Goal: Task Accomplishment & Management: Complete application form

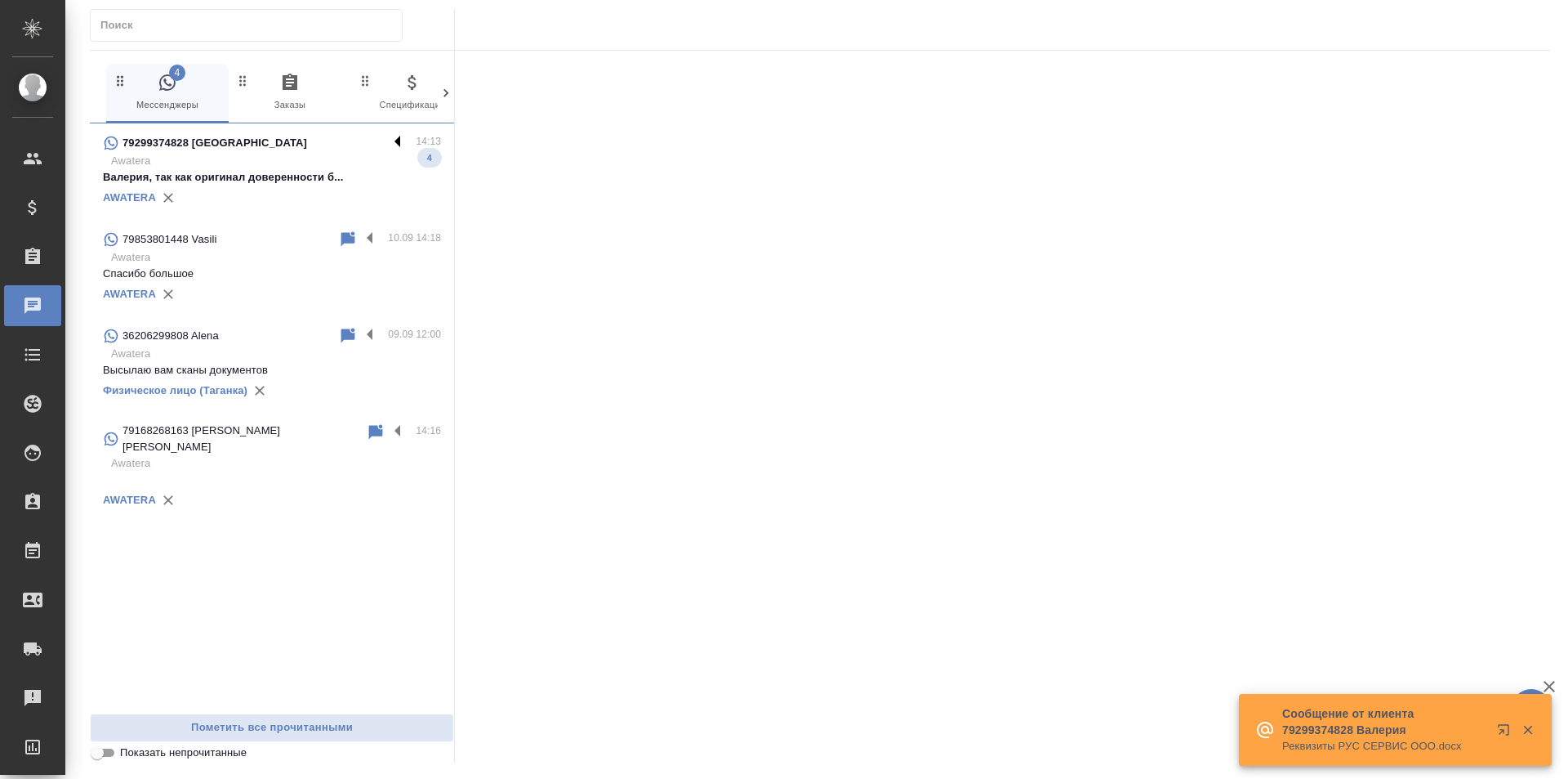
click at [398, 138] on label at bounding box center [401, 142] width 27 height 19
click at [0, 0] on input "checkbox" at bounding box center [0, 0] width 0 height 0
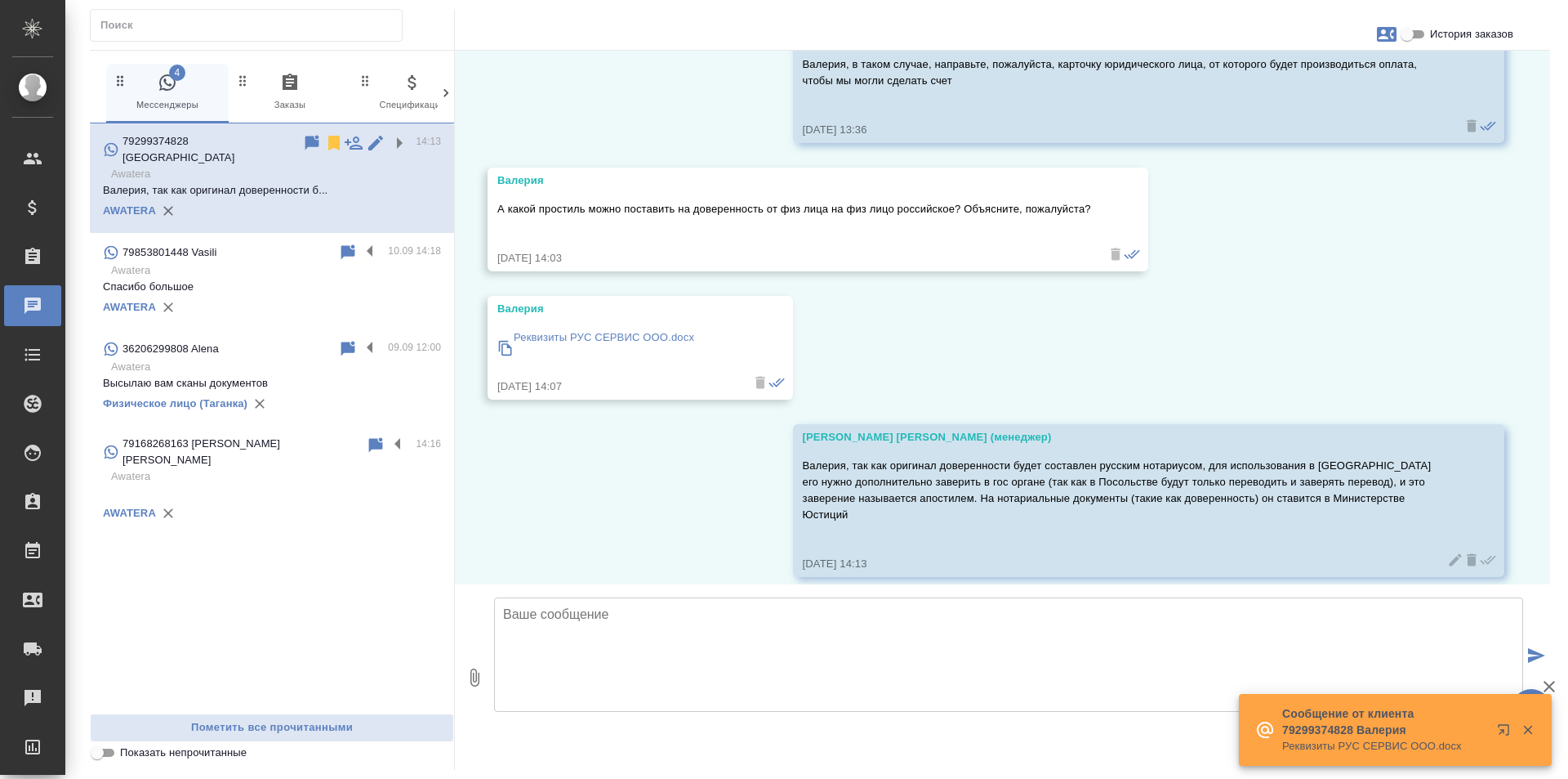
scroll to position [790, 0]
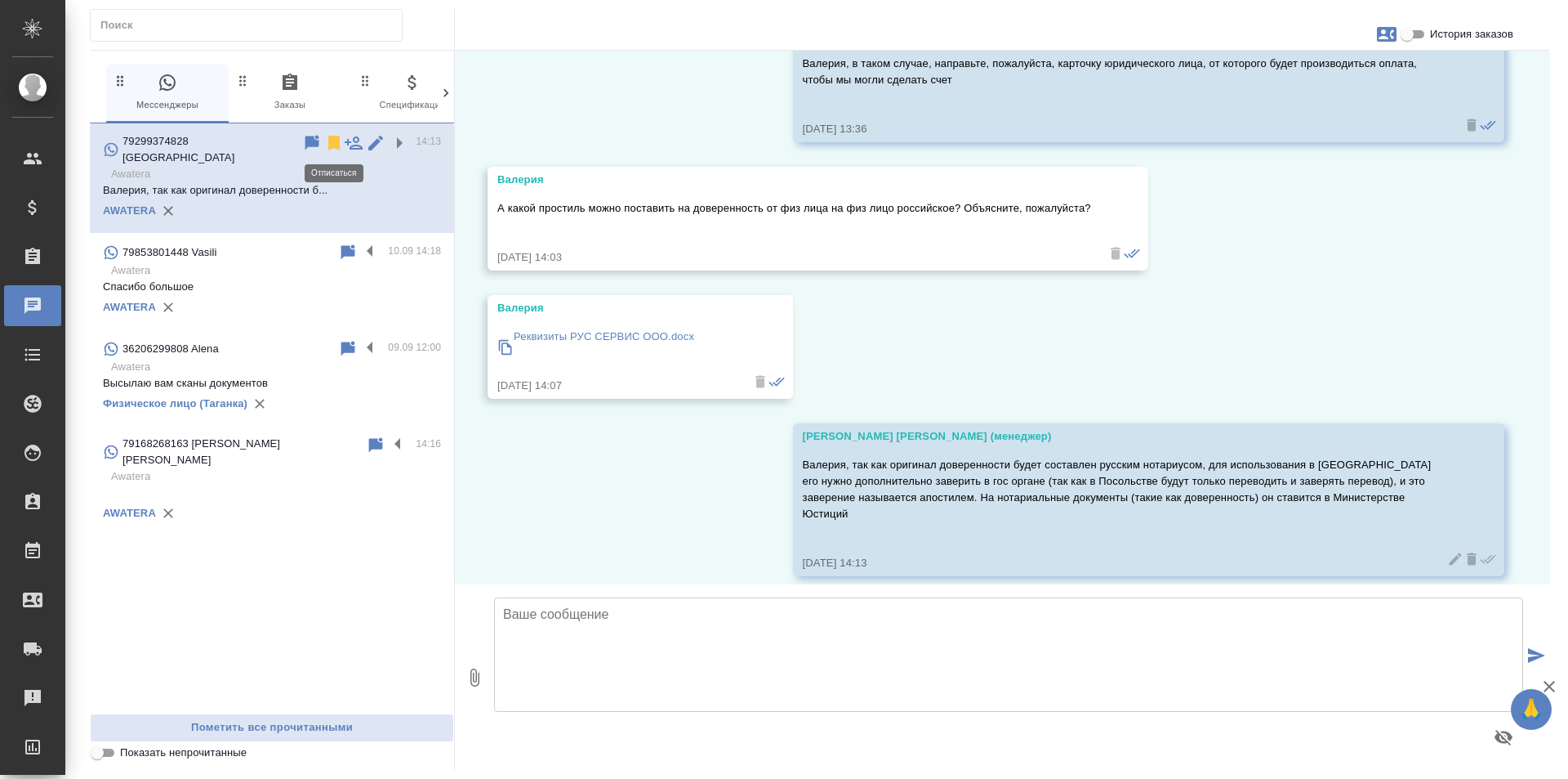
click at [337, 143] on icon at bounding box center [334, 143] width 11 height 15
click at [380, 523] on div "79299374828 Валерия 14:13 Awatera Валерия, так как оригинал доверенности б... A…" at bounding box center [272, 419] width 365 height 590
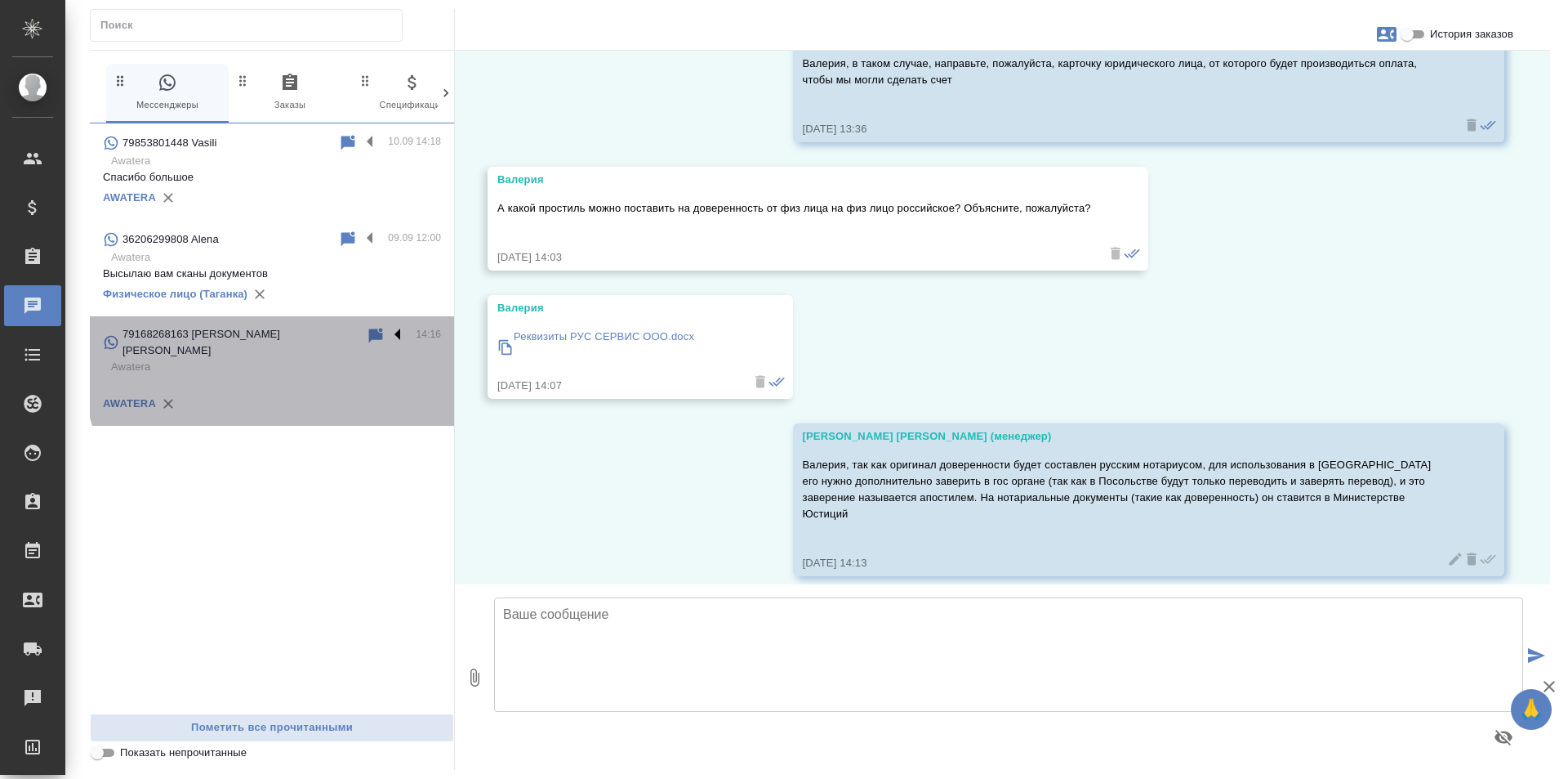
click at [401, 335] on label at bounding box center [401, 335] width 27 height 19
click at [0, 0] on input "checkbox" at bounding box center [0, 0] width 0 height 0
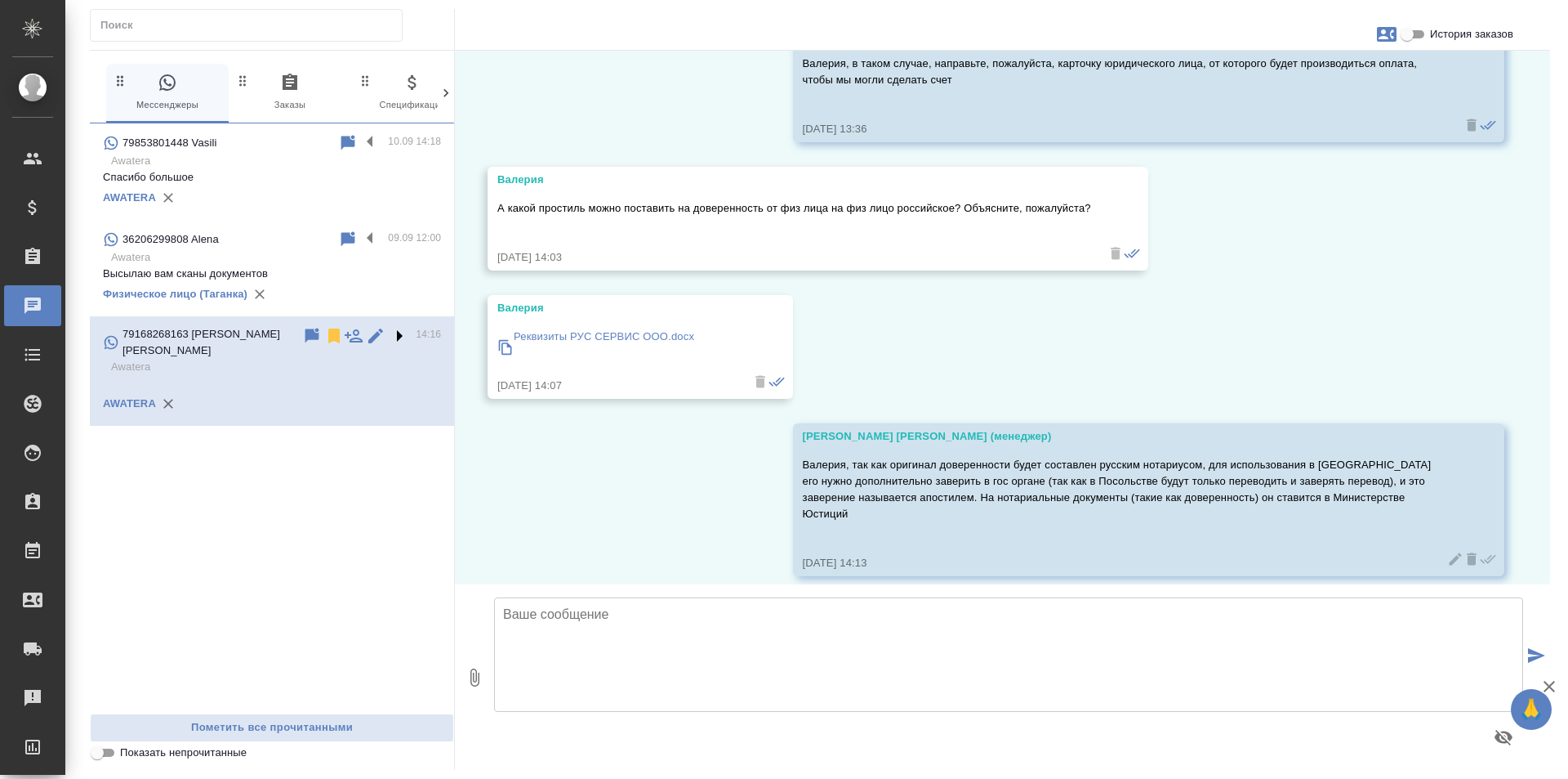
scroll to position [0, 0]
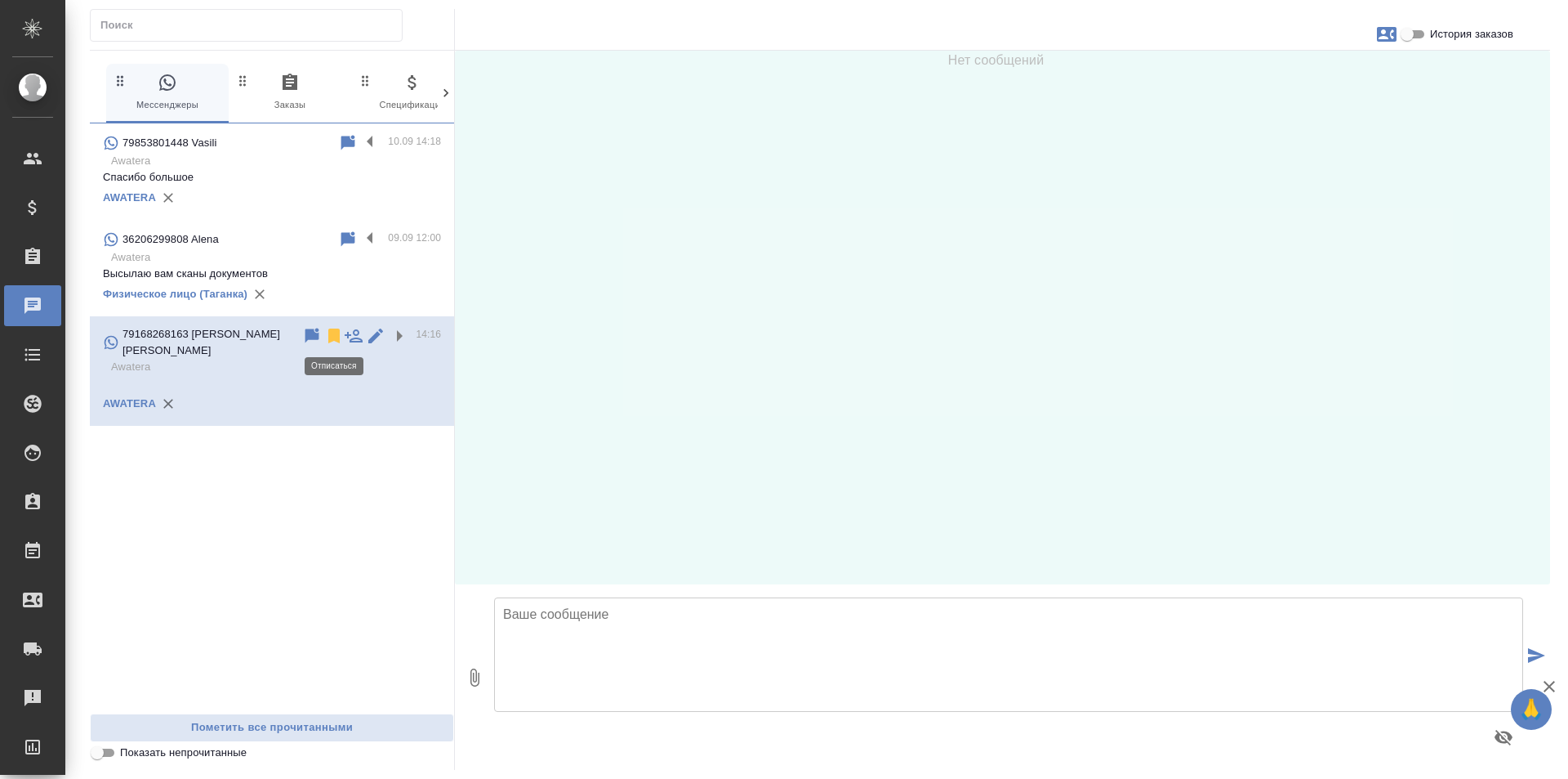
click at [330, 340] on icon at bounding box center [334, 336] width 11 height 15
click at [369, 483] on div "79853801448 Vasili 10.09 14:18 Awatera Спасибо большое AWATERA 36206299808 Alen…" at bounding box center [272, 419] width 365 height 590
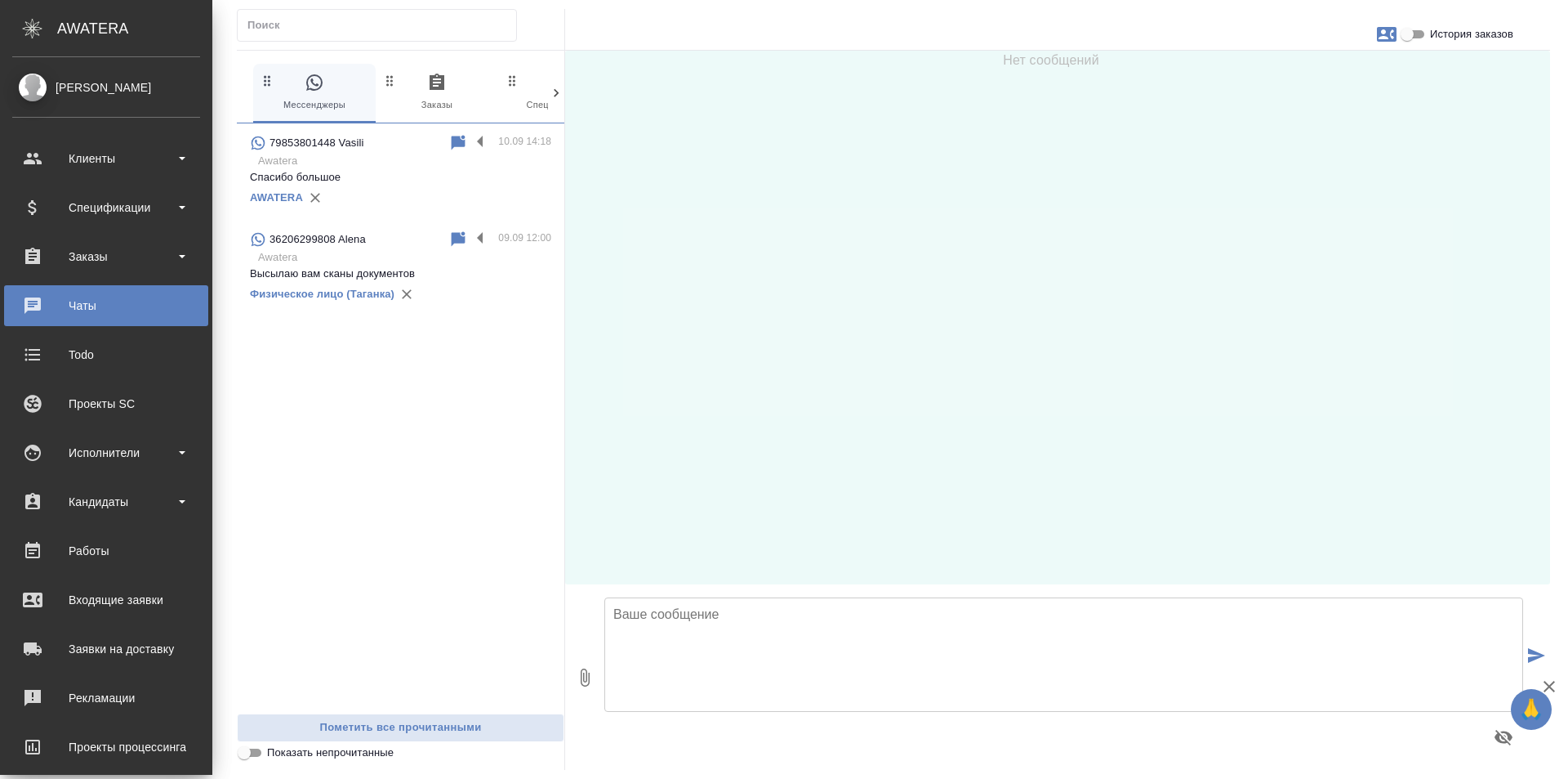
click at [84, 624] on ul "Клиенты Спецификации Заказы 0 Чаты Todo Проекты SC Исполнители Кандидаты Работы…" at bounding box center [106, 497] width 213 height 736
click at [87, 632] on link "Заявки на доставку" at bounding box center [106, 648] width 204 height 41
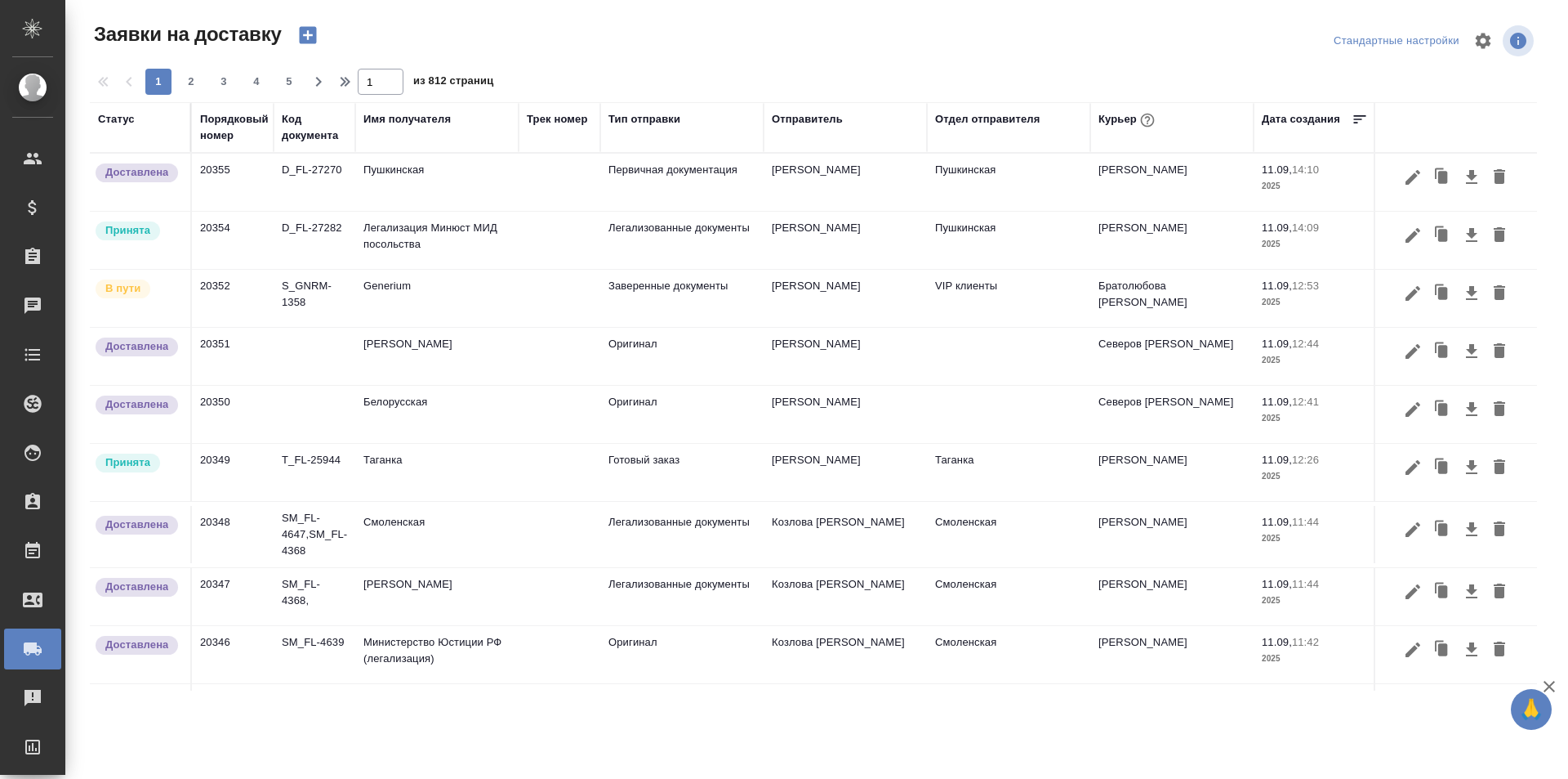
click at [484, 470] on td "Таганка" at bounding box center [436, 472] width 163 height 57
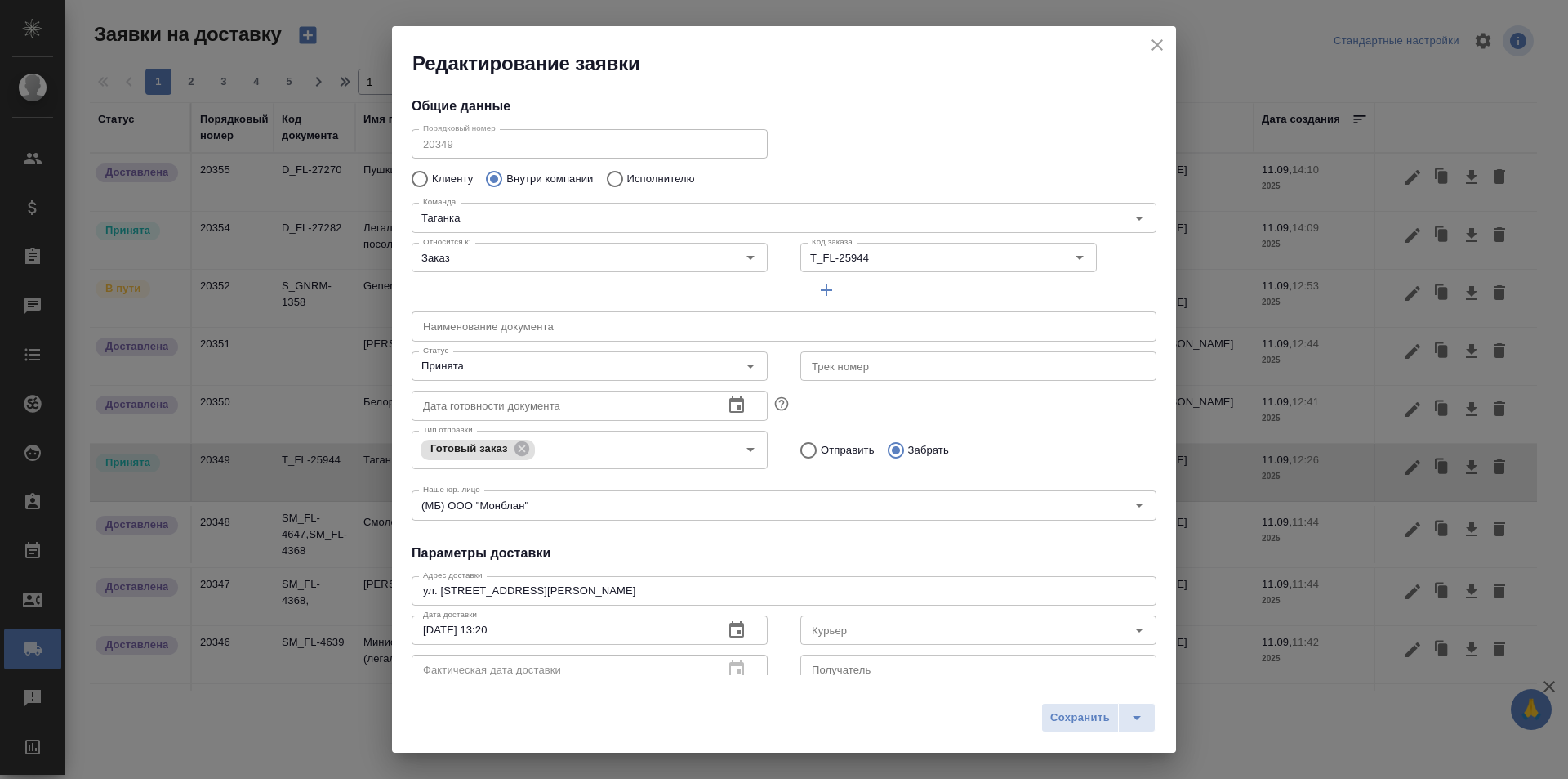
type input "Шаабан Эльмира"
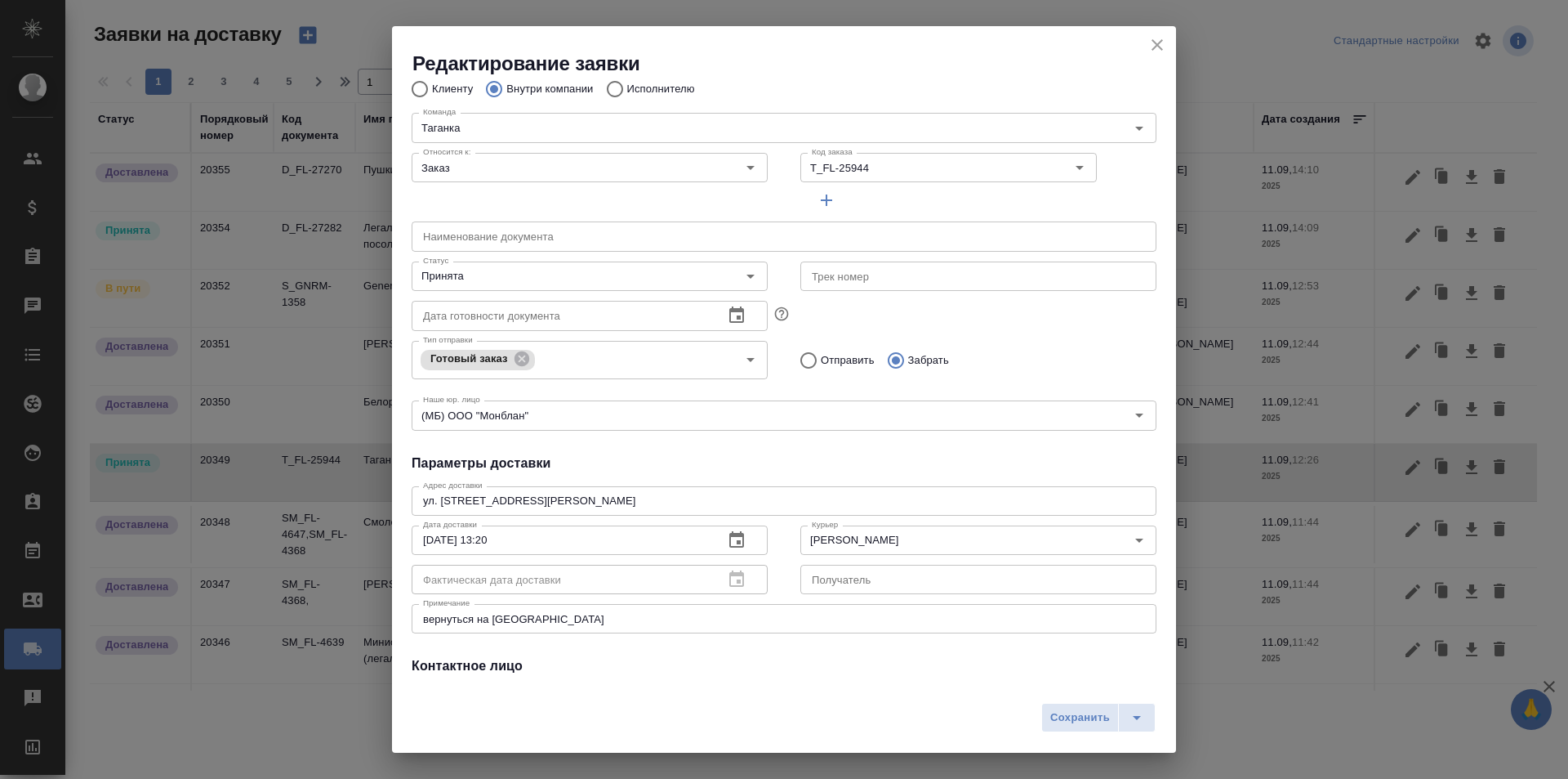
scroll to position [163, 0]
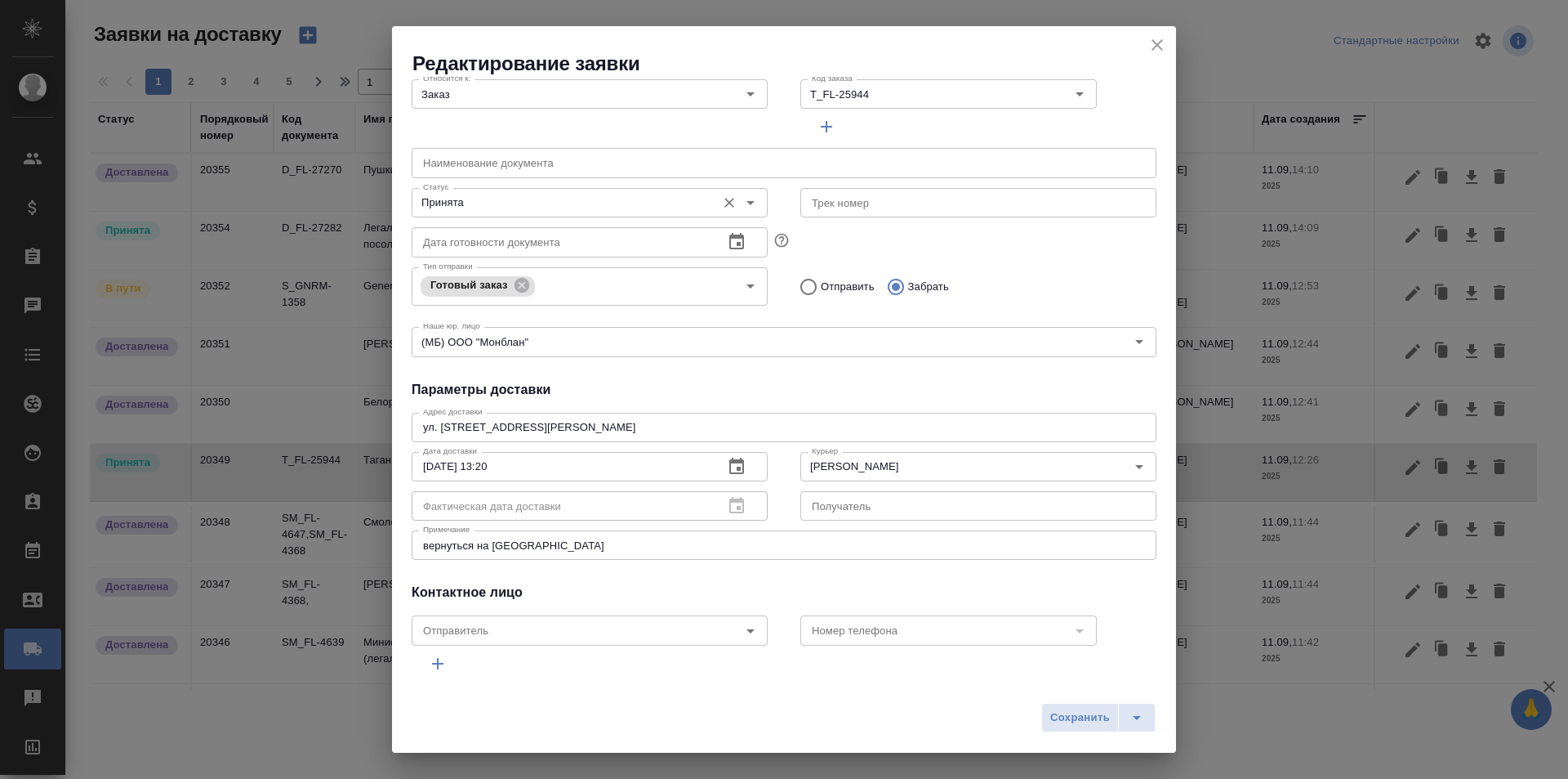
click at [741, 202] on icon "Open" at bounding box center [750, 202] width 19 height 19
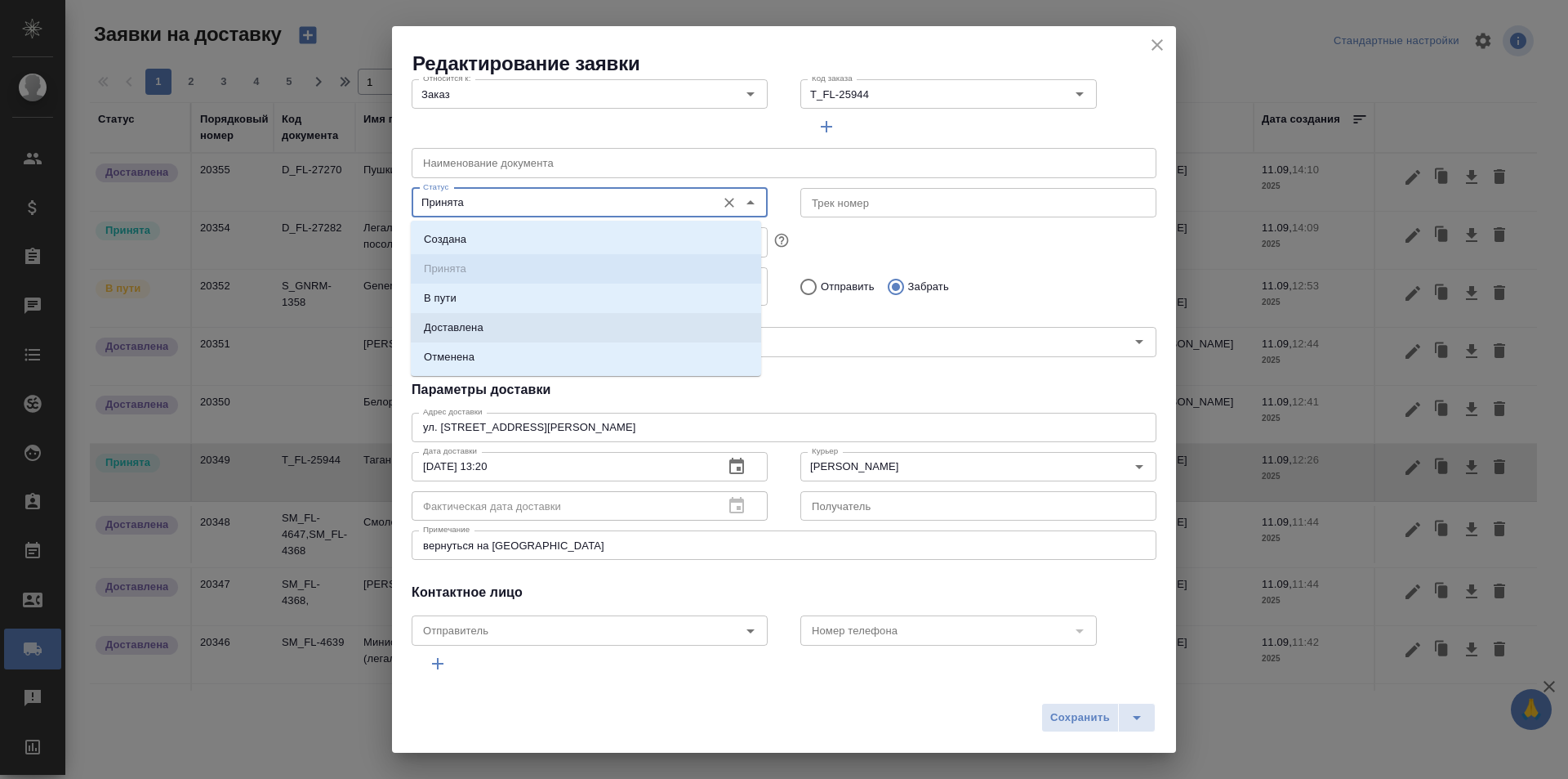
click at [617, 325] on li "Доставлена" at bounding box center [585, 327] width 351 height 29
type input "Доставлена"
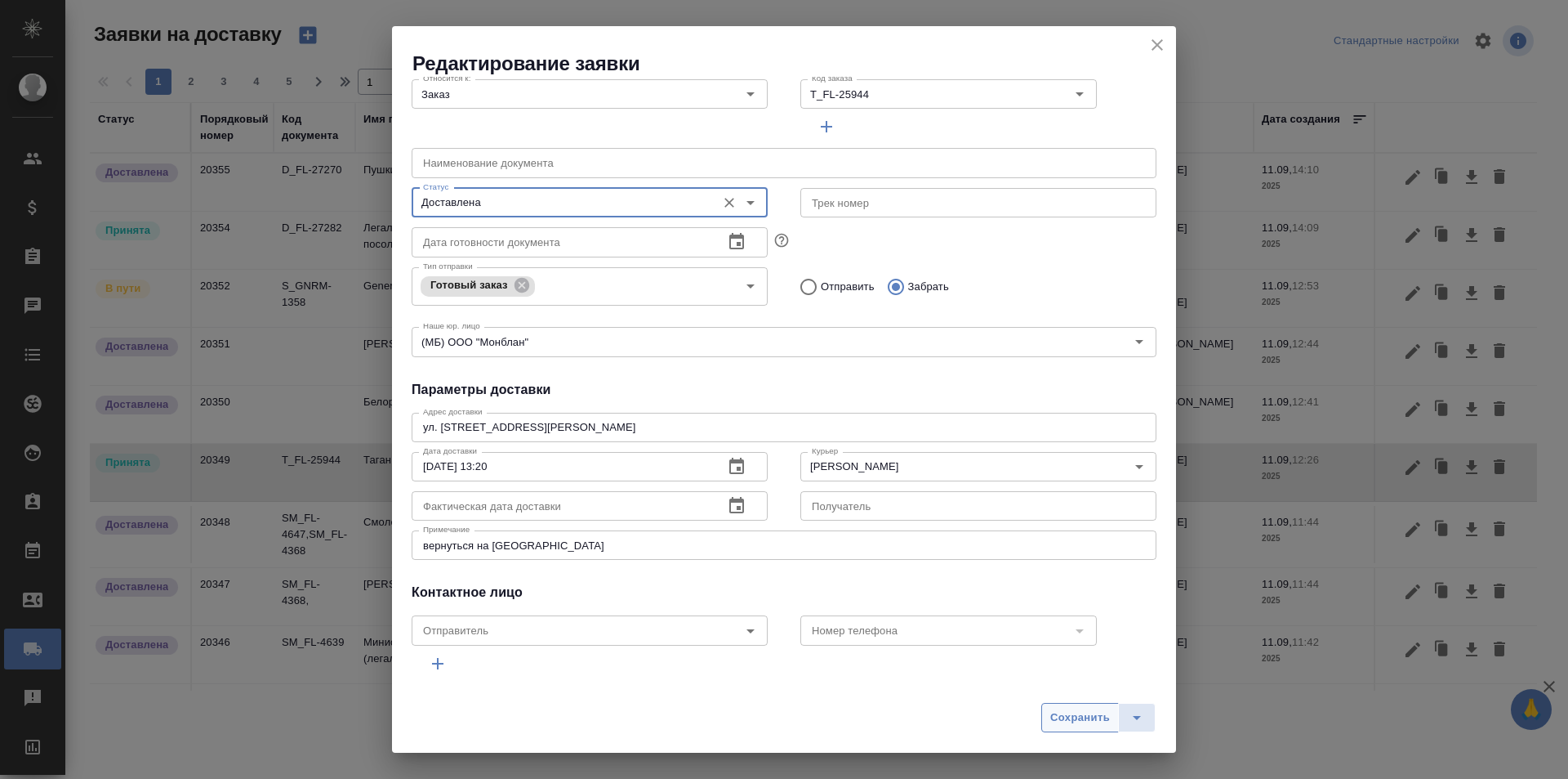
click at [1081, 713] on span "Сохранить" at bounding box center [1081, 717] width 60 height 19
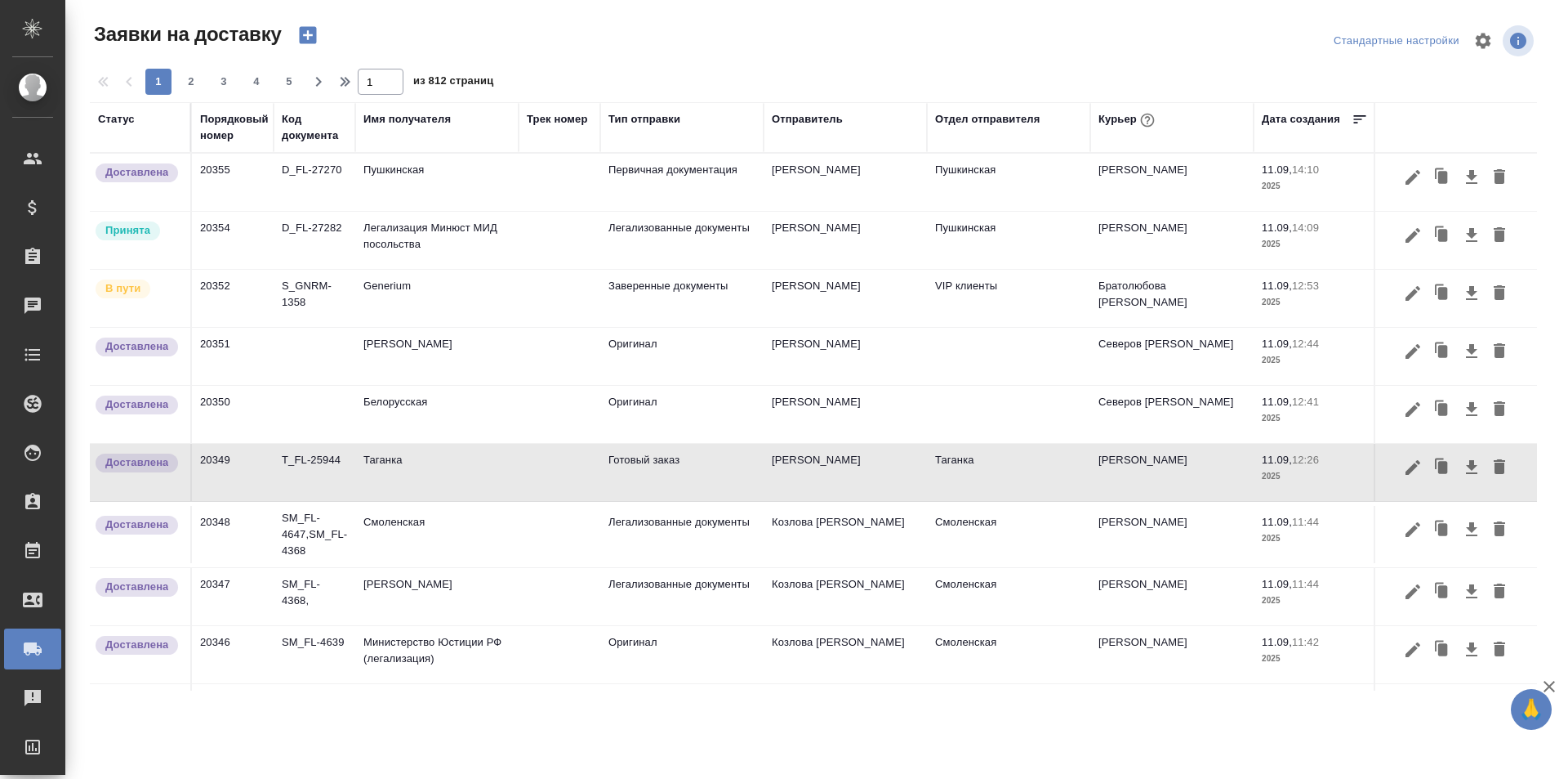
click at [301, 32] on icon "button" at bounding box center [307, 35] width 17 height 17
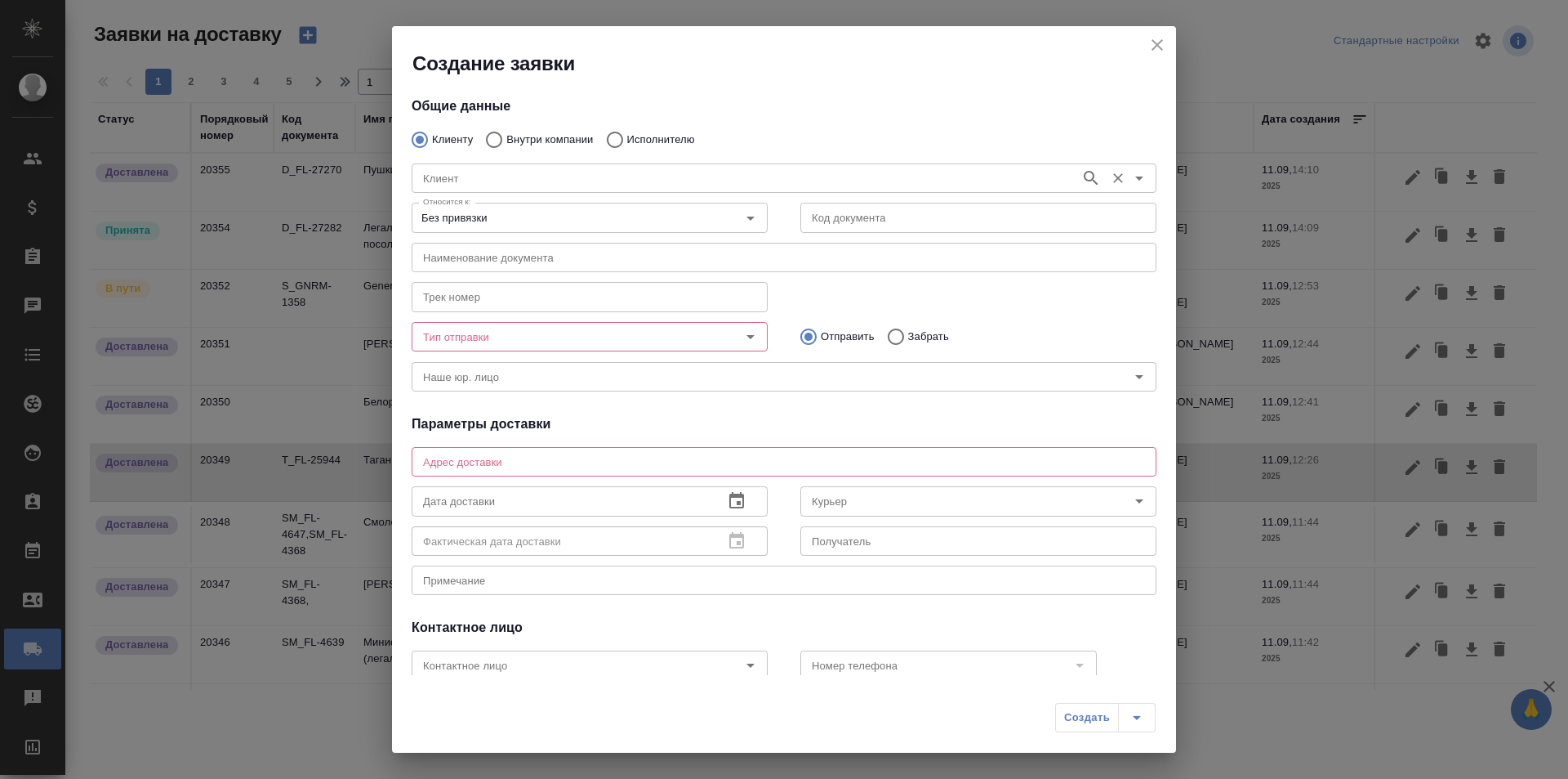
click at [525, 181] on input "Клиент" at bounding box center [744, 178] width 656 height 19
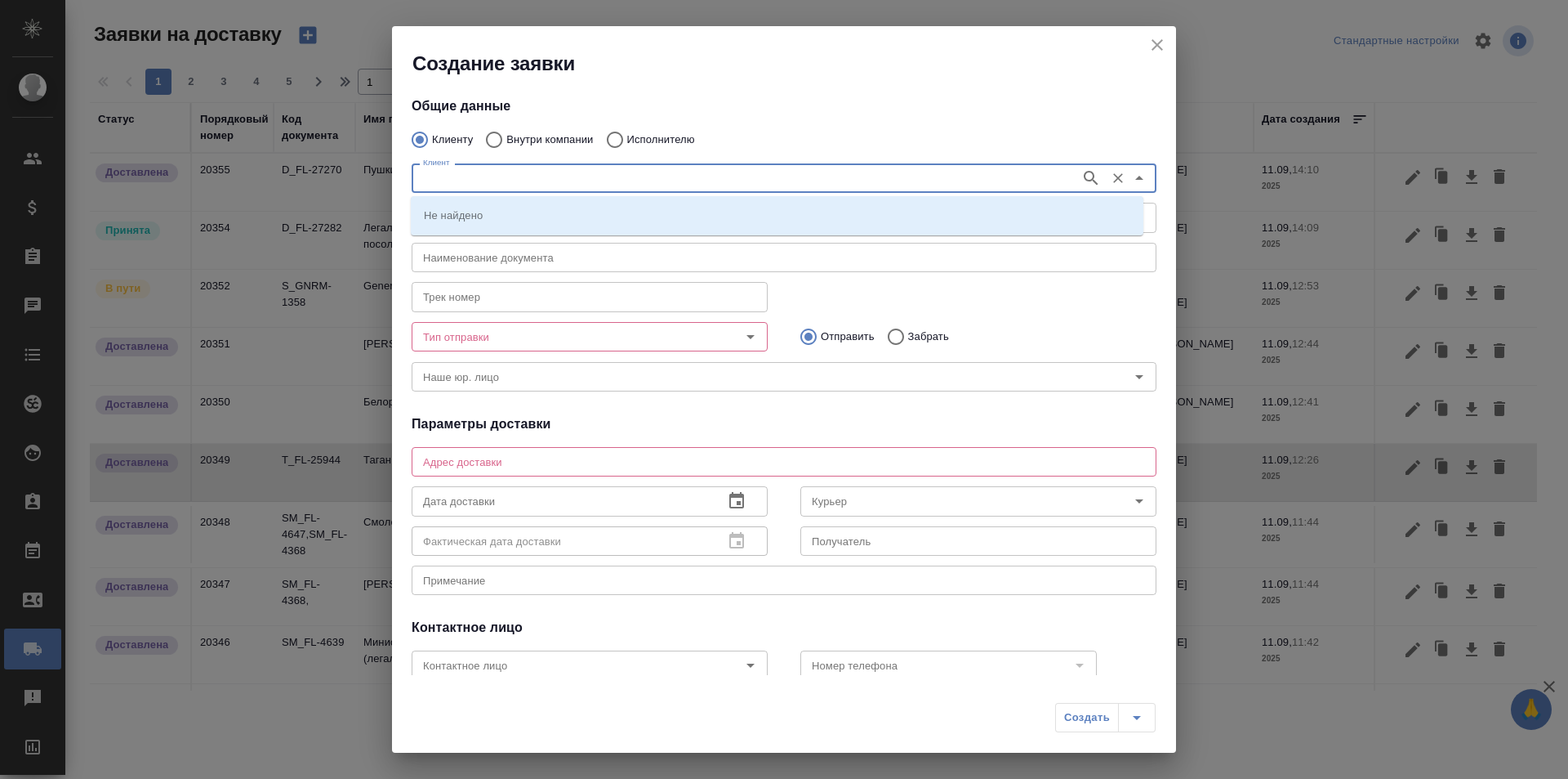
click at [498, 140] on input "Внутри компании" at bounding box center [491, 140] width 29 height 34
radio input "true"
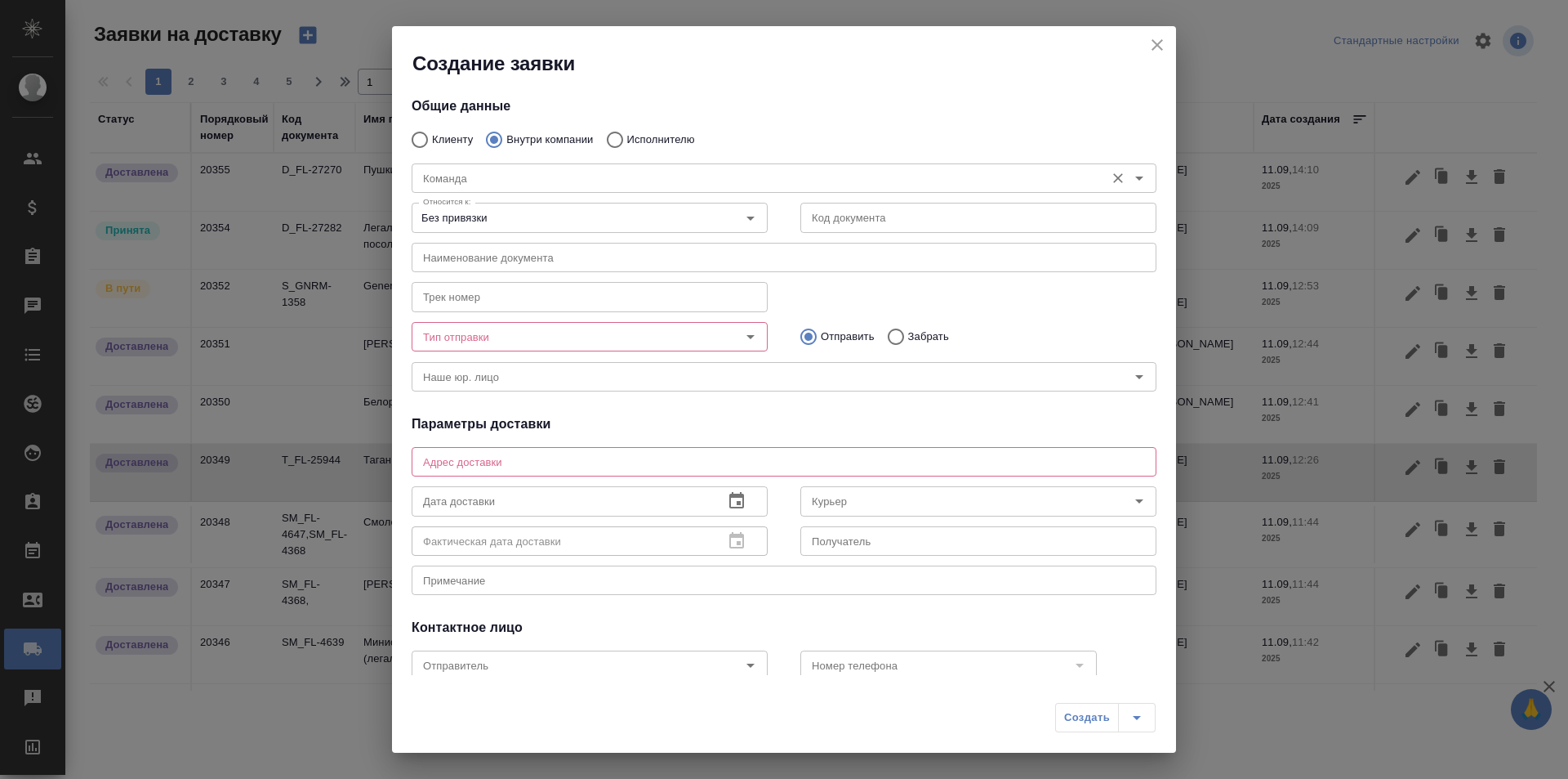
click at [496, 181] on input "Команда" at bounding box center [757, 178] width 681 height 19
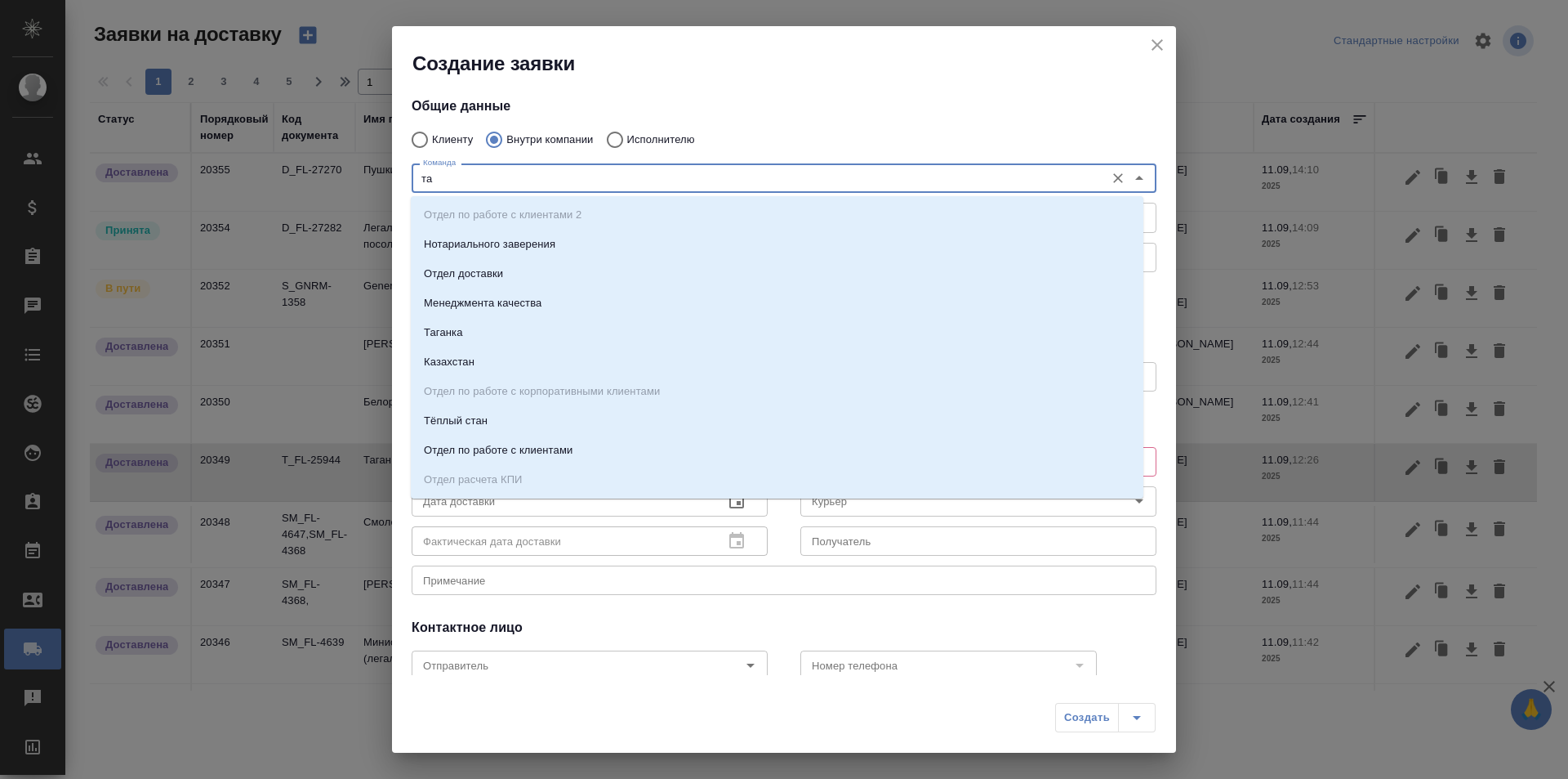
type input "таг"
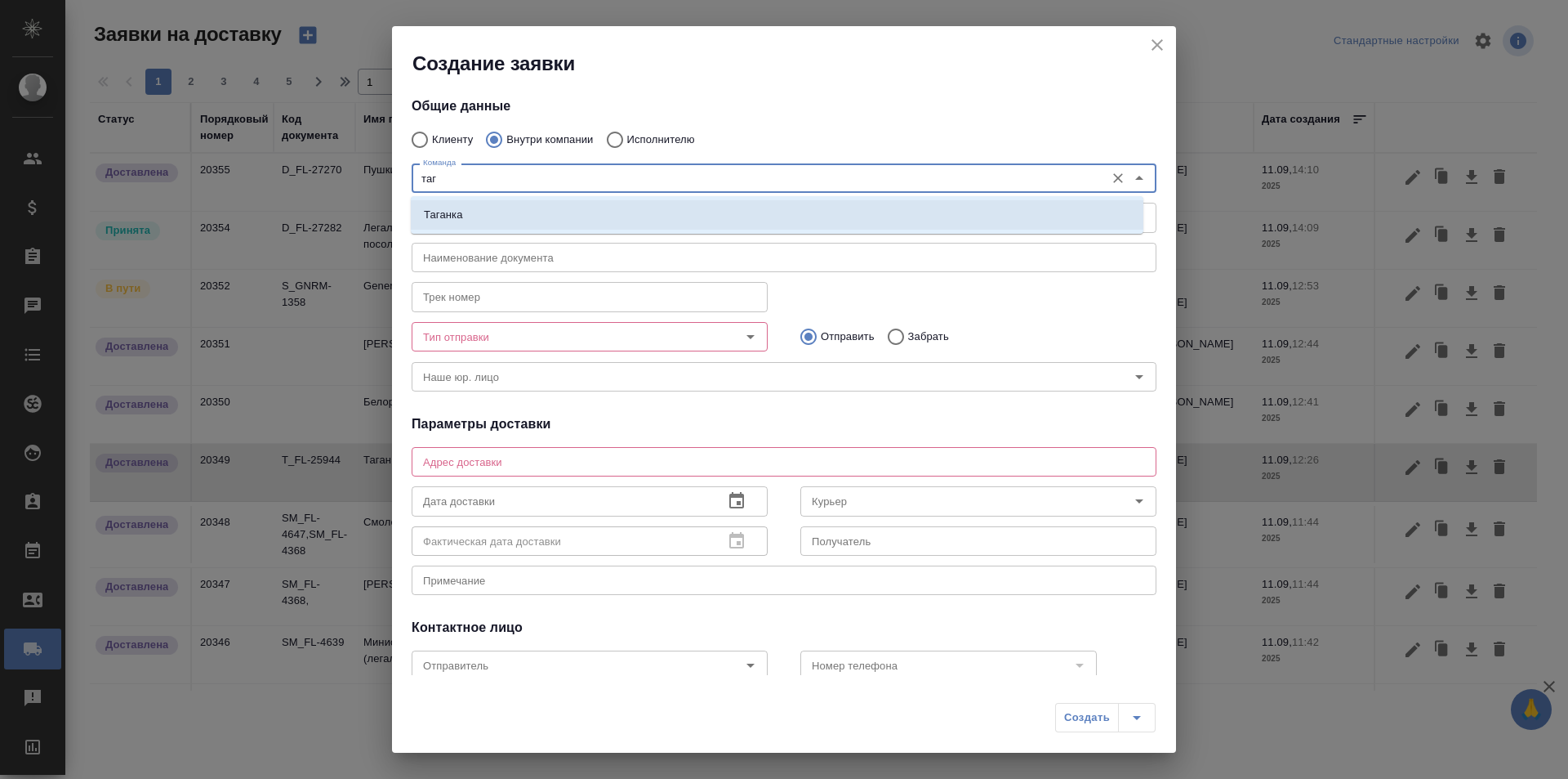
click at [546, 216] on li "Таганка" at bounding box center [777, 215] width 733 height 29
type textarea "ул. Нижняя Радищевская, д. 5, стр. 1"
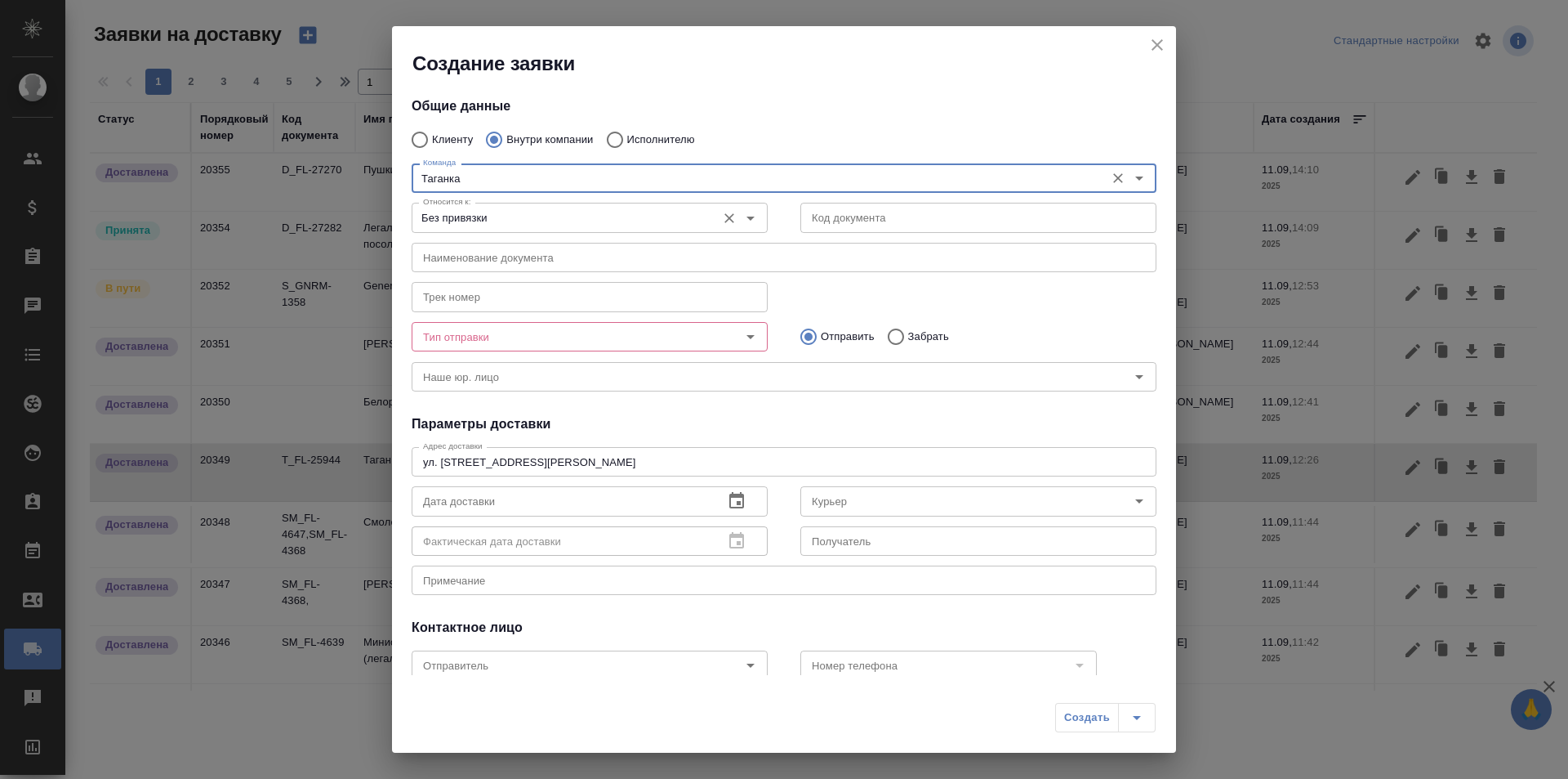
type input "Таганка"
click at [675, 211] on input "Без привязки" at bounding box center [562, 217] width 291 height 19
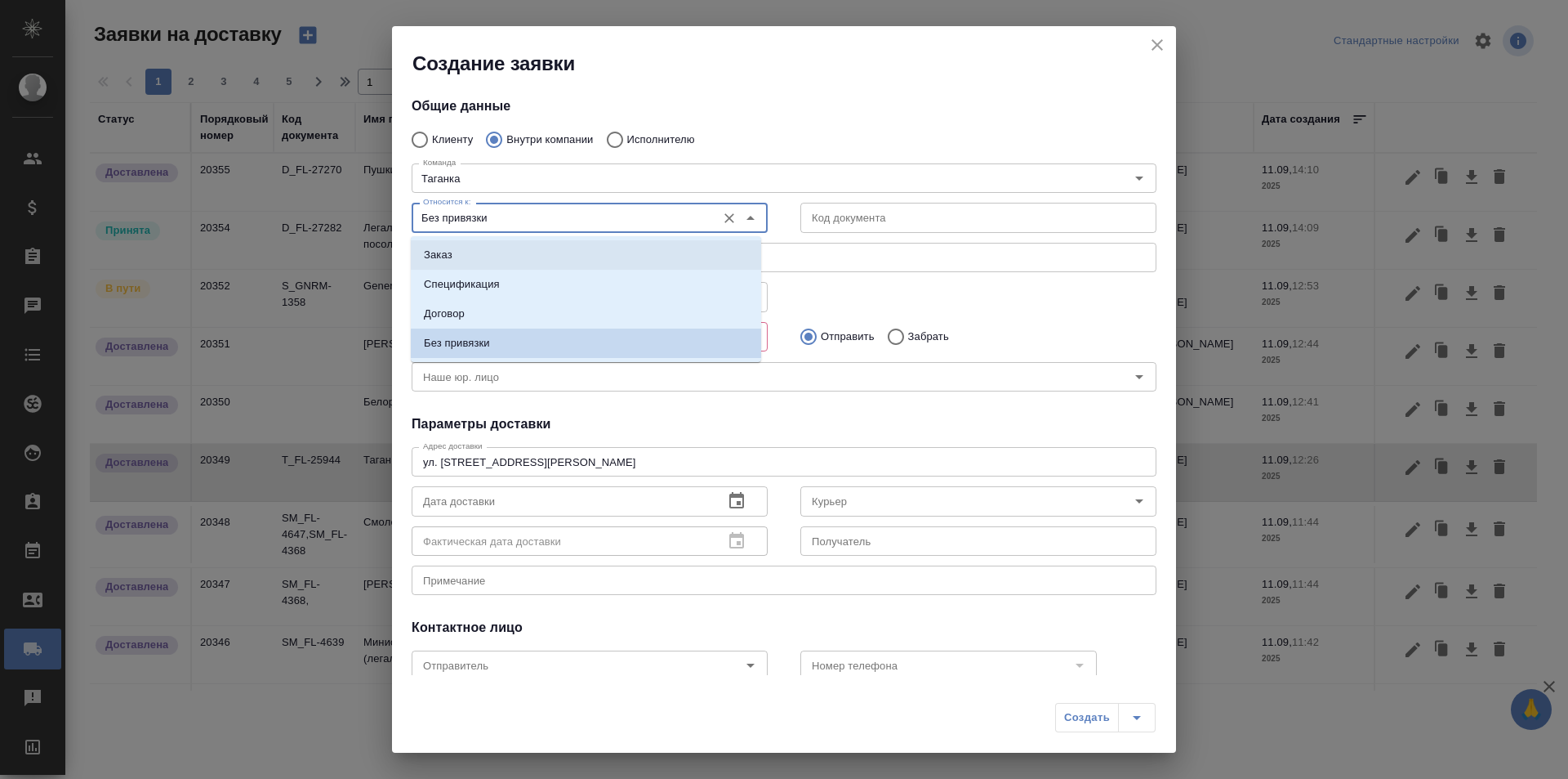
click at [638, 252] on li "Заказ" at bounding box center [585, 254] width 351 height 29
type input "Заказ"
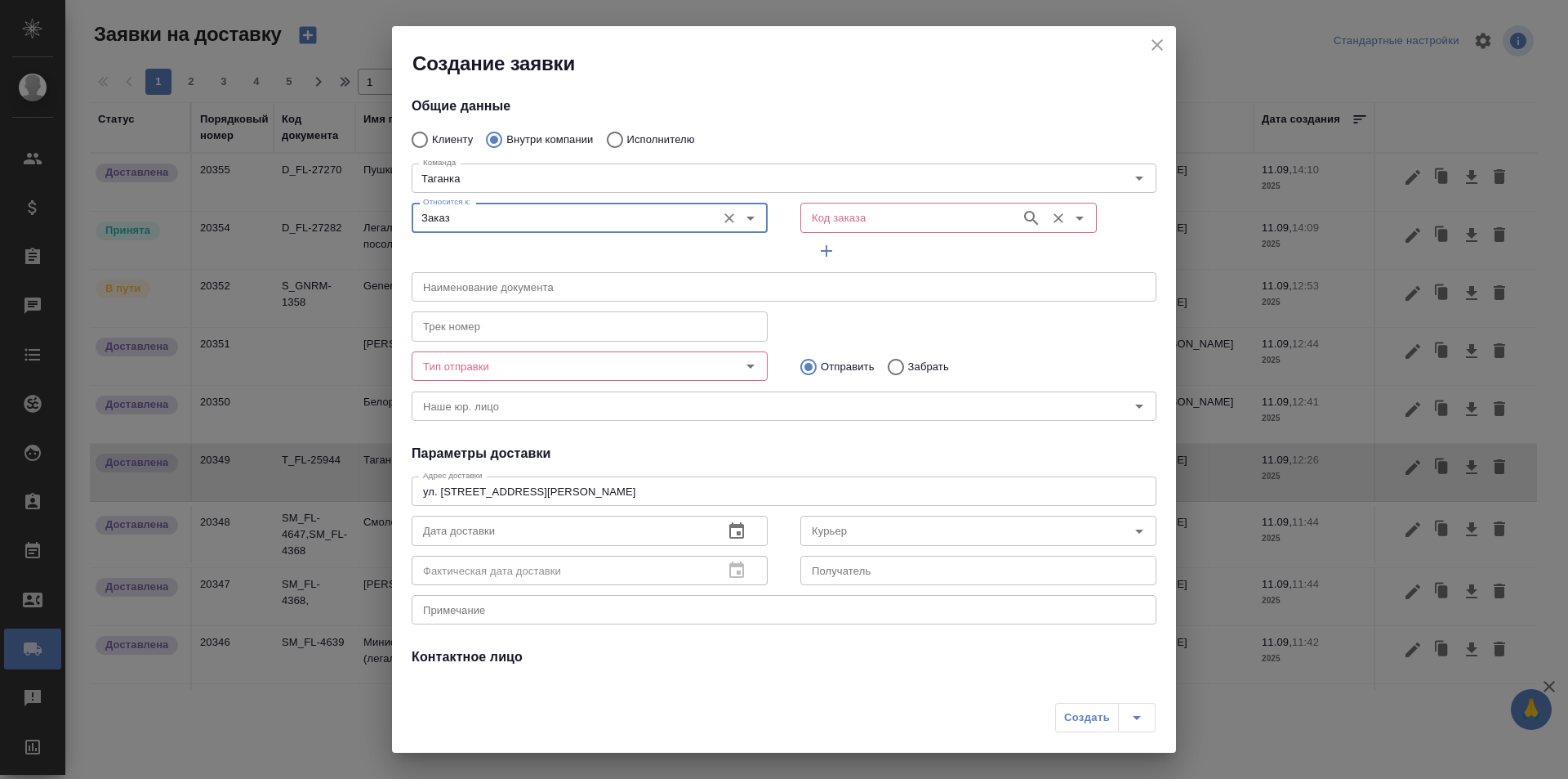
click at [830, 229] on div "Код заказа" at bounding box center [949, 216] width 297 height 29
paste input "T_EL-549"
type input "T_EL-549"
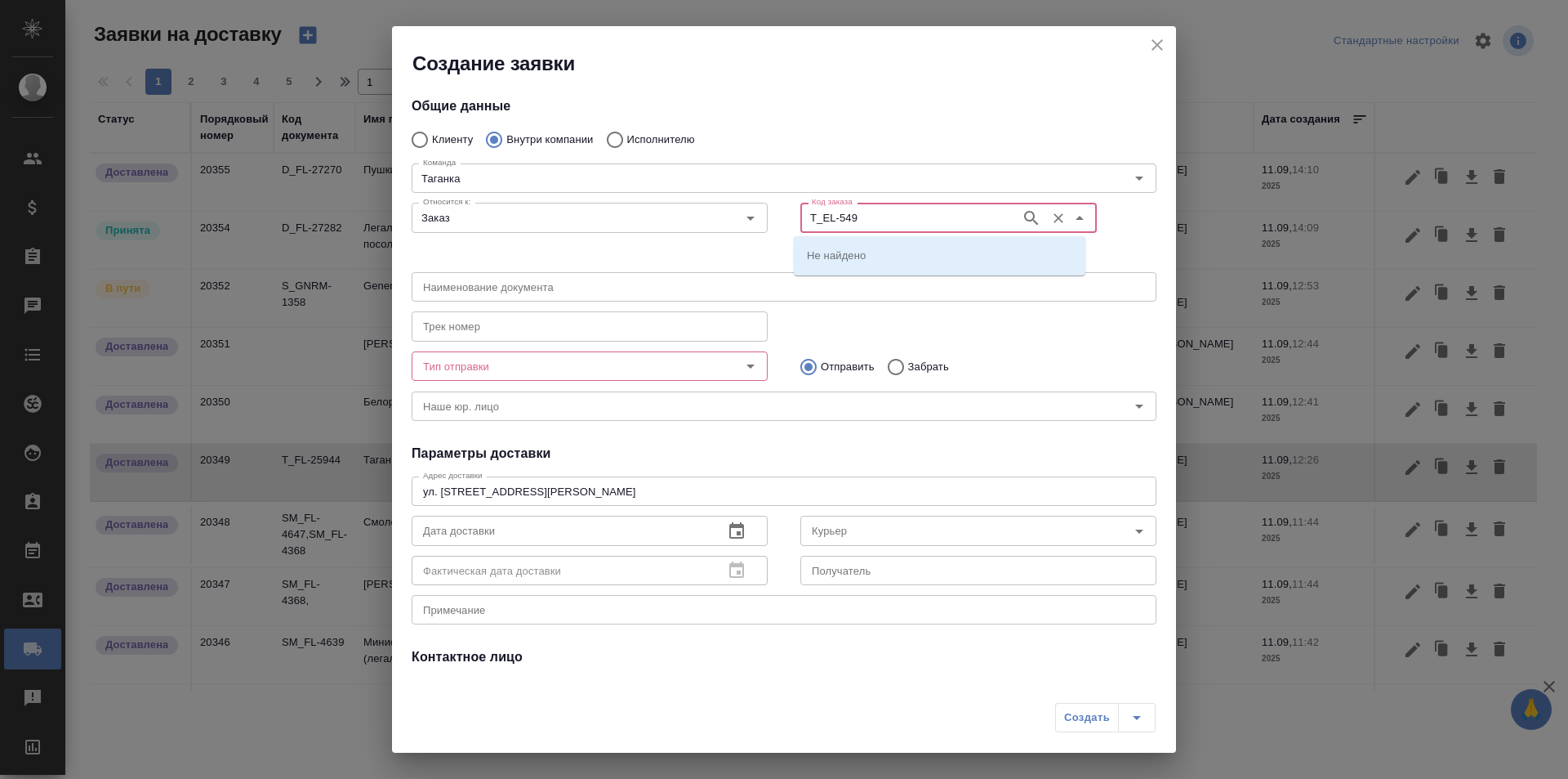
click at [1021, 215] on icon "button" at bounding box center [1031, 218] width 19 height 19
click at [896, 253] on li "T_EL-549" at bounding box center [939, 254] width 291 height 29
type input "(TUP) Общество с ограниченной ответственностью «Технологии управления переводом»"
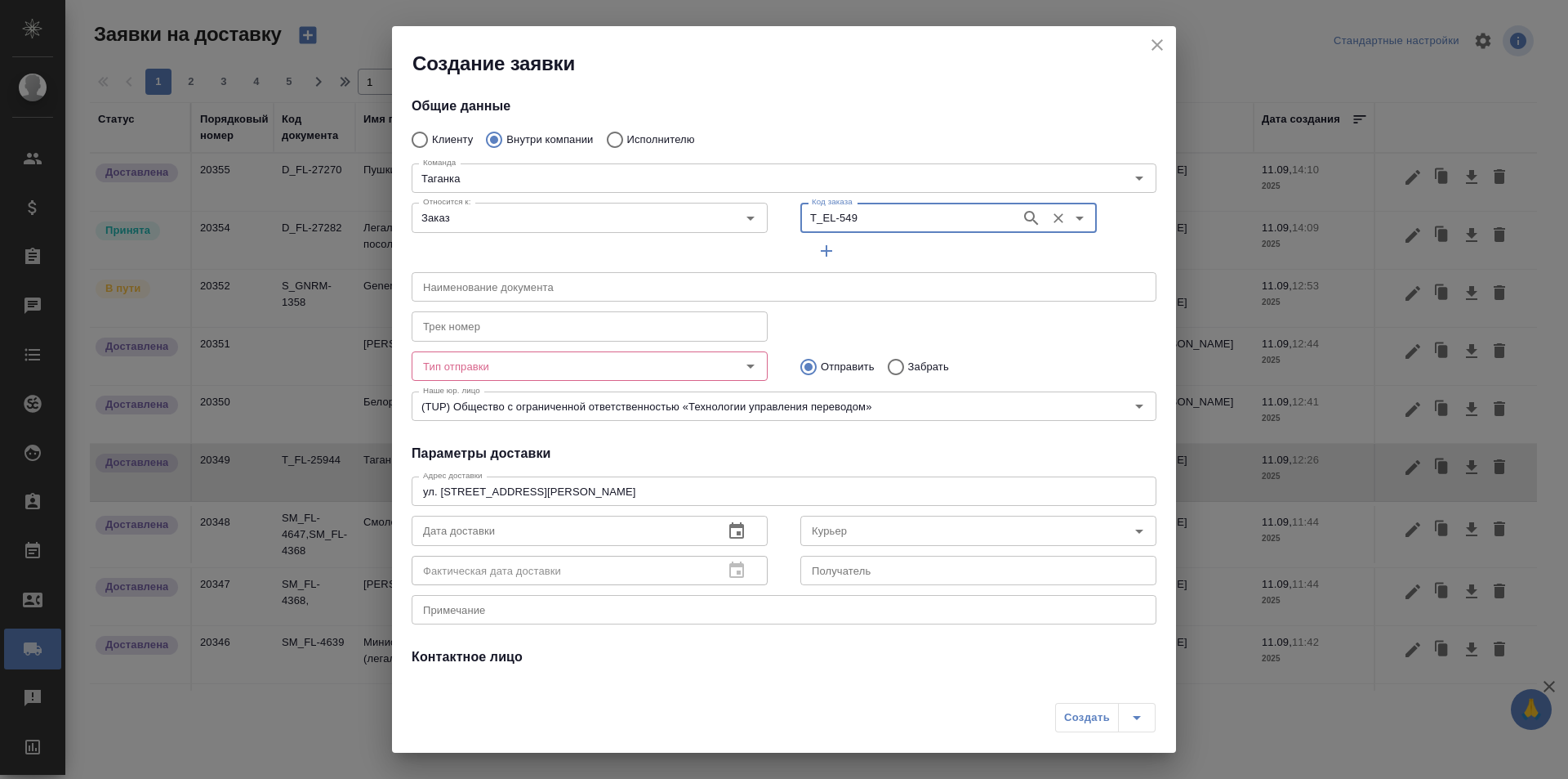
click at [729, 353] on div "Тип отправки" at bounding box center [589, 366] width 356 height 29
type input "T_EL-549"
click at [741, 360] on icon "Open" at bounding box center [750, 366] width 19 height 19
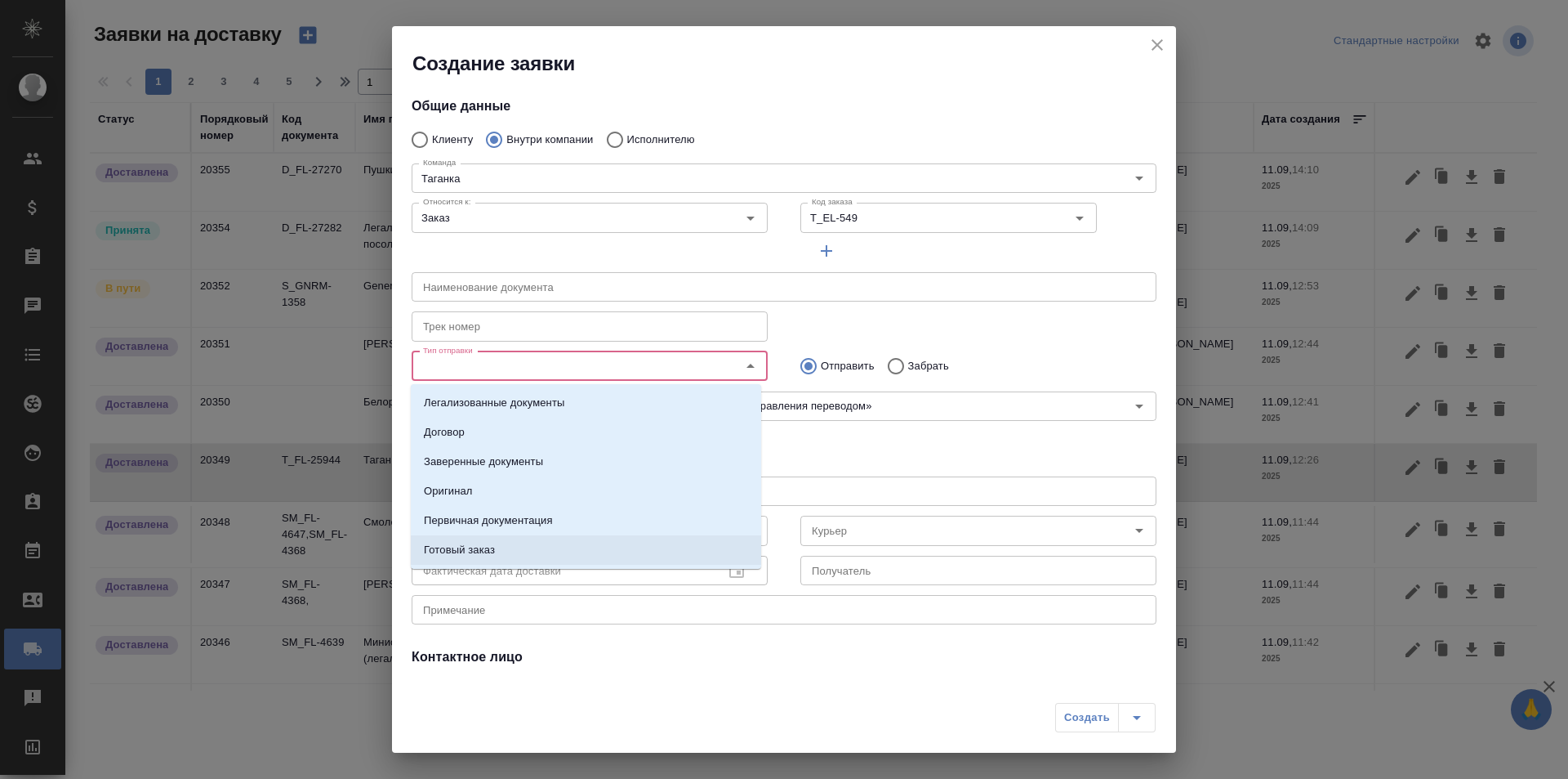
click at [681, 542] on li "Готовый заказ" at bounding box center [585, 549] width 351 height 29
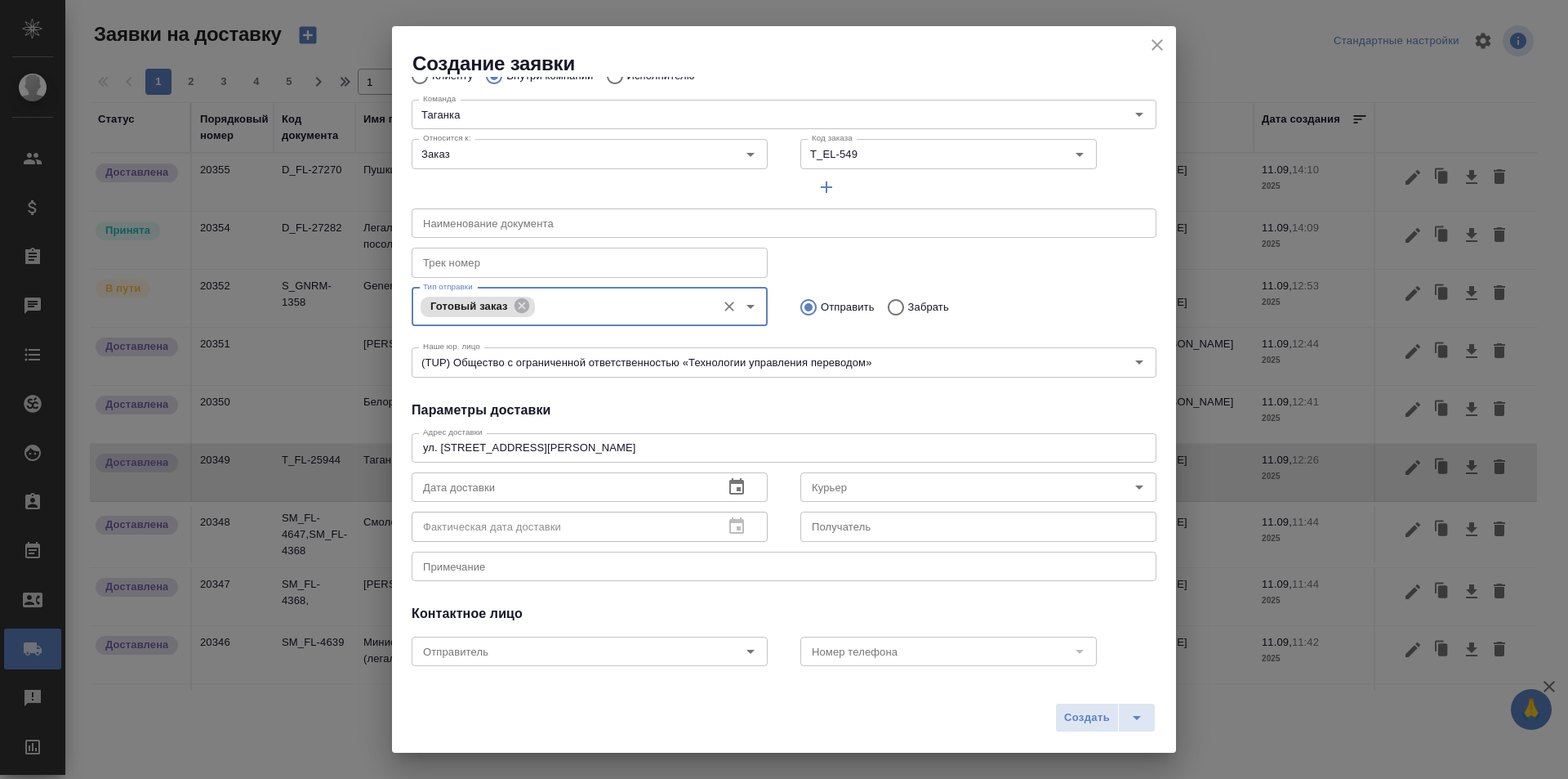
scroll to position [144, 0]
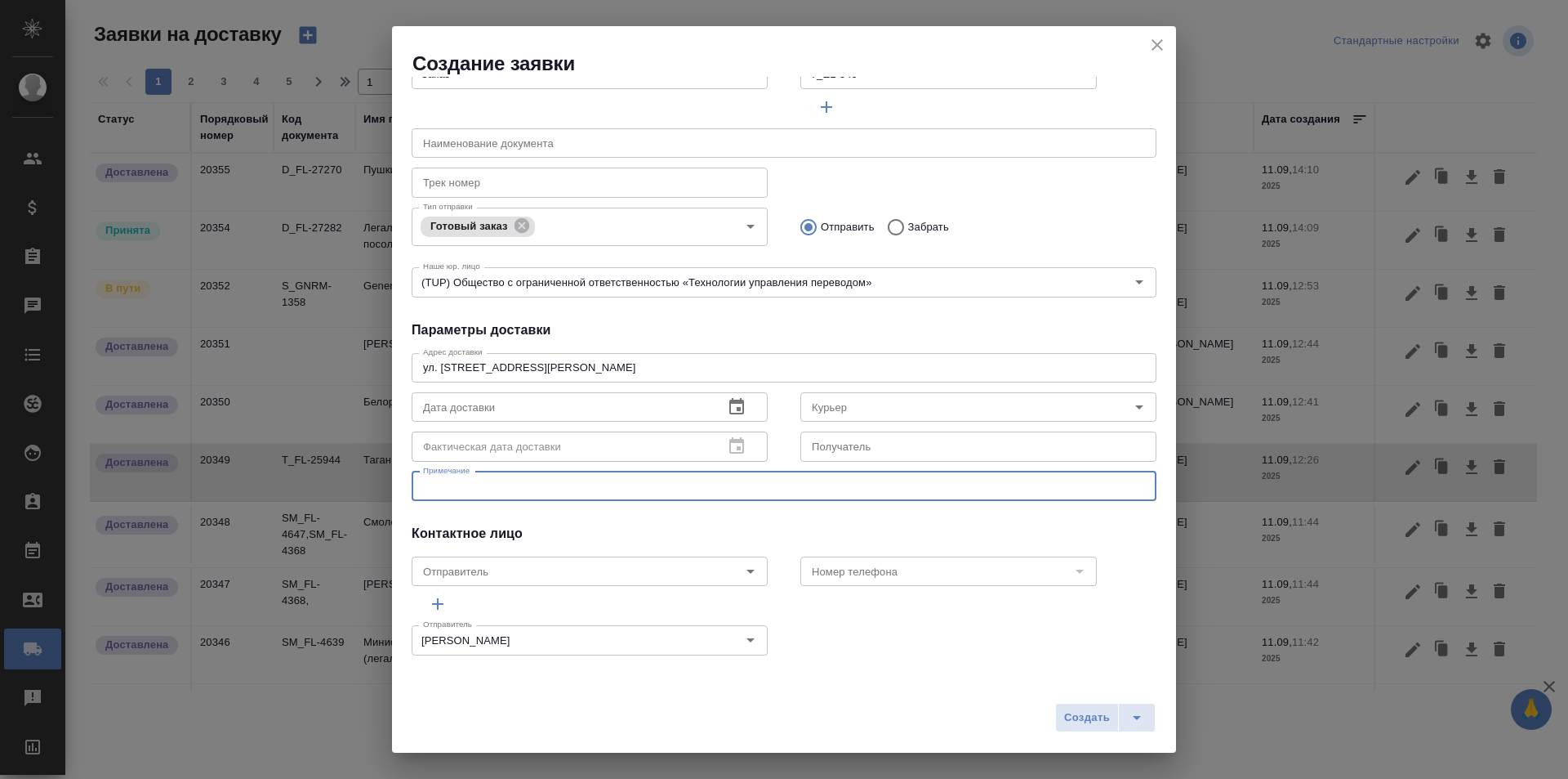
click at [628, 488] on textarea at bounding box center [784, 486] width 722 height 12
type textarea "забрать заверенные документы"
click at [734, 412] on icon "button" at bounding box center [736, 407] width 19 height 19
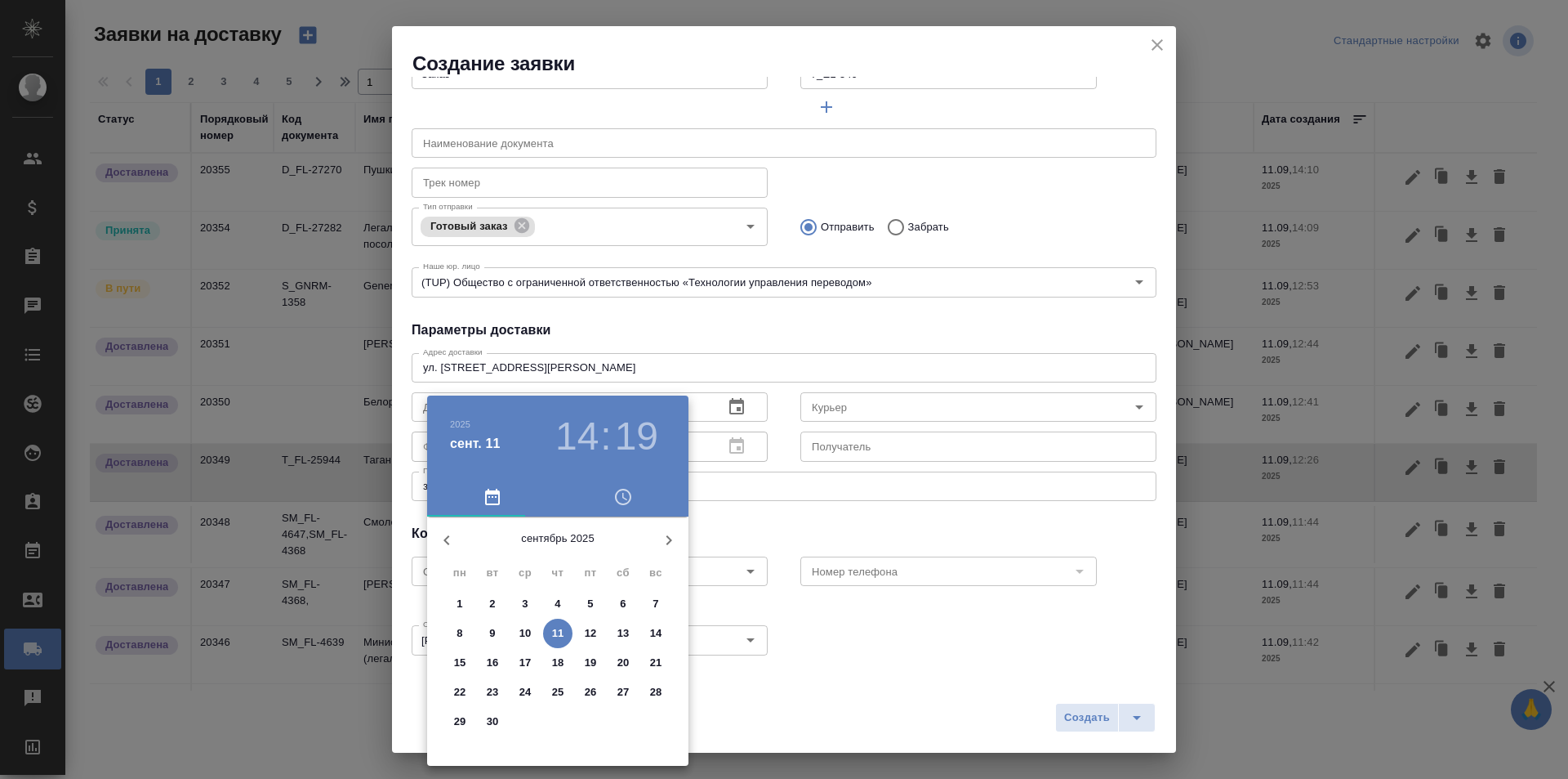
click at [585, 420] on h3 "14" at bounding box center [577, 436] width 43 height 46
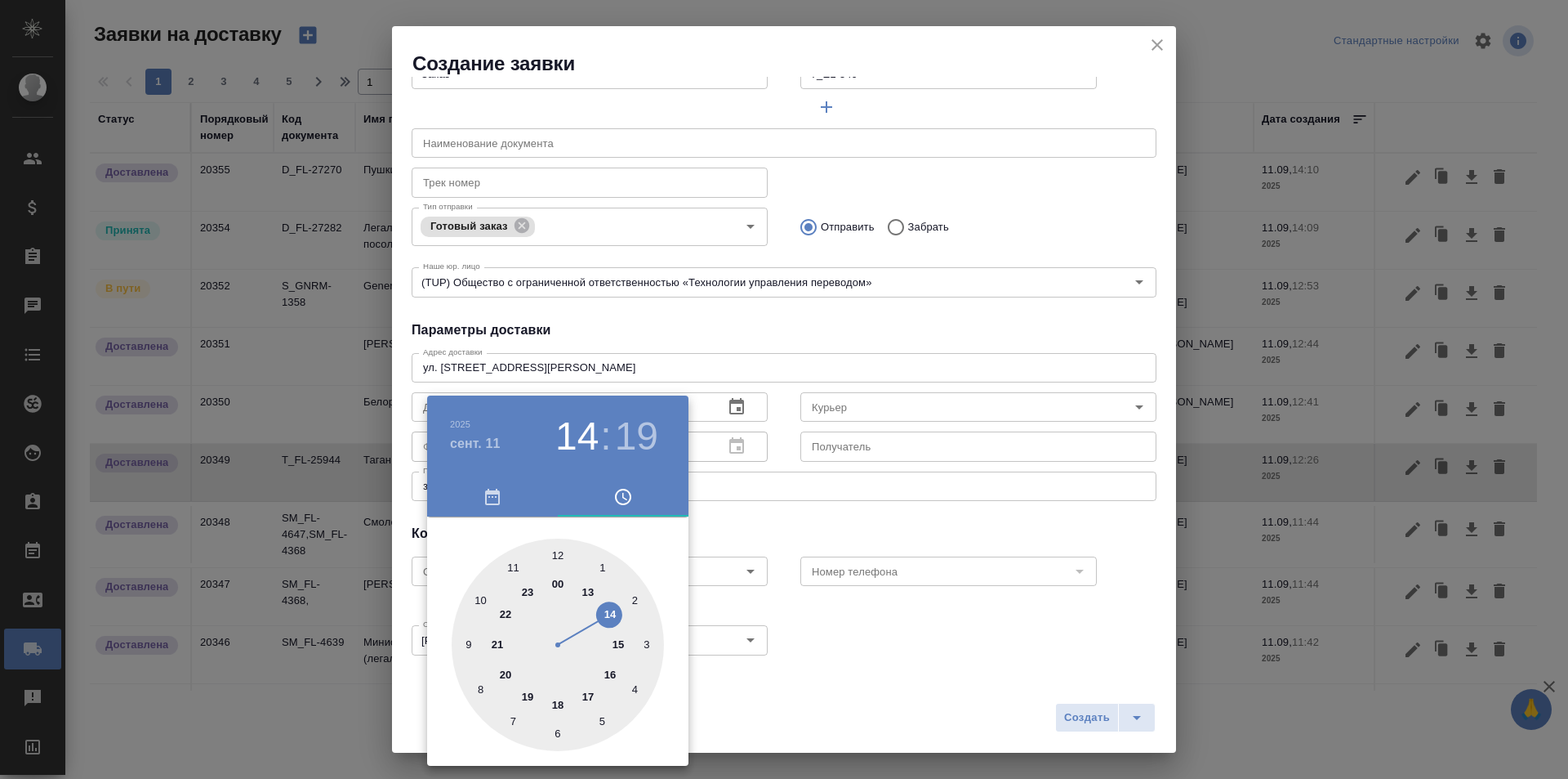
click at [634, 434] on h3 "19" at bounding box center [637, 436] width 43 height 46
click at [479, 603] on div at bounding box center [558, 645] width 213 height 213
type input "11.09.2025 14:50"
click at [846, 490] on div at bounding box center [784, 390] width 1568 height 779
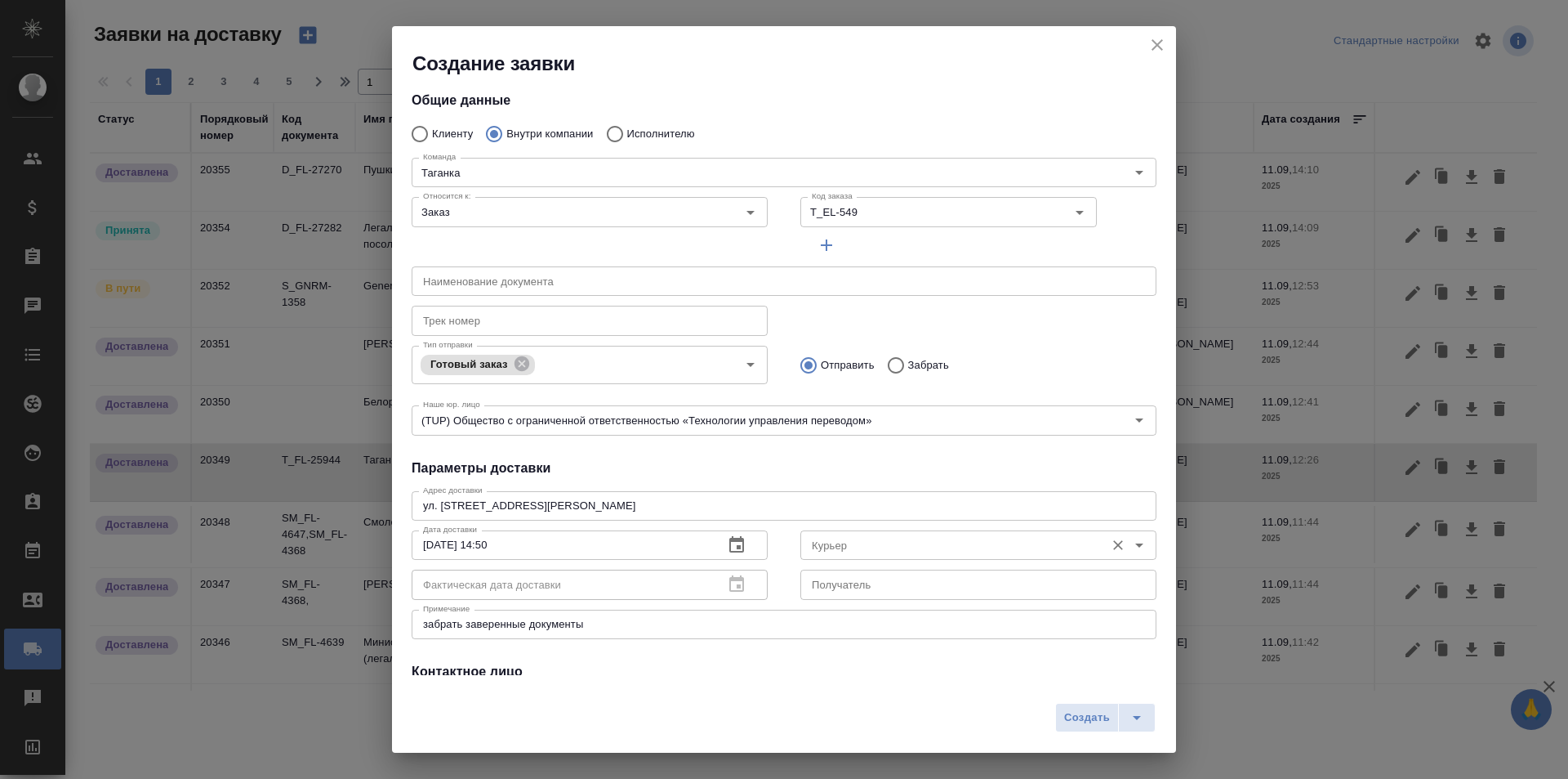
scroll to position [0, 0]
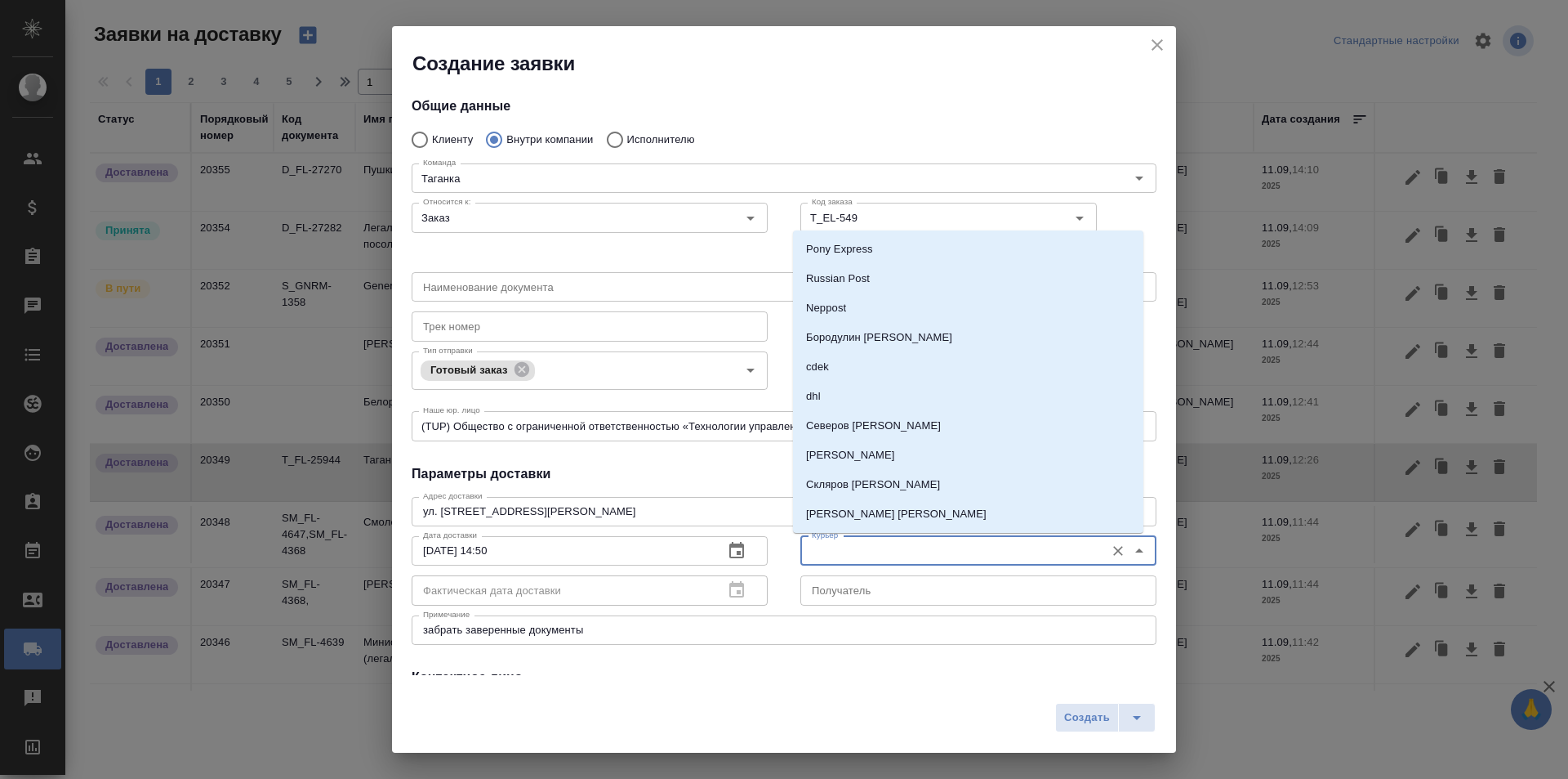
click at [911, 543] on input "Курьер" at bounding box center [951, 550] width 291 height 19
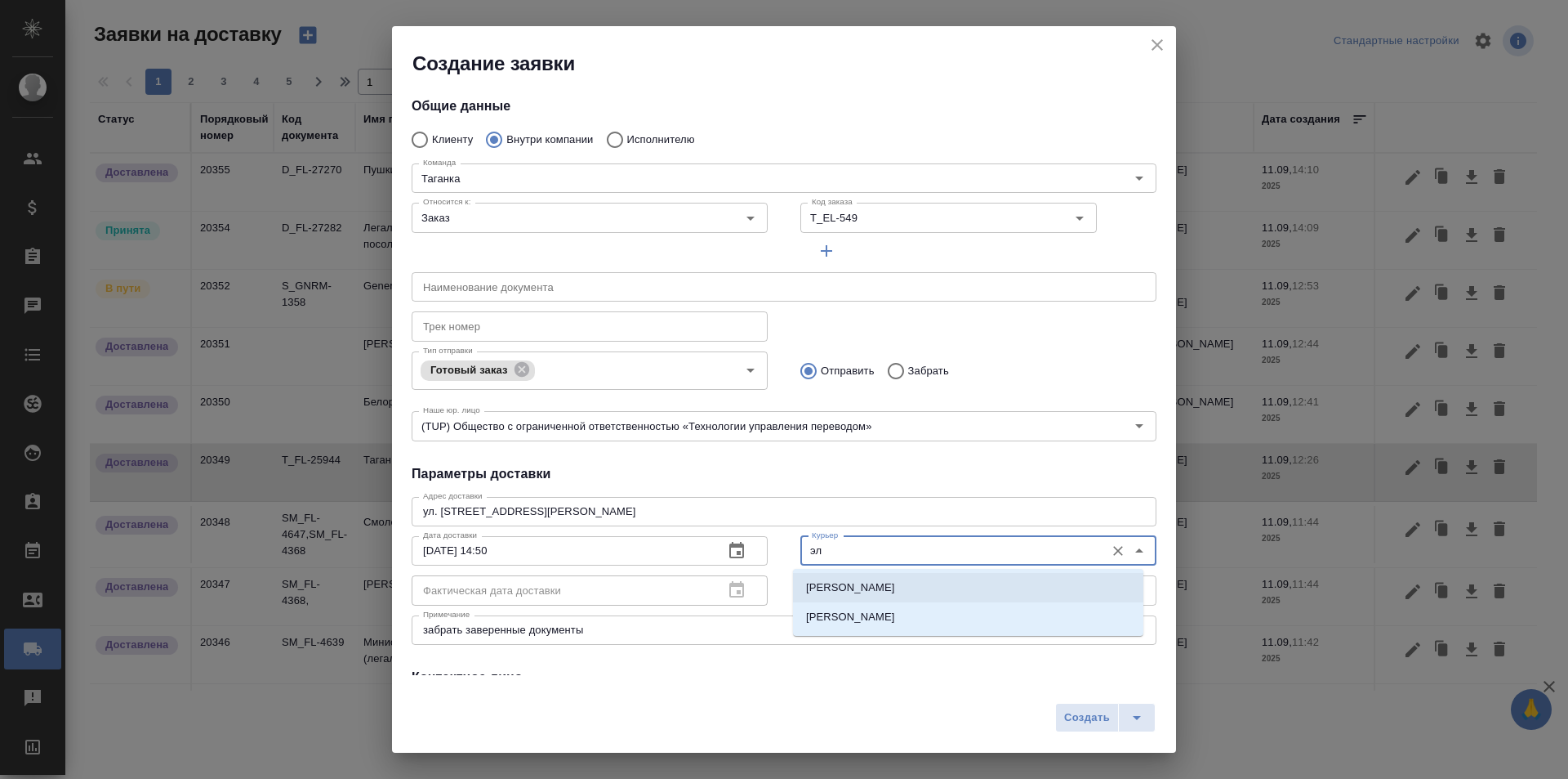
click at [937, 583] on li "Шаабан Эльмира" at bounding box center [968, 587] width 351 height 29
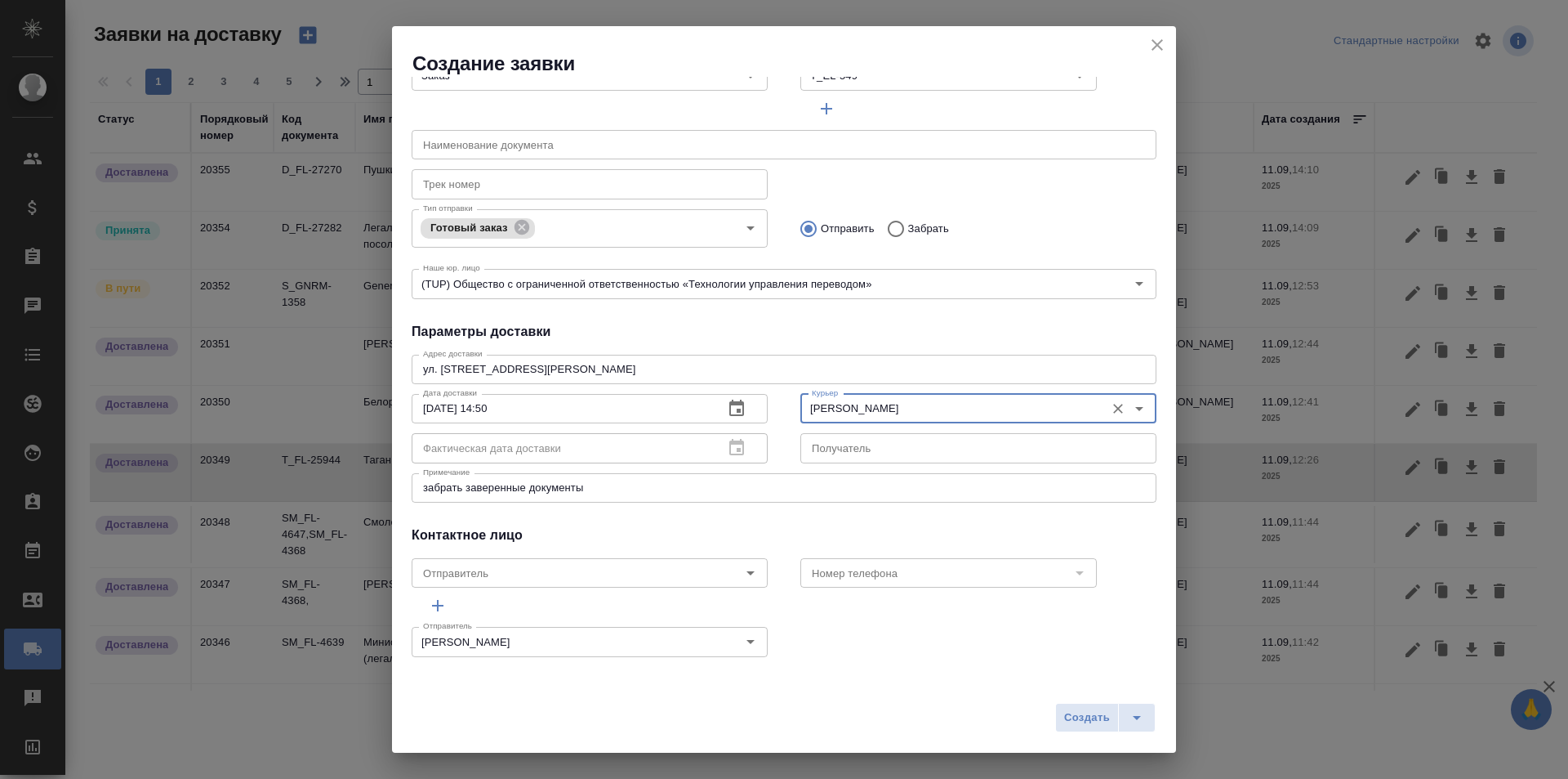
scroll to position [144, 0]
type input "Шаабан Эльмира"
click at [1098, 710] on span "Создать" at bounding box center [1087, 717] width 46 height 19
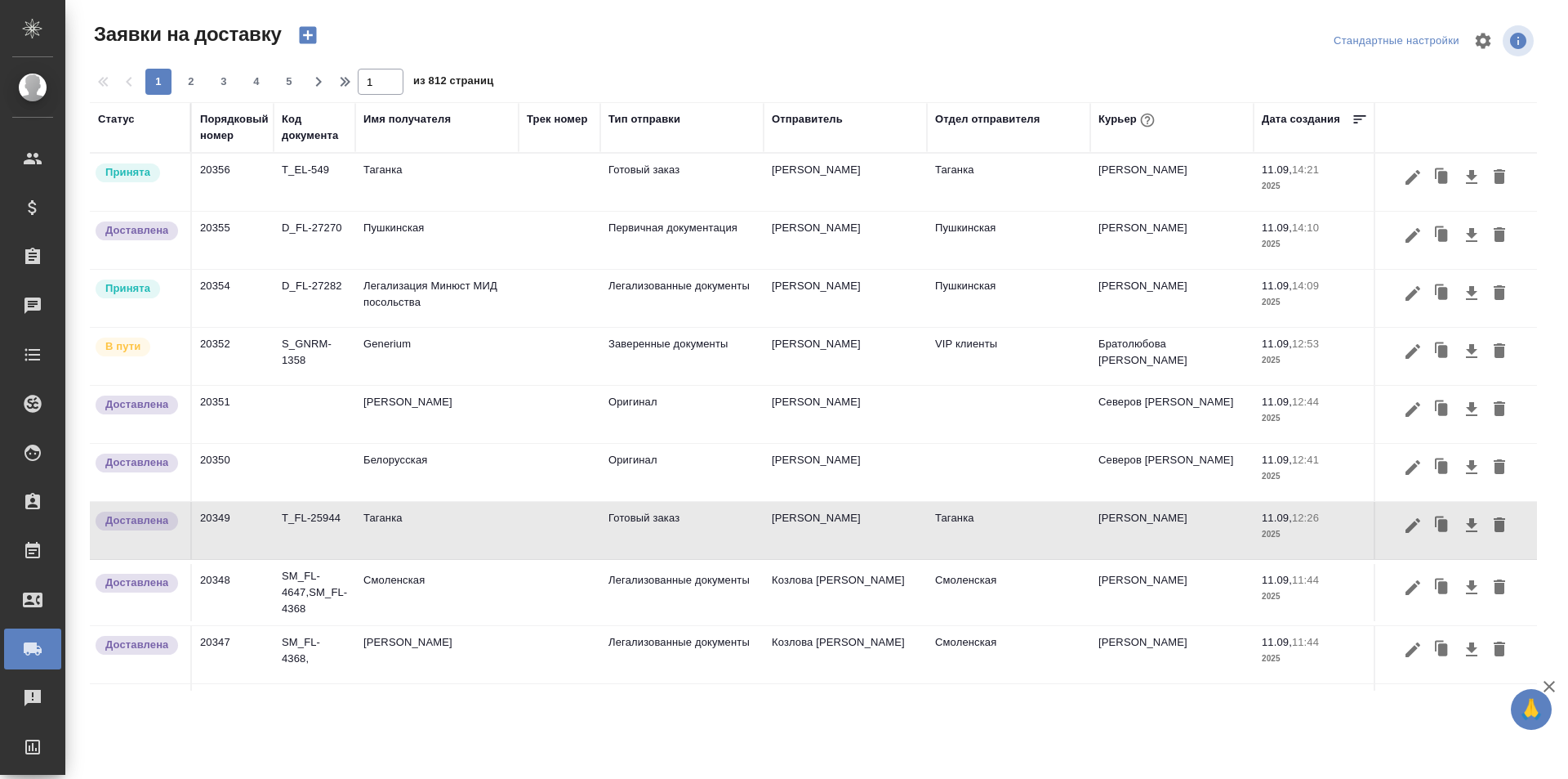
click at [540, 188] on td at bounding box center [559, 182] width 82 height 57
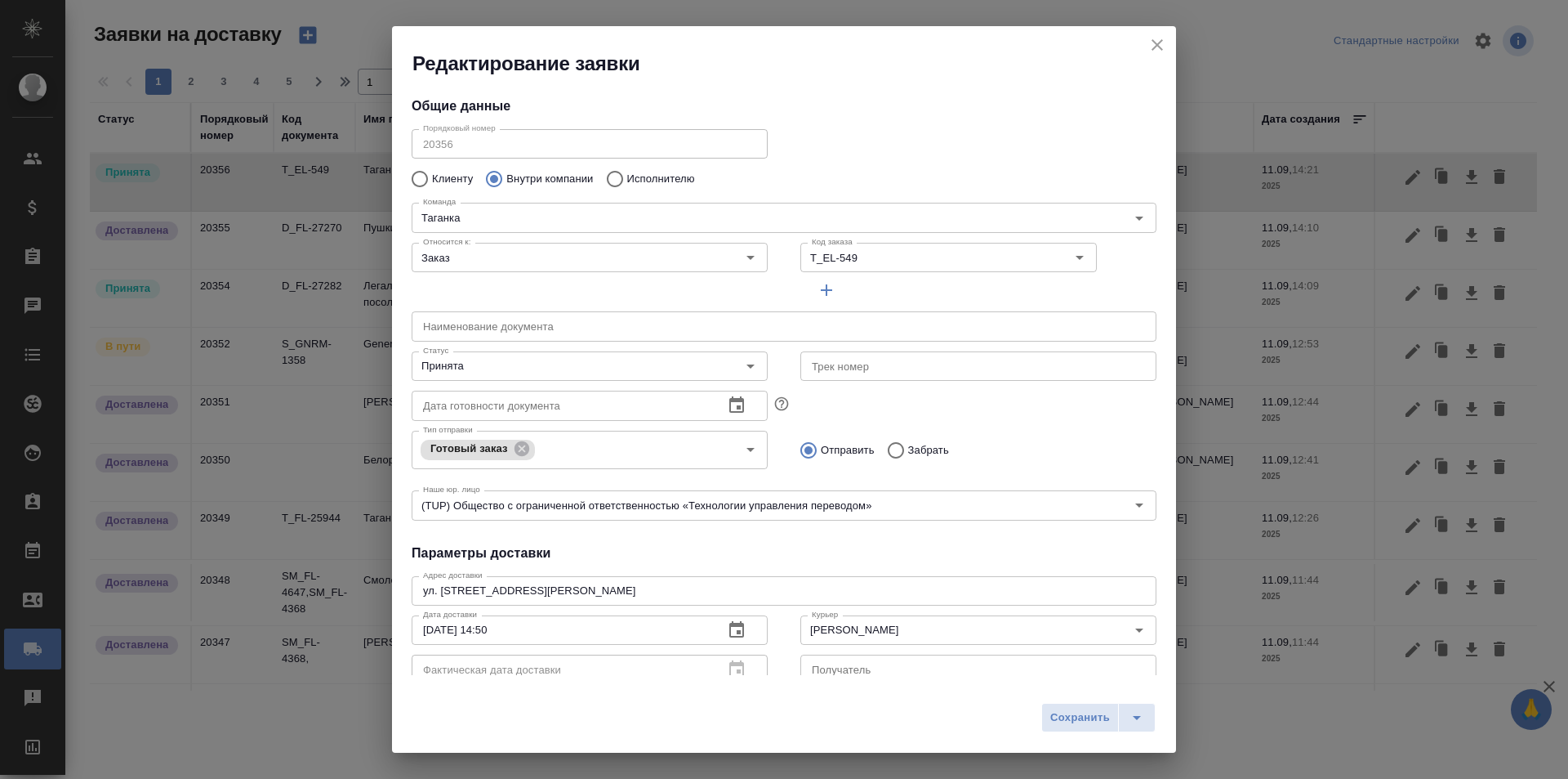
click at [1162, 39] on icon "close" at bounding box center [1157, 45] width 19 height 19
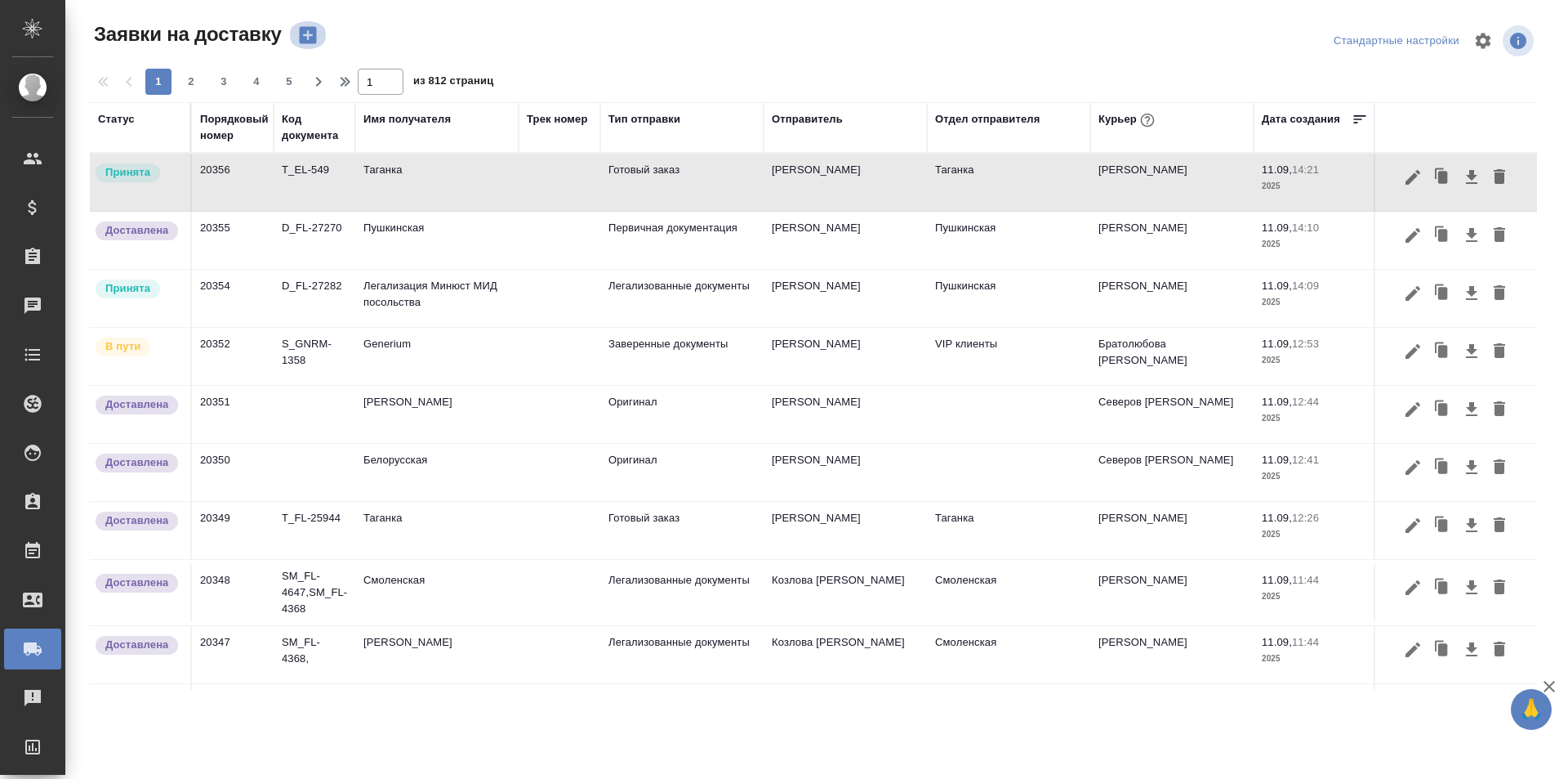
click at [317, 38] on icon "button" at bounding box center [308, 35] width 23 height 23
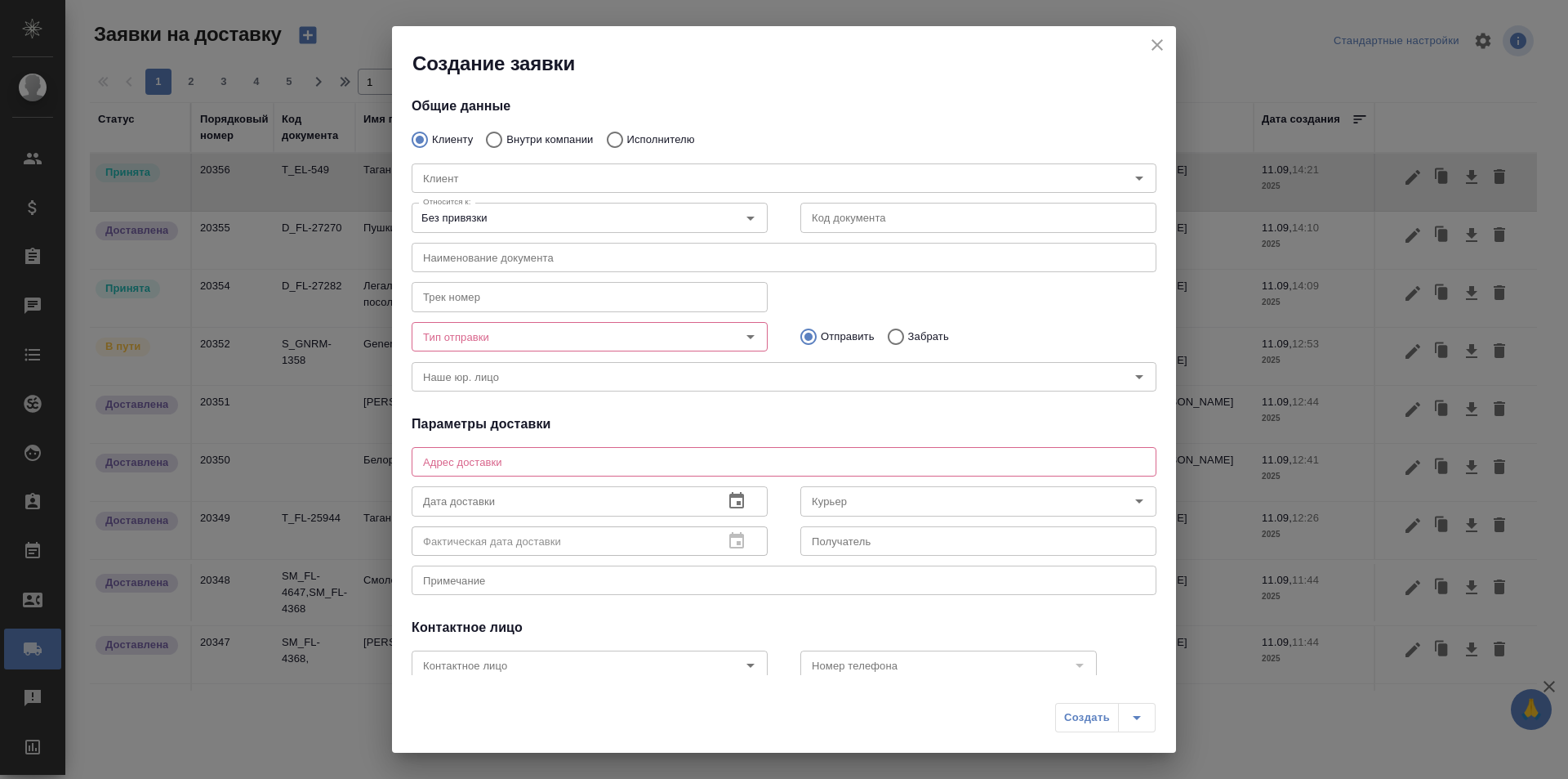
click at [522, 141] on div "Клиент Клиент" at bounding box center [784, 176] width 778 height 72
click at [498, 143] on input "Внутри компании" at bounding box center [491, 140] width 29 height 34
radio input "true"
click at [529, 179] on input "Команда" at bounding box center [757, 178] width 681 height 19
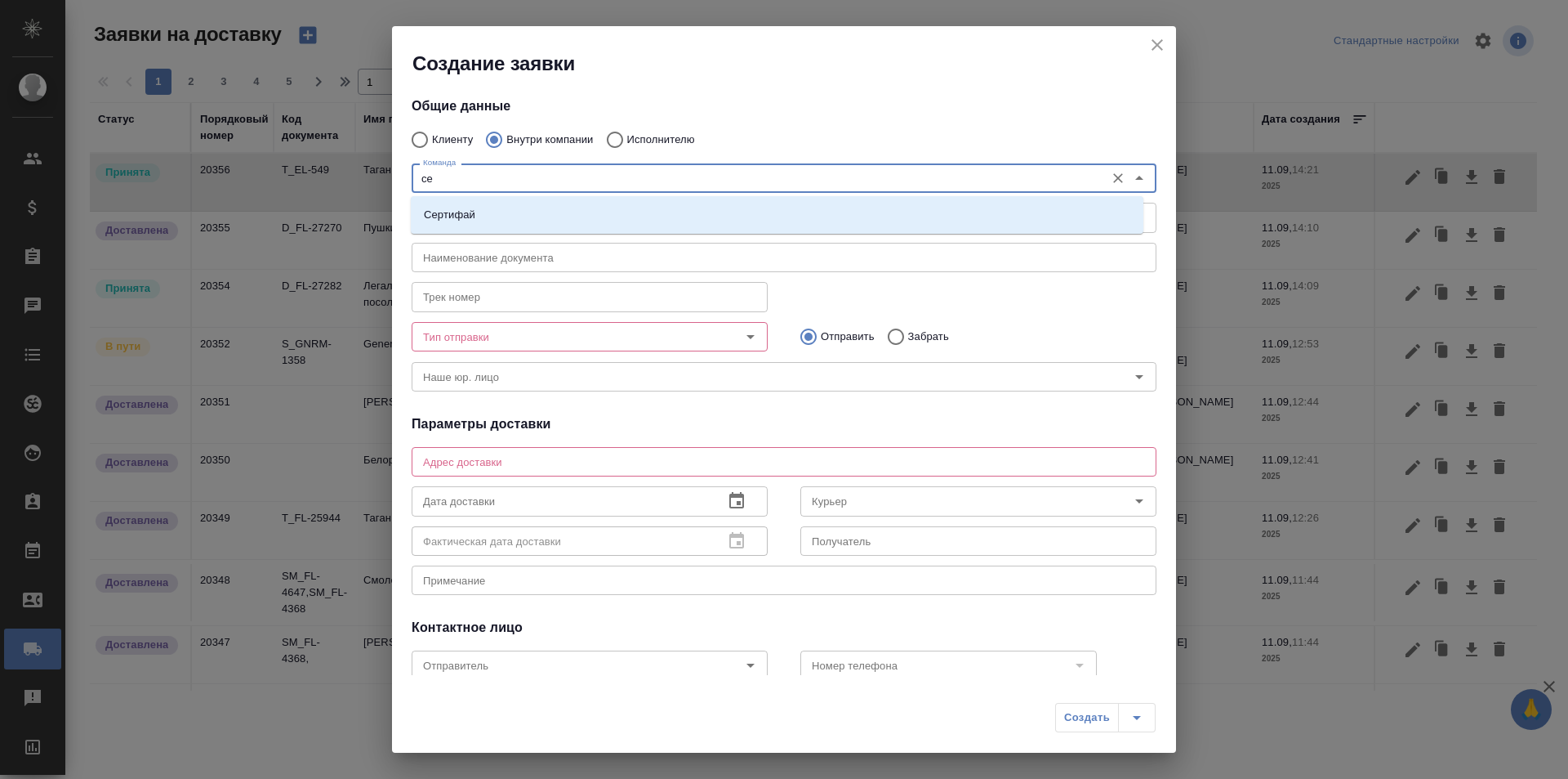
type input "сер"
click at [616, 208] on li "Сертифай" at bounding box center [777, 215] width 733 height 29
type textarea "Кузнецкий мост, д.7"
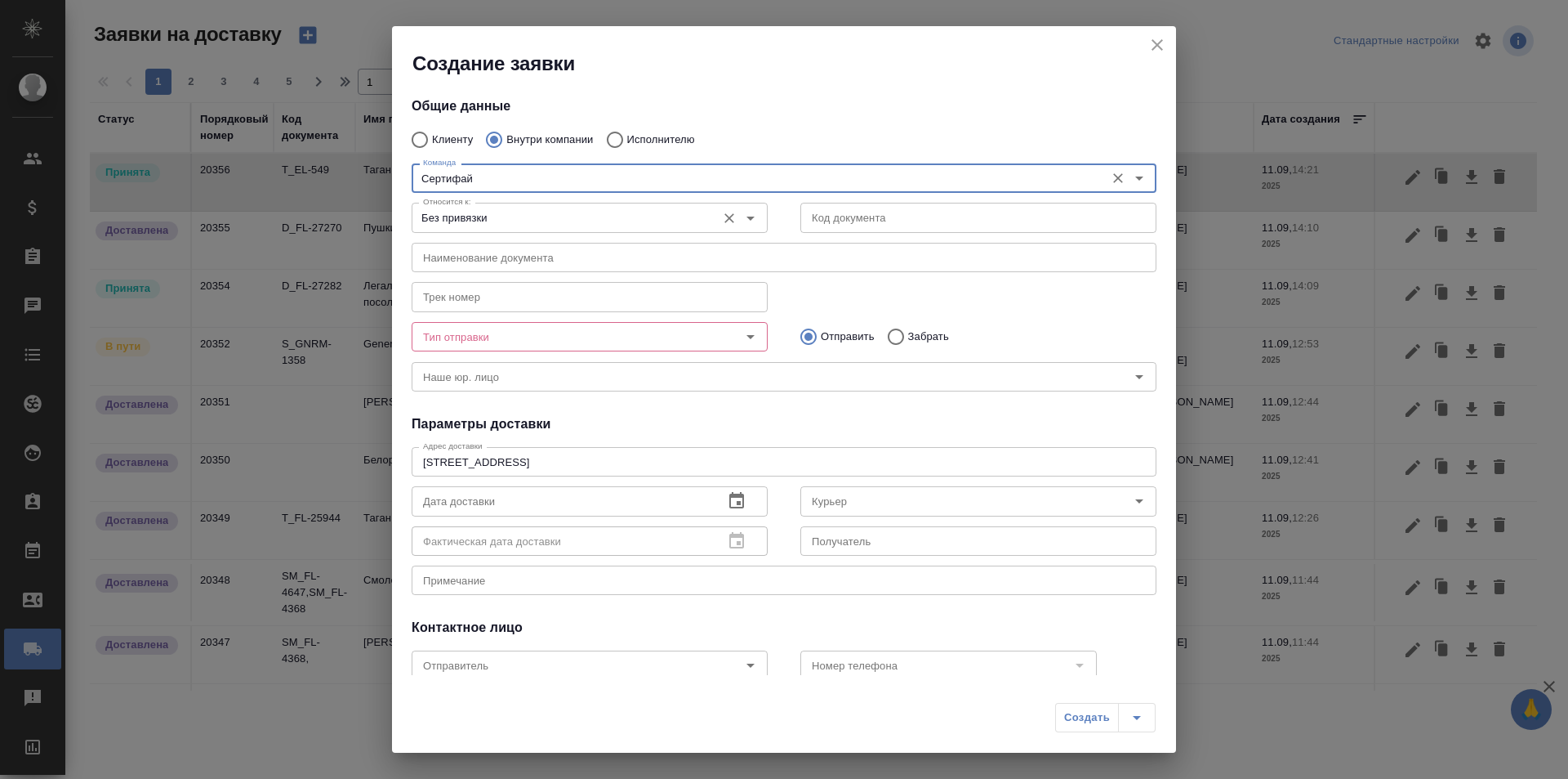
click at [741, 223] on icon "Open" at bounding box center [750, 218] width 19 height 19
type input "Сертифай"
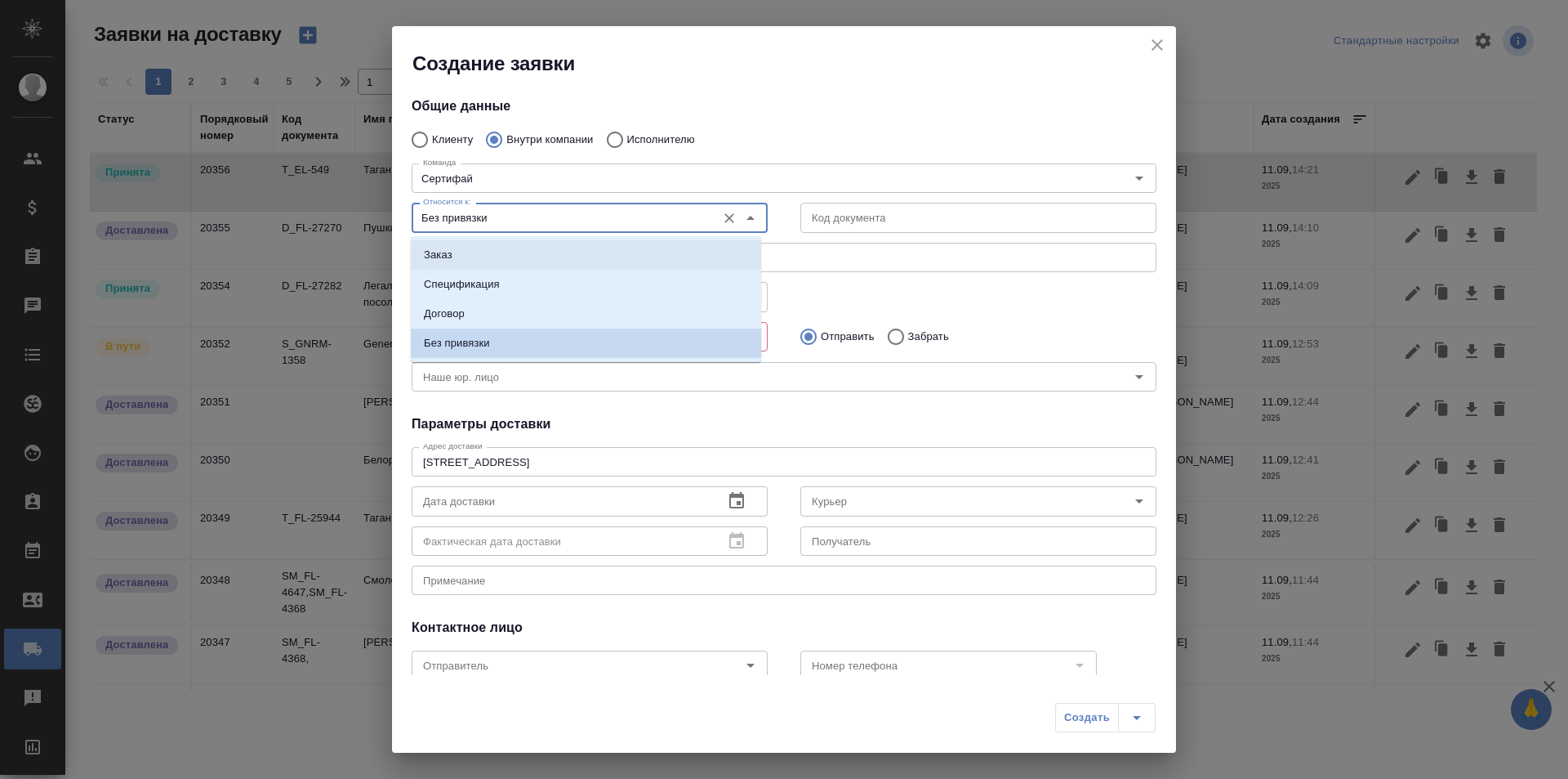
click at [690, 246] on li "Заказ" at bounding box center [585, 254] width 351 height 29
type input "Заказ"
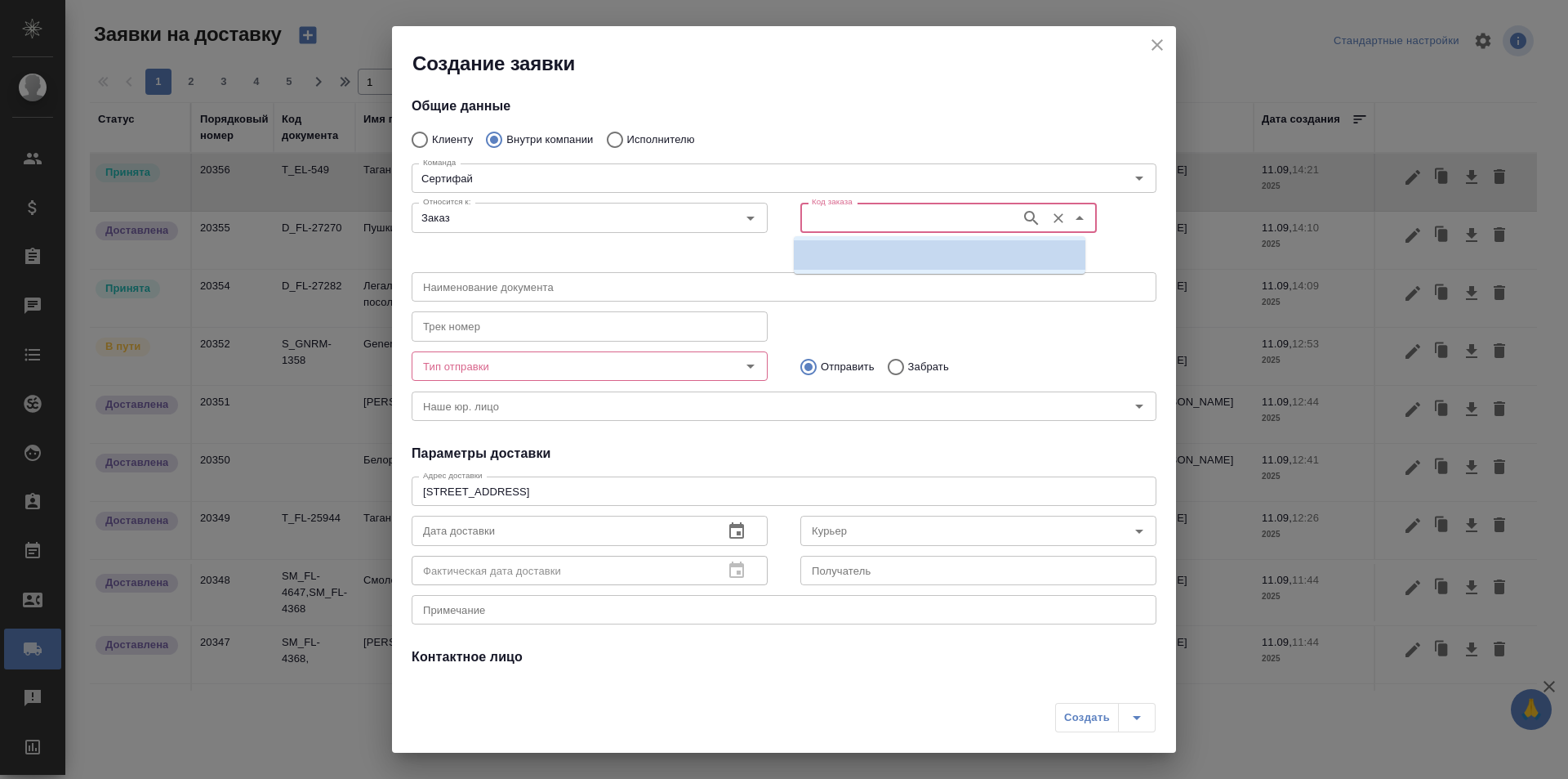
click at [861, 223] on input "Код заказа" at bounding box center [908, 217] width 207 height 19
paste input "T_EL-549"
type input "T_EL-549"
click at [911, 262] on li "T_EL-549" at bounding box center [939, 254] width 291 height 29
click at [748, 366] on icon "Open" at bounding box center [750, 366] width 19 height 19
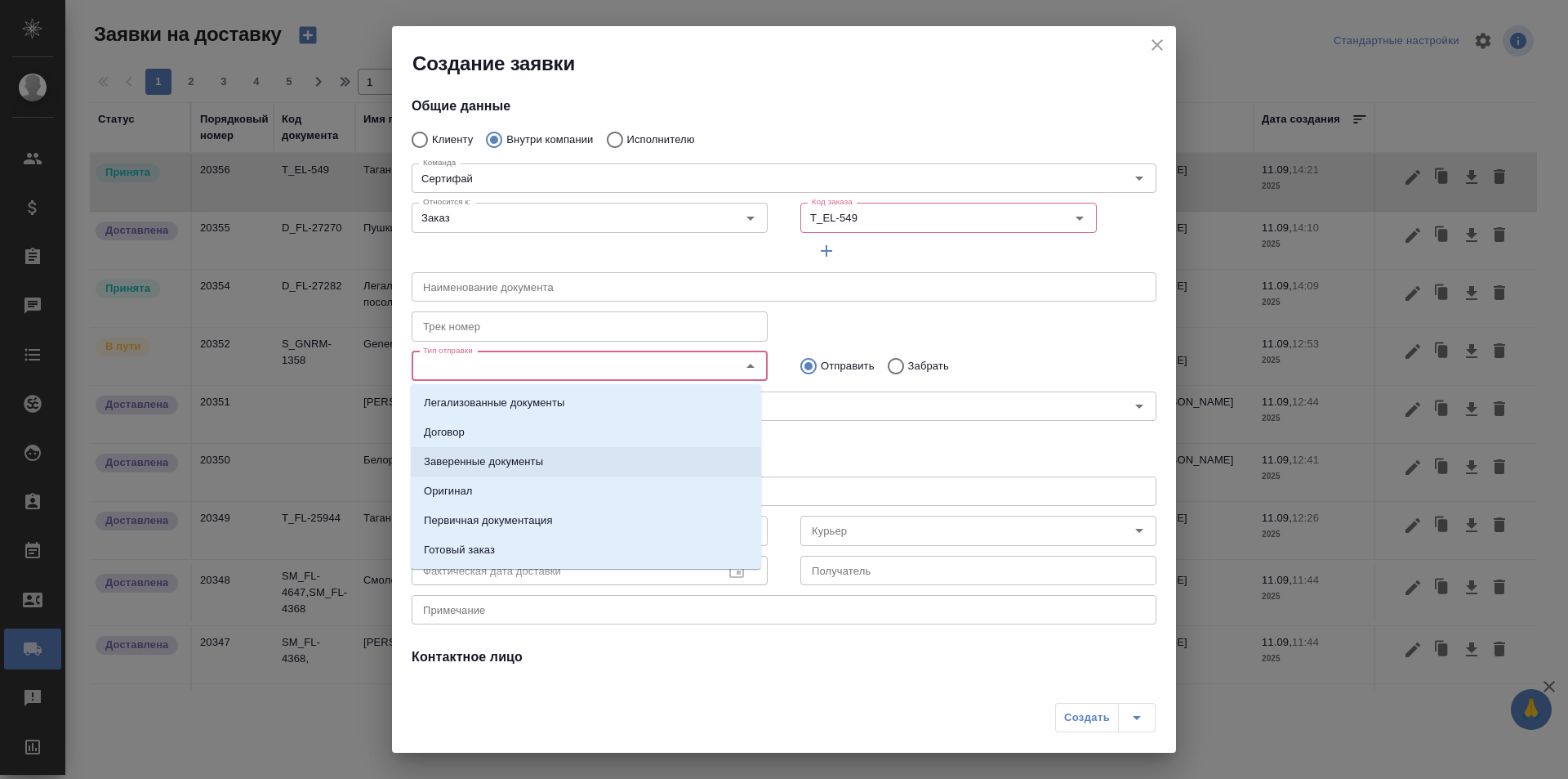
click at [694, 472] on li "Заверенные документы" at bounding box center [585, 461] width 351 height 29
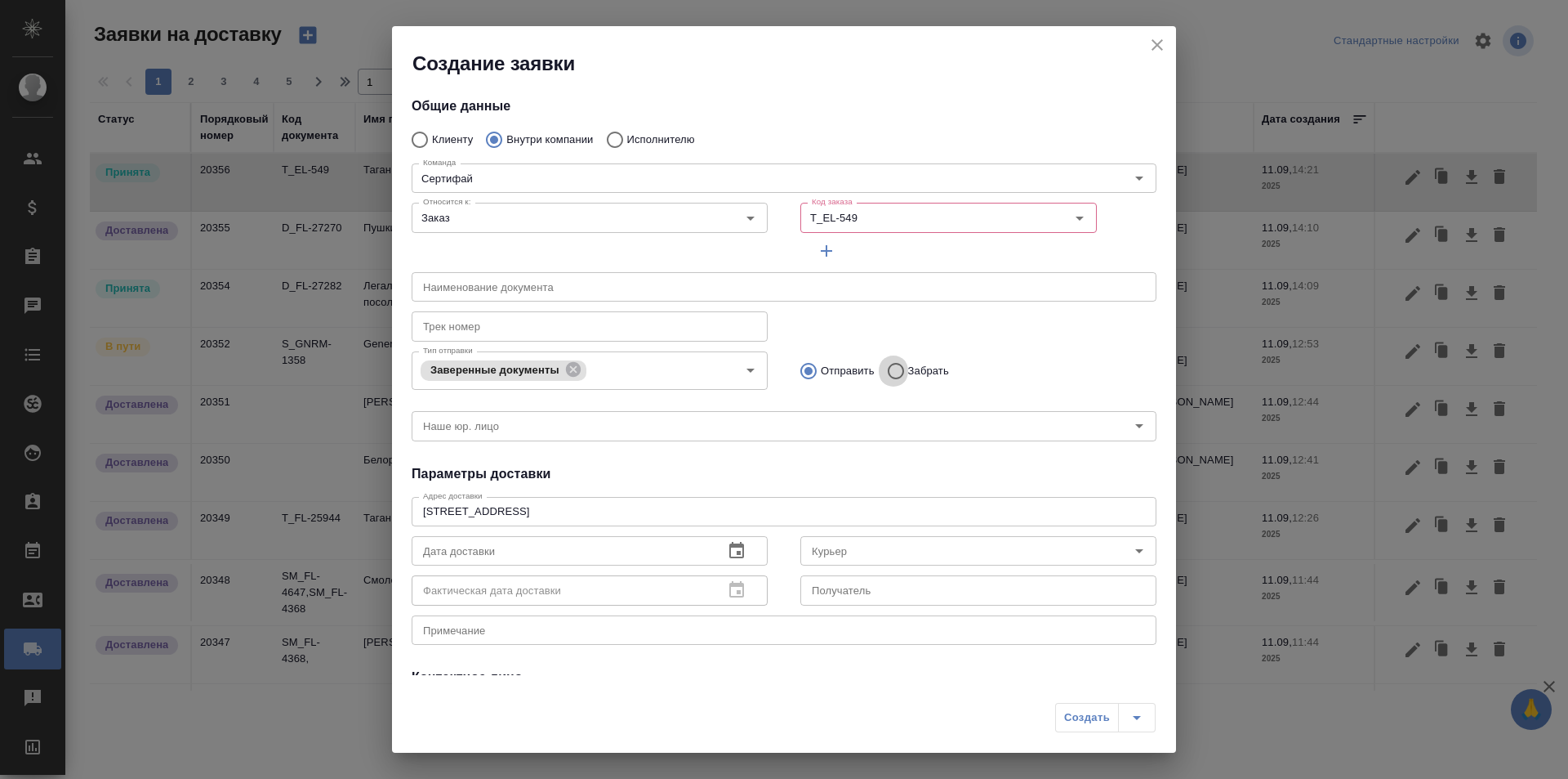
click at [886, 367] on input "Забрать" at bounding box center [893, 371] width 29 height 34
radio input "true"
click at [569, 419] on input "Наше юр. лицо" at bounding box center [757, 426] width 681 height 19
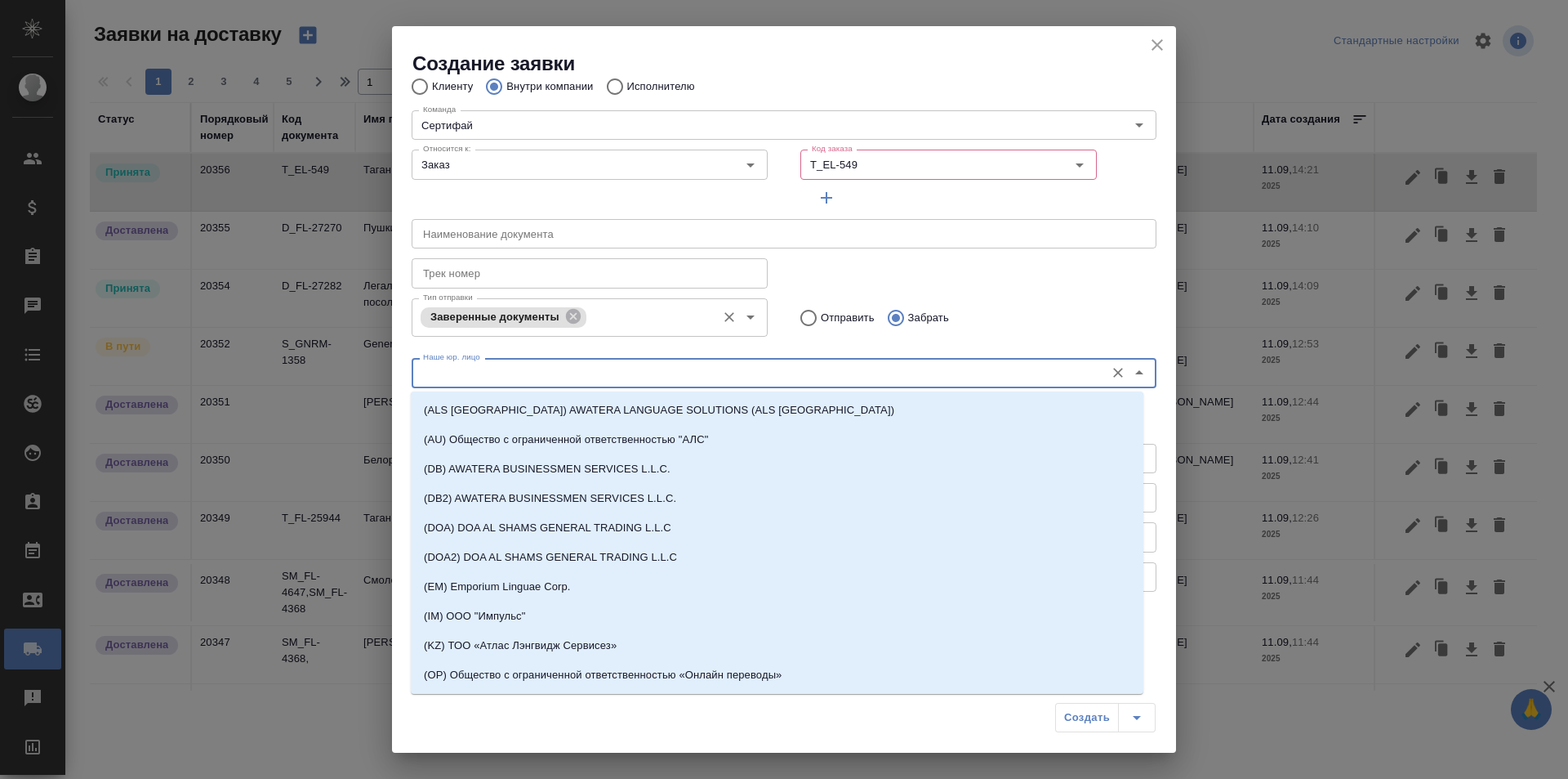
scroll to position [82, 0]
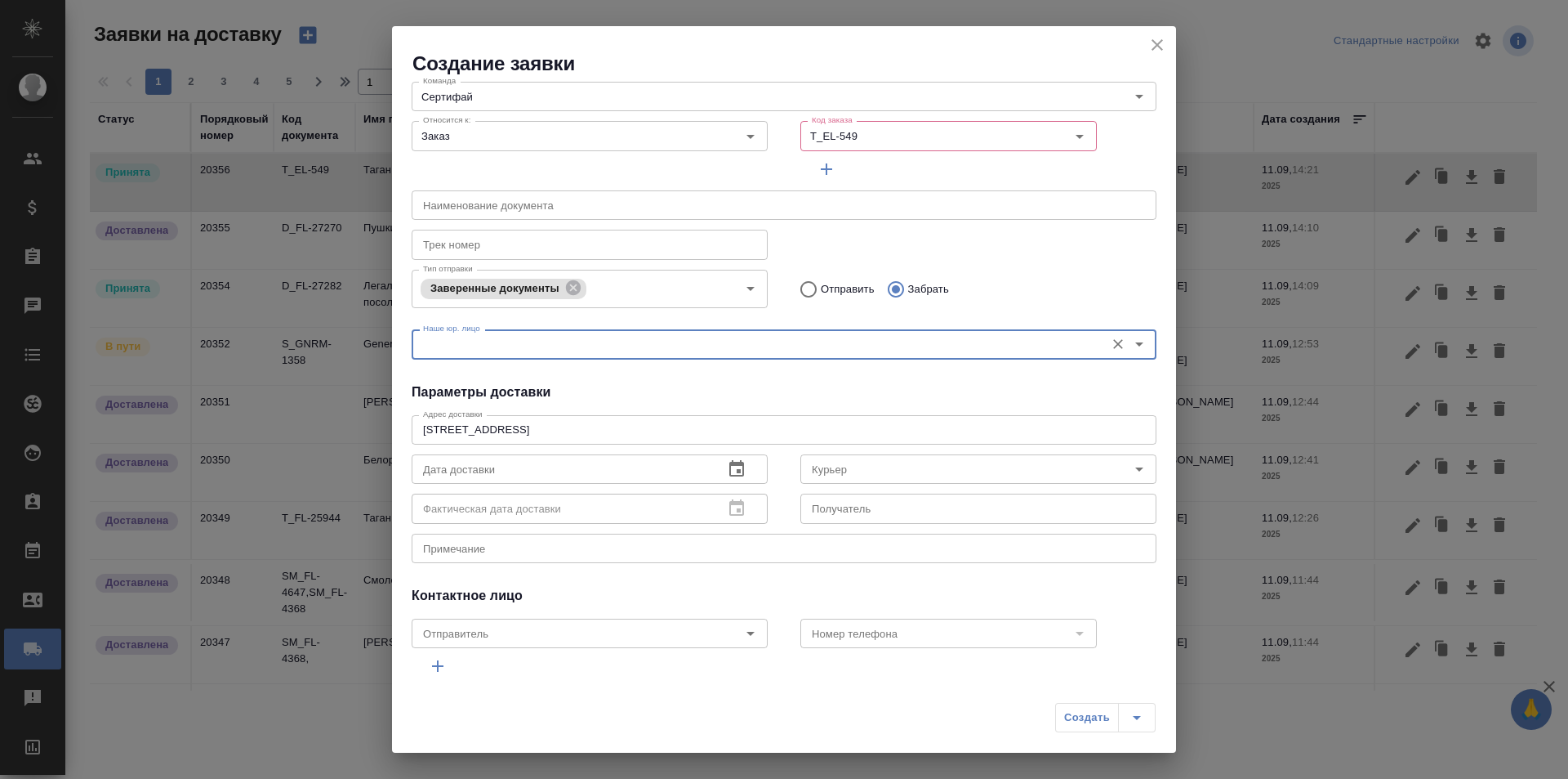
click at [640, 345] on input "Наше юр. лицо" at bounding box center [757, 344] width 681 height 19
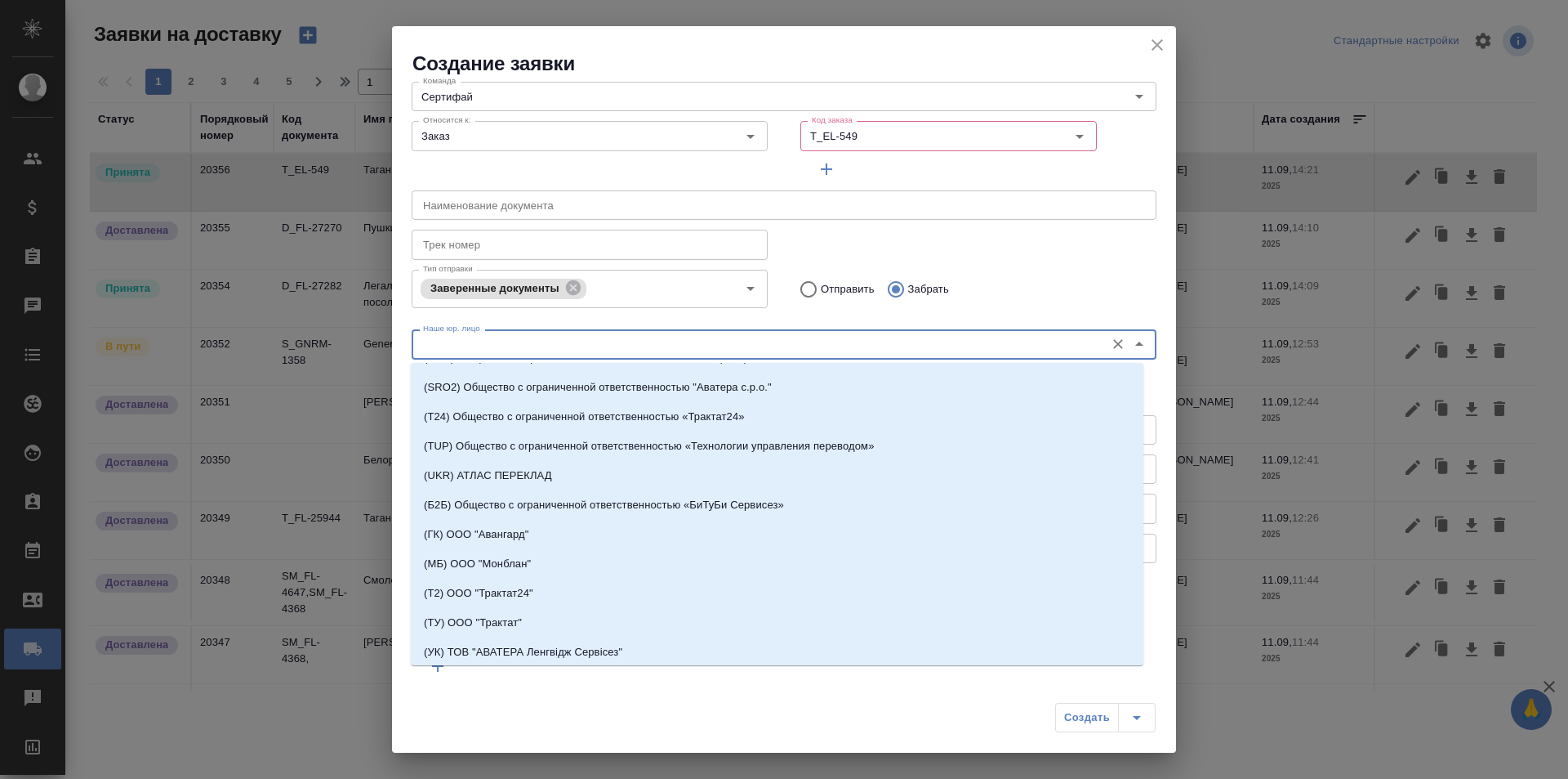
scroll to position [409, 0]
click at [717, 451] on p "(TUP) Общество с ограниченной ответственностью «Технологии управления переводом»" at bounding box center [649, 443] width 451 height 17
type input "(TUP) Общество с ограниченной ответственностью «Технологии управления переводом»"
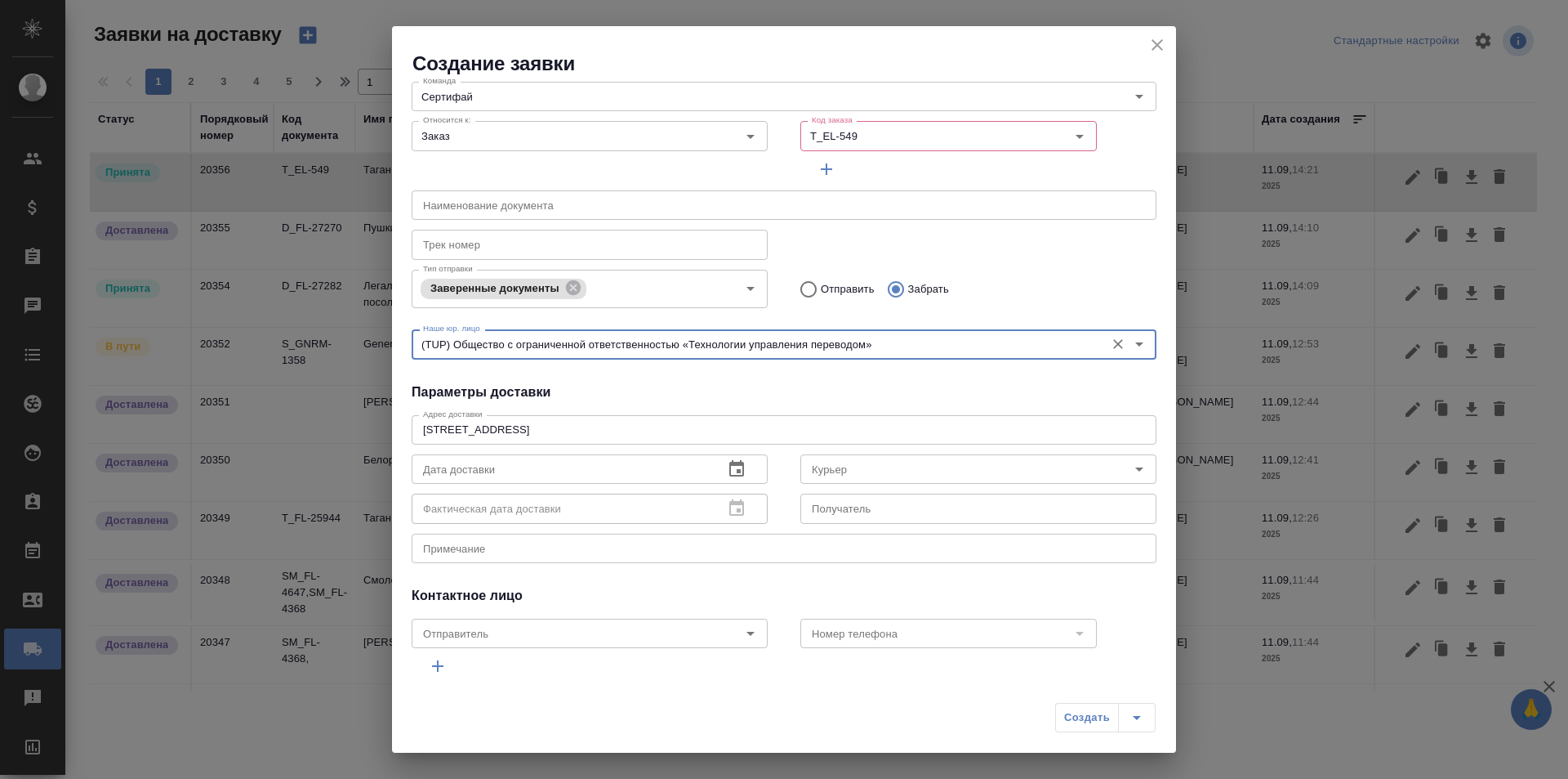
scroll to position [0, 0]
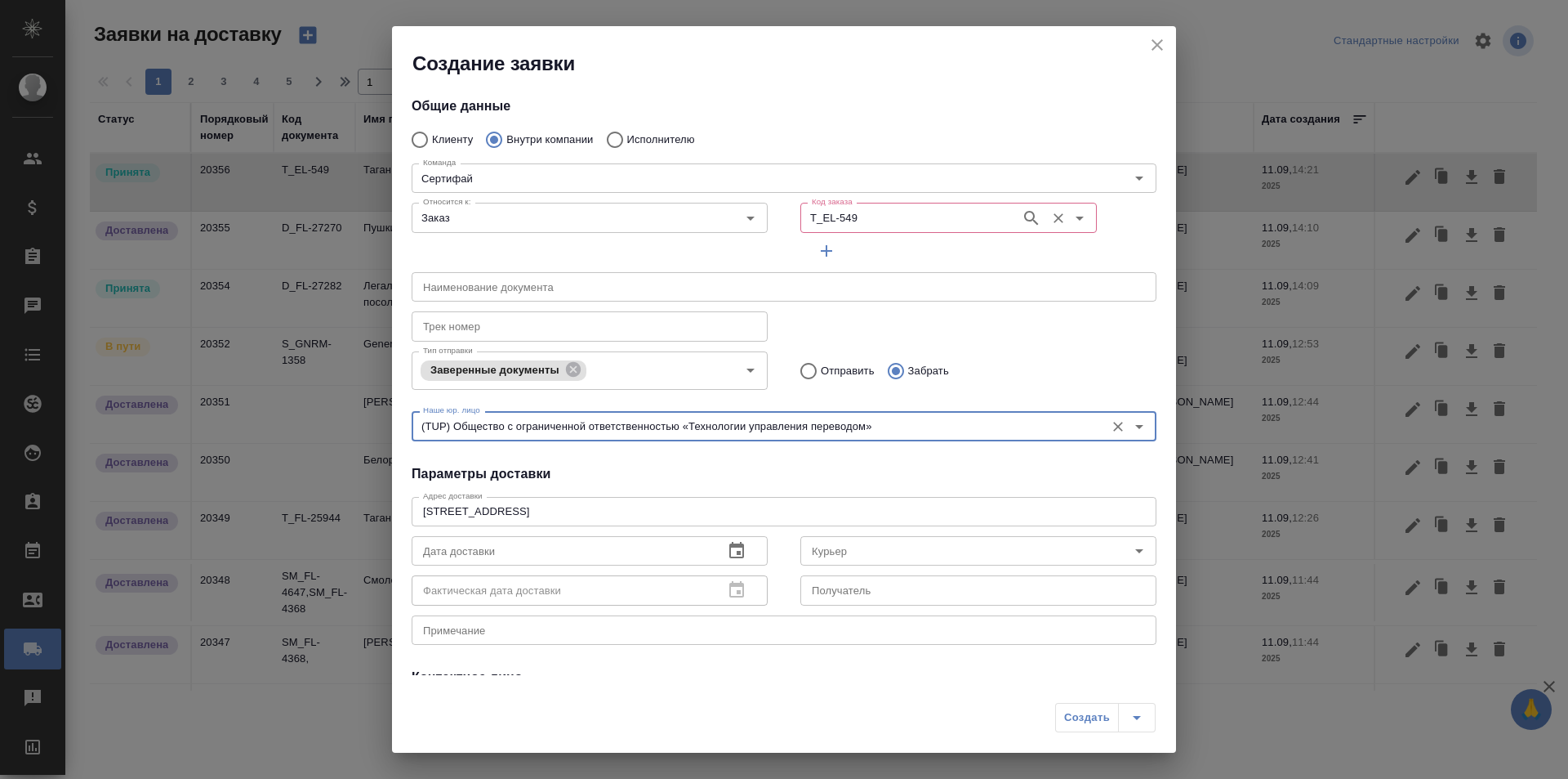
click at [974, 200] on div "Код заказа T_EL-549 Код заказа" at bounding box center [949, 216] width 297 height 39
click at [1024, 216] on icon "button" at bounding box center [1031, 218] width 14 height 14
click at [976, 254] on div "Наименование документа Наименование документа" at bounding box center [784, 284] width 778 height 72
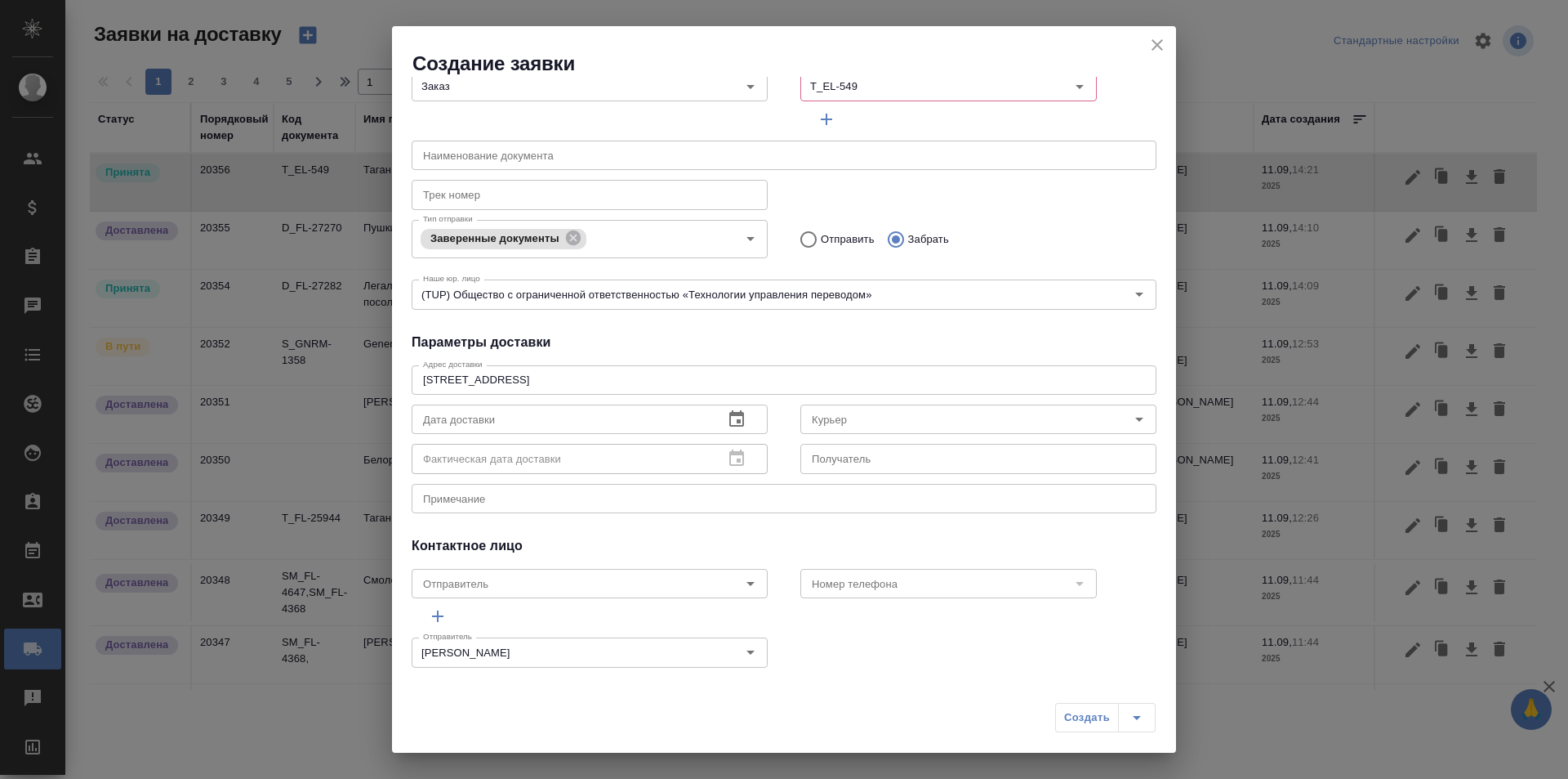
scroll to position [144, 0]
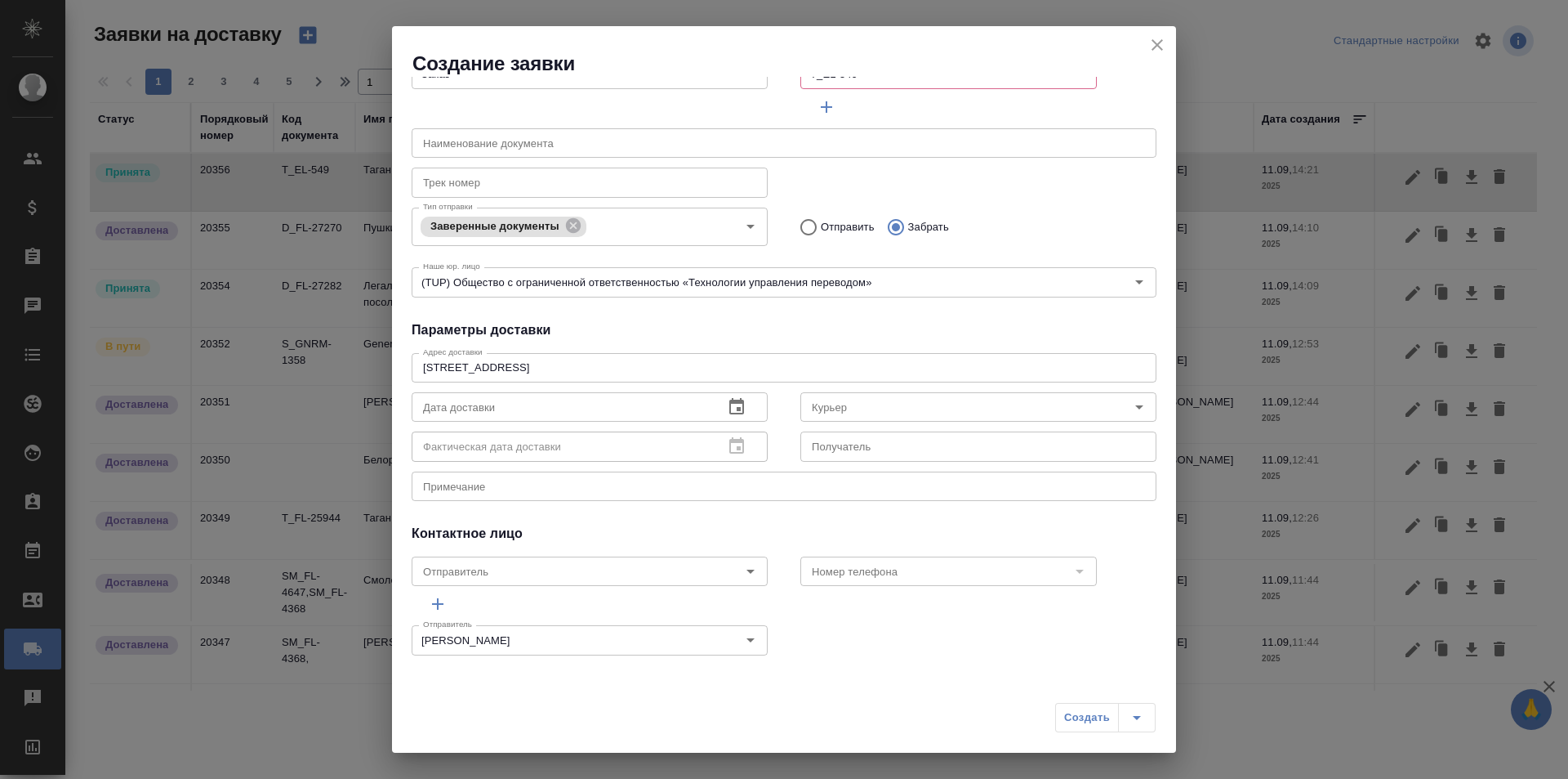
click at [731, 398] on icon "button" at bounding box center [736, 407] width 19 height 19
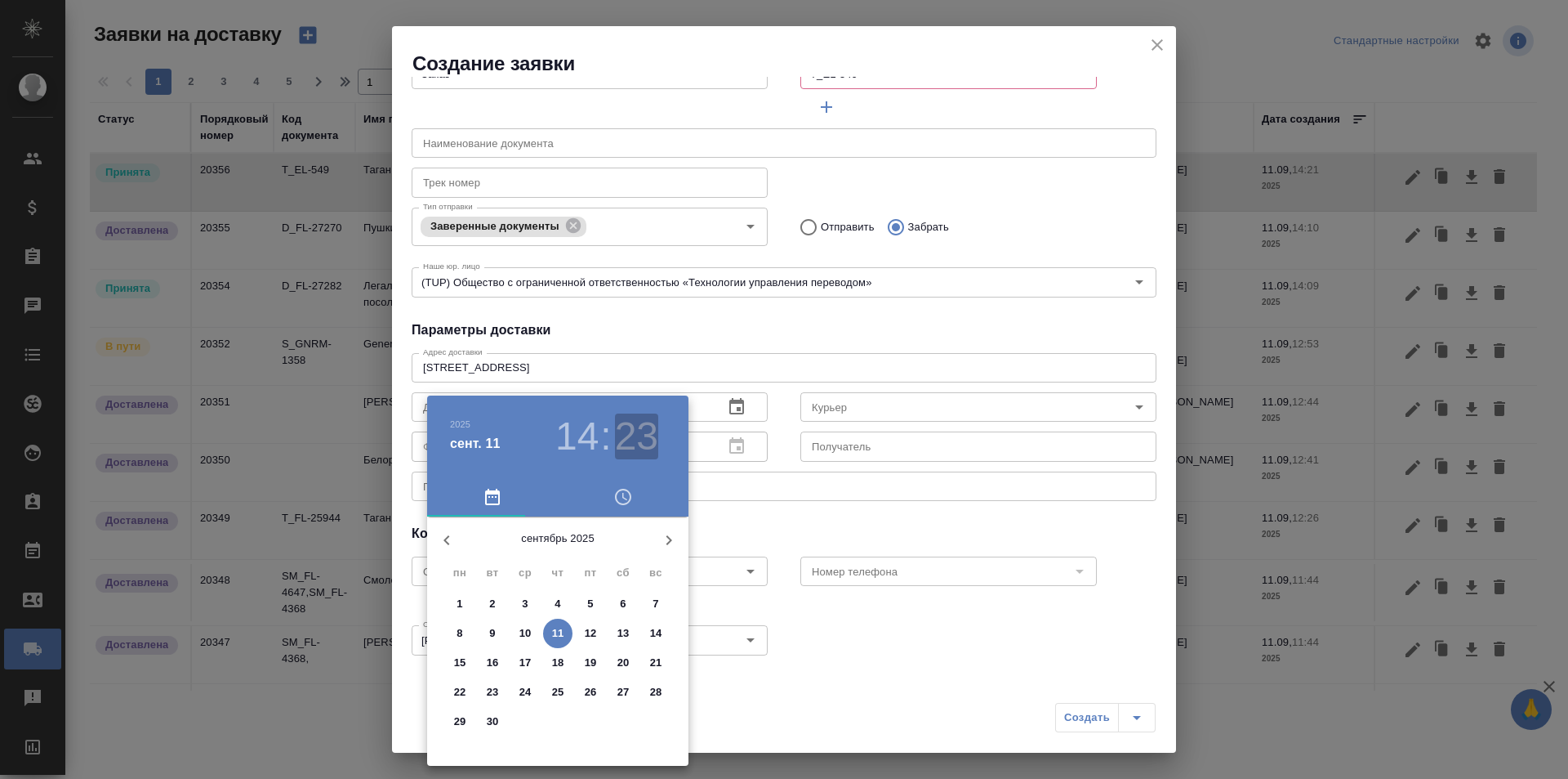
click at [630, 442] on h3 "23" at bounding box center [637, 436] width 43 height 46
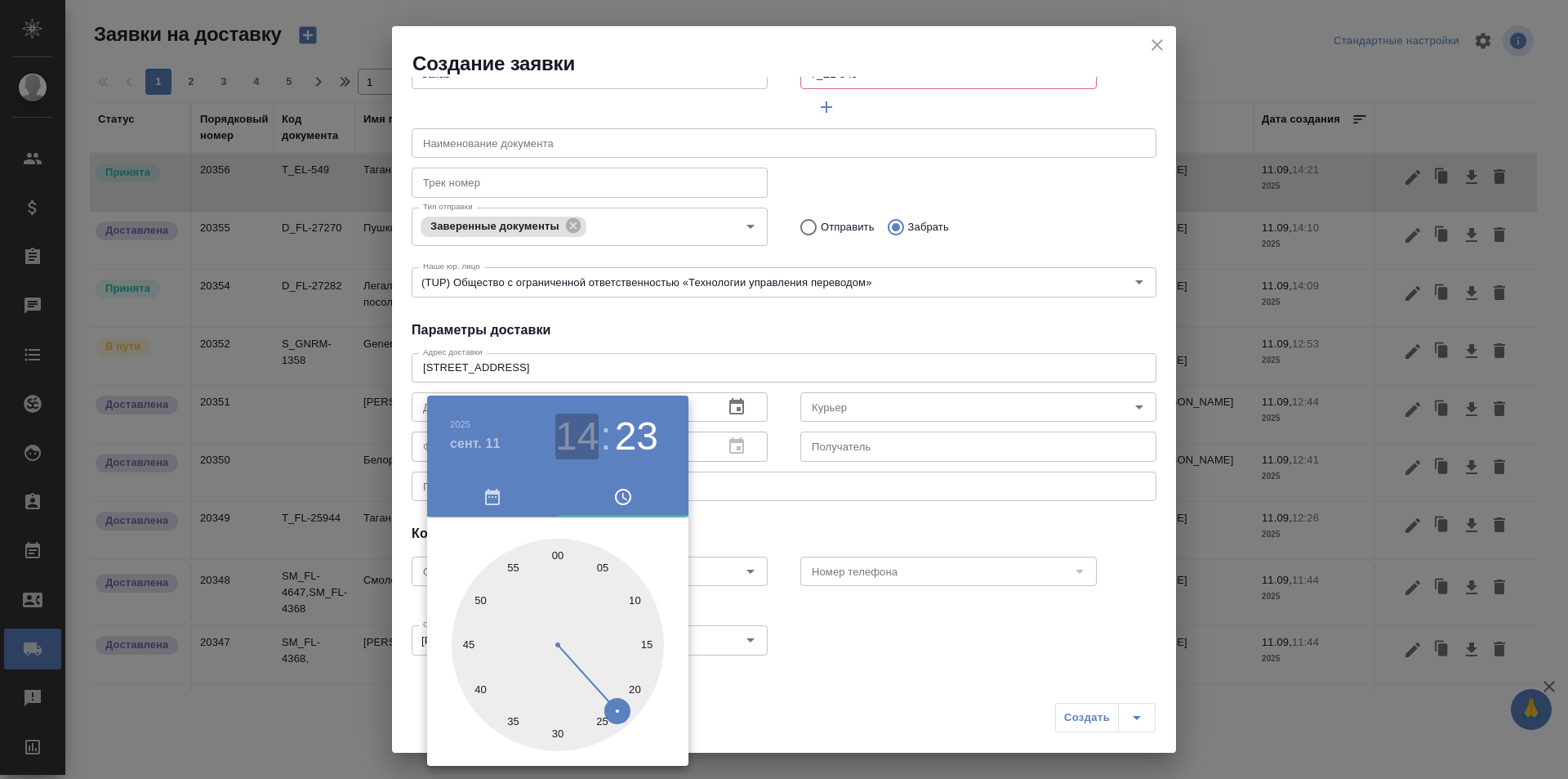
click at [591, 439] on h3 "14" at bounding box center [577, 436] width 43 height 46
click at [617, 647] on div at bounding box center [558, 645] width 213 height 213
click at [636, 601] on div at bounding box center [558, 645] width 213 height 213
type input "11.09.2025 15:10"
click at [783, 545] on div at bounding box center [784, 390] width 1568 height 779
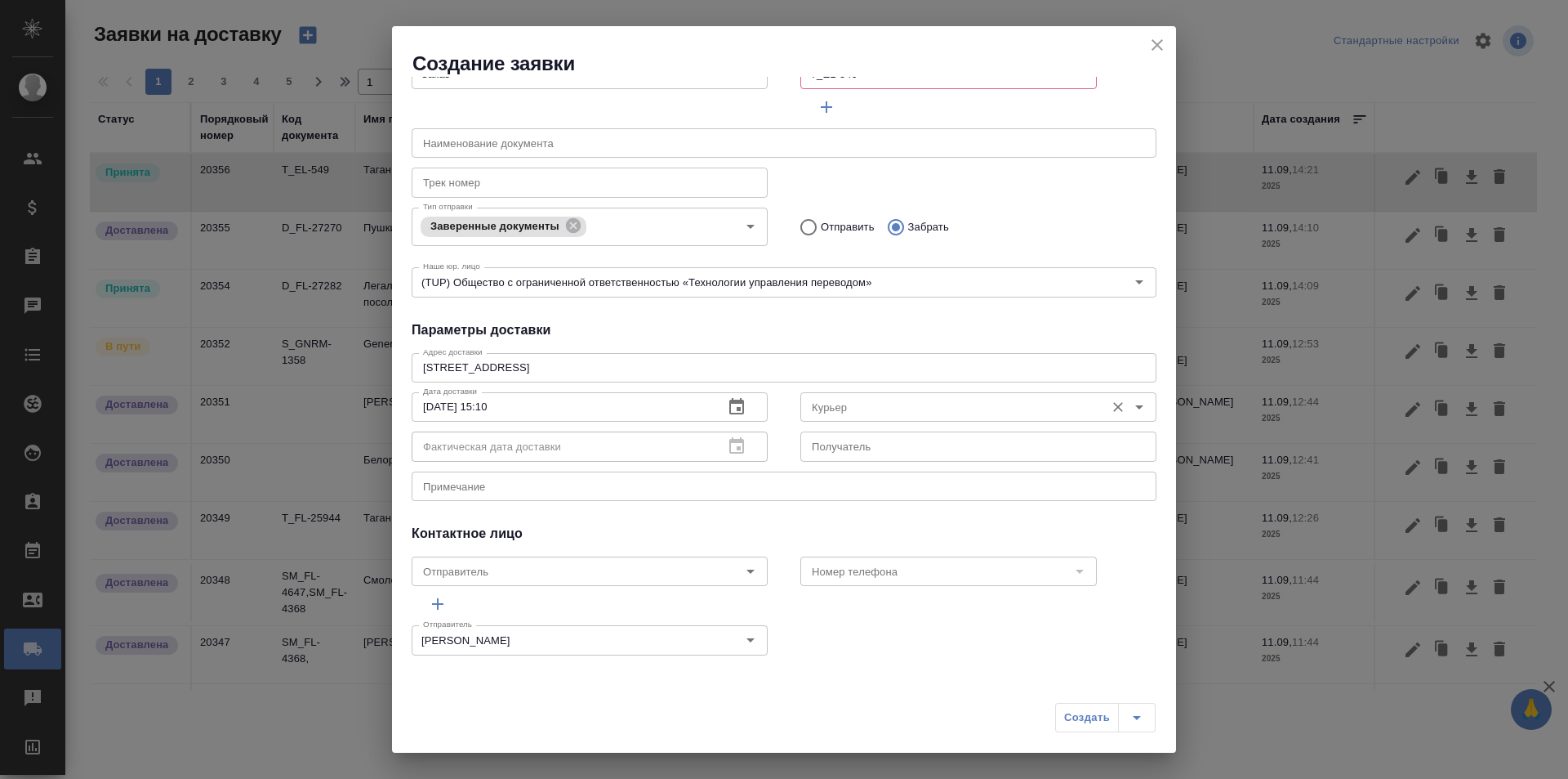
click at [986, 409] on input "Курьер" at bounding box center [951, 407] width 291 height 19
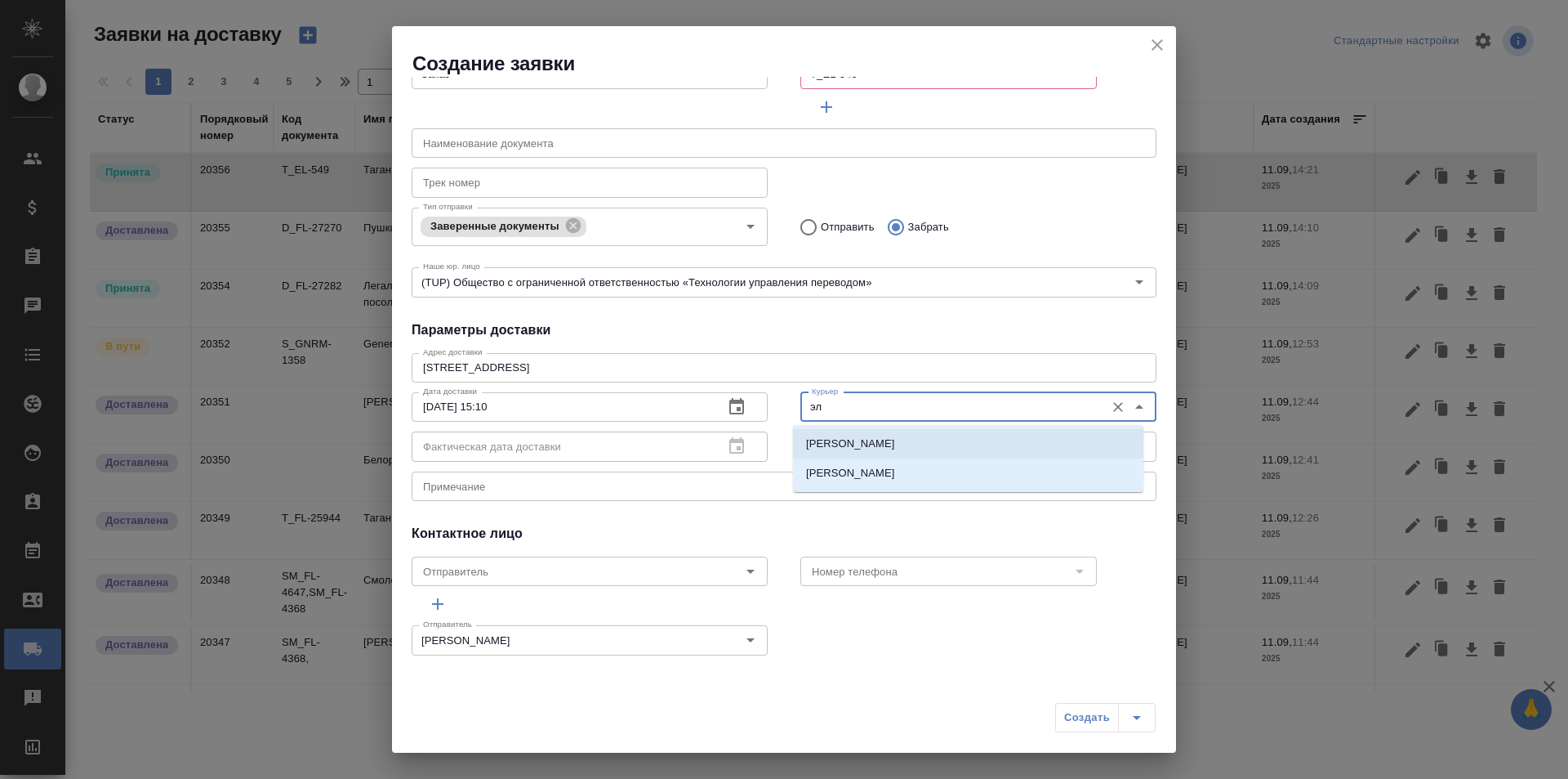
click at [981, 443] on li "Шаабан Эльмира" at bounding box center [968, 443] width 351 height 29
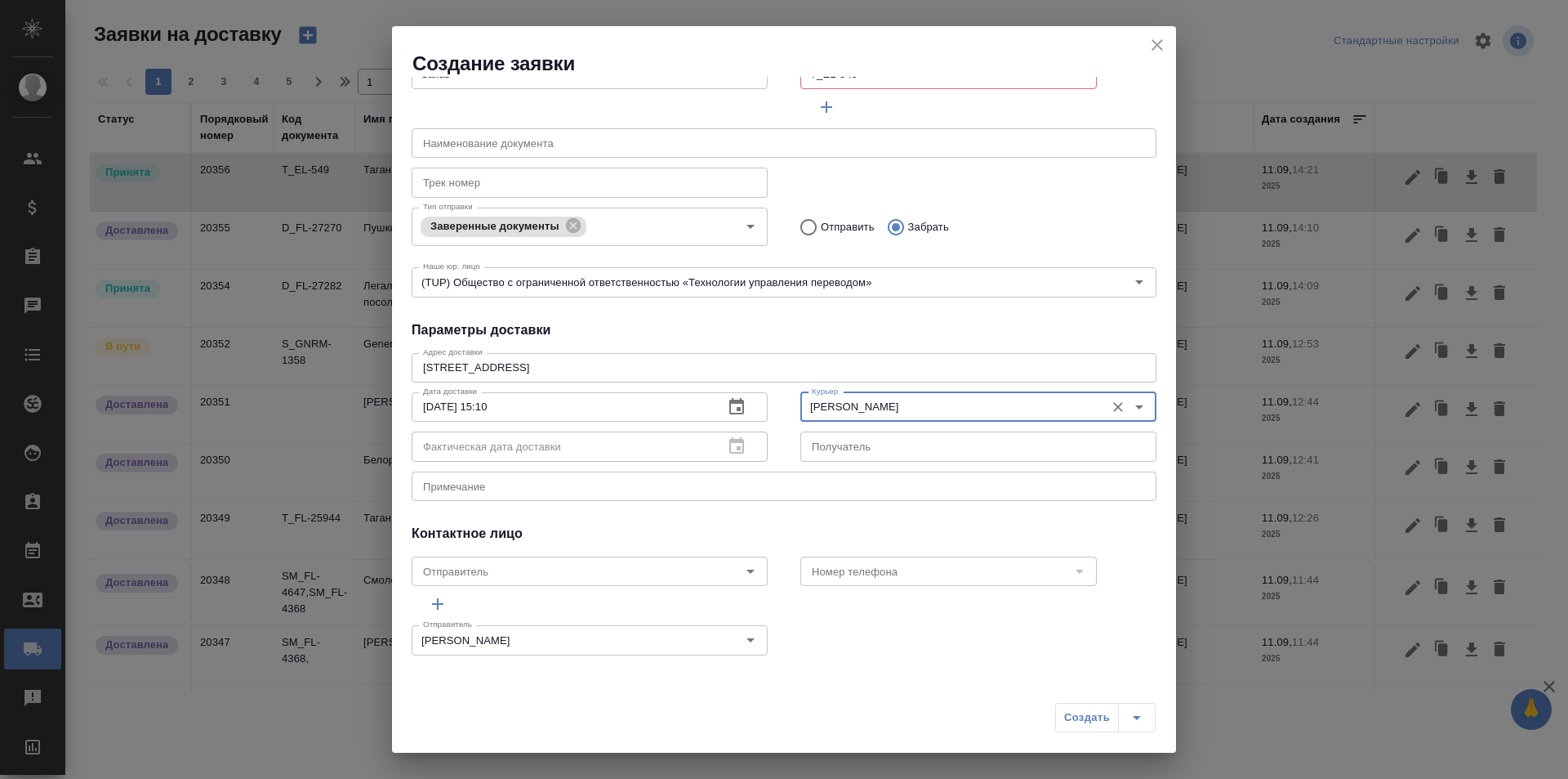
type input "Шаабан Эльмира"
click at [686, 480] on textarea at bounding box center [784, 486] width 722 height 12
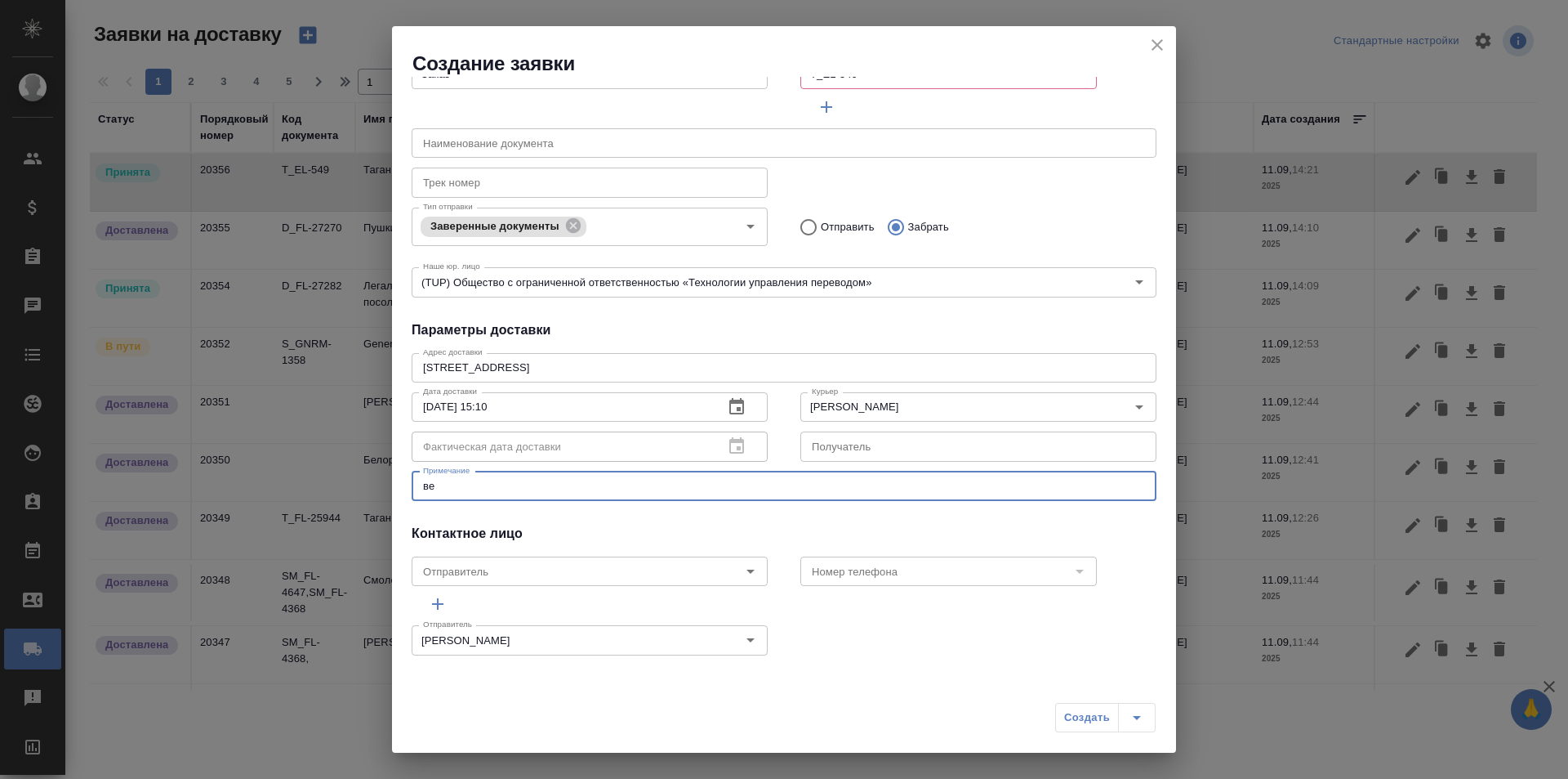
type textarea "в"
click at [758, 511] on div "Общие данные Клиенту Внутри компании Исполнителю Команда Сертифай Команда Относ…" at bounding box center [784, 375] width 784 height 598
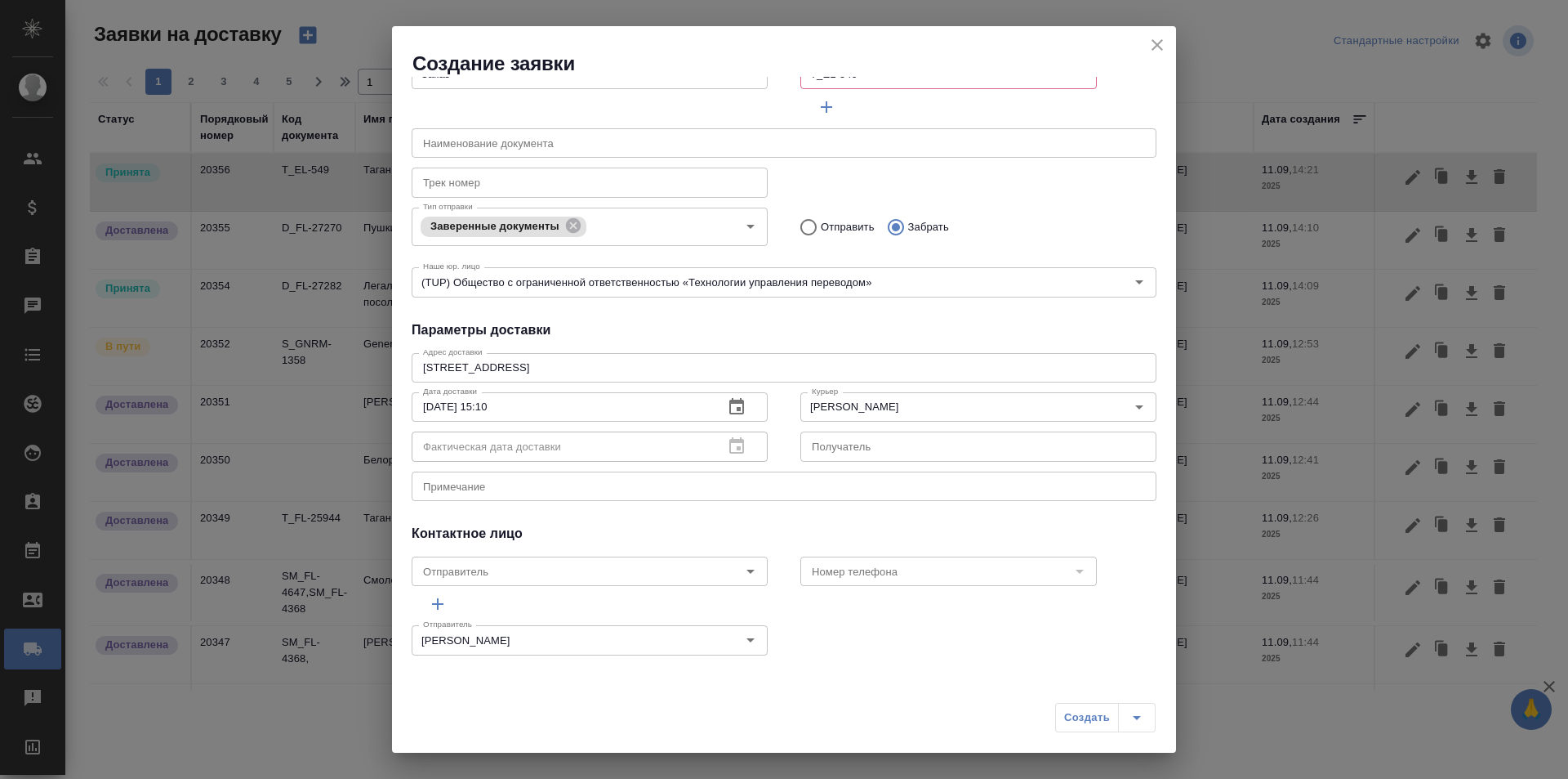
click at [666, 486] on textarea at bounding box center [784, 486] width 722 height 12
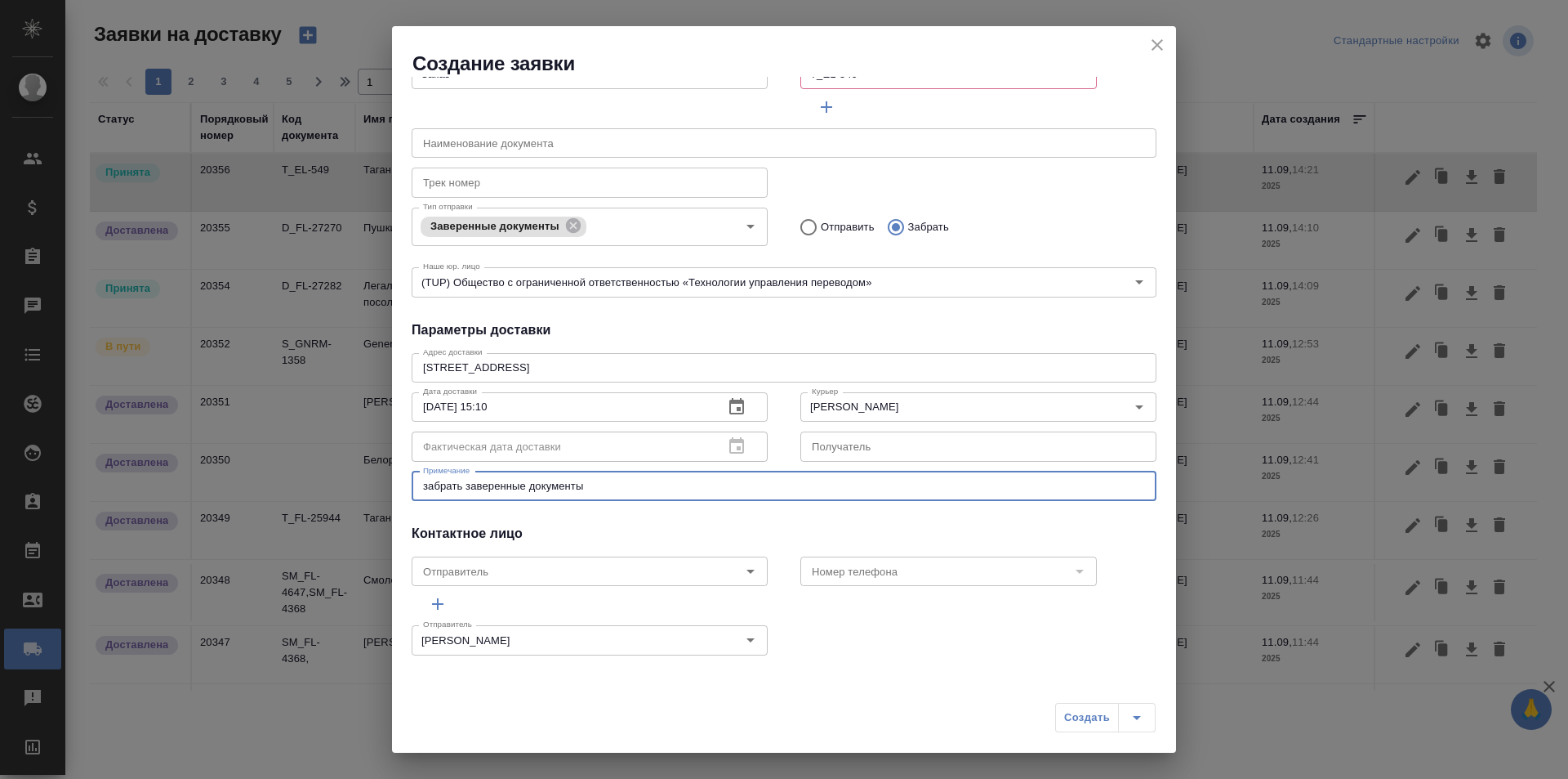
type textarea "забрать заверенные документы"
click at [1067, 714] on div "Создать" at bounding box center [1105, 717] width 101 height 29
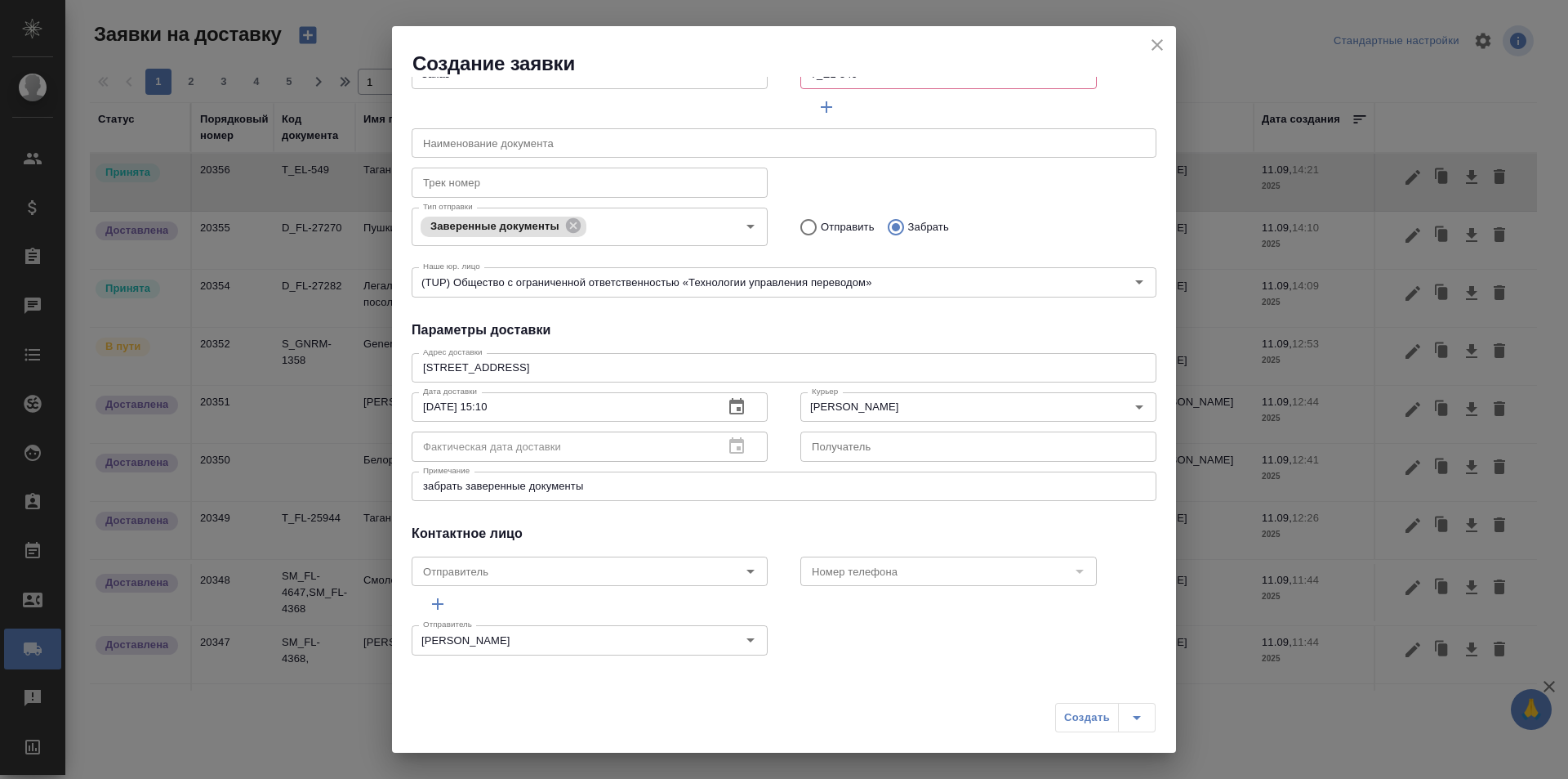
click at [1072, 716] on div "Создать" at bounding box center [1105, 717] width 101 height 29
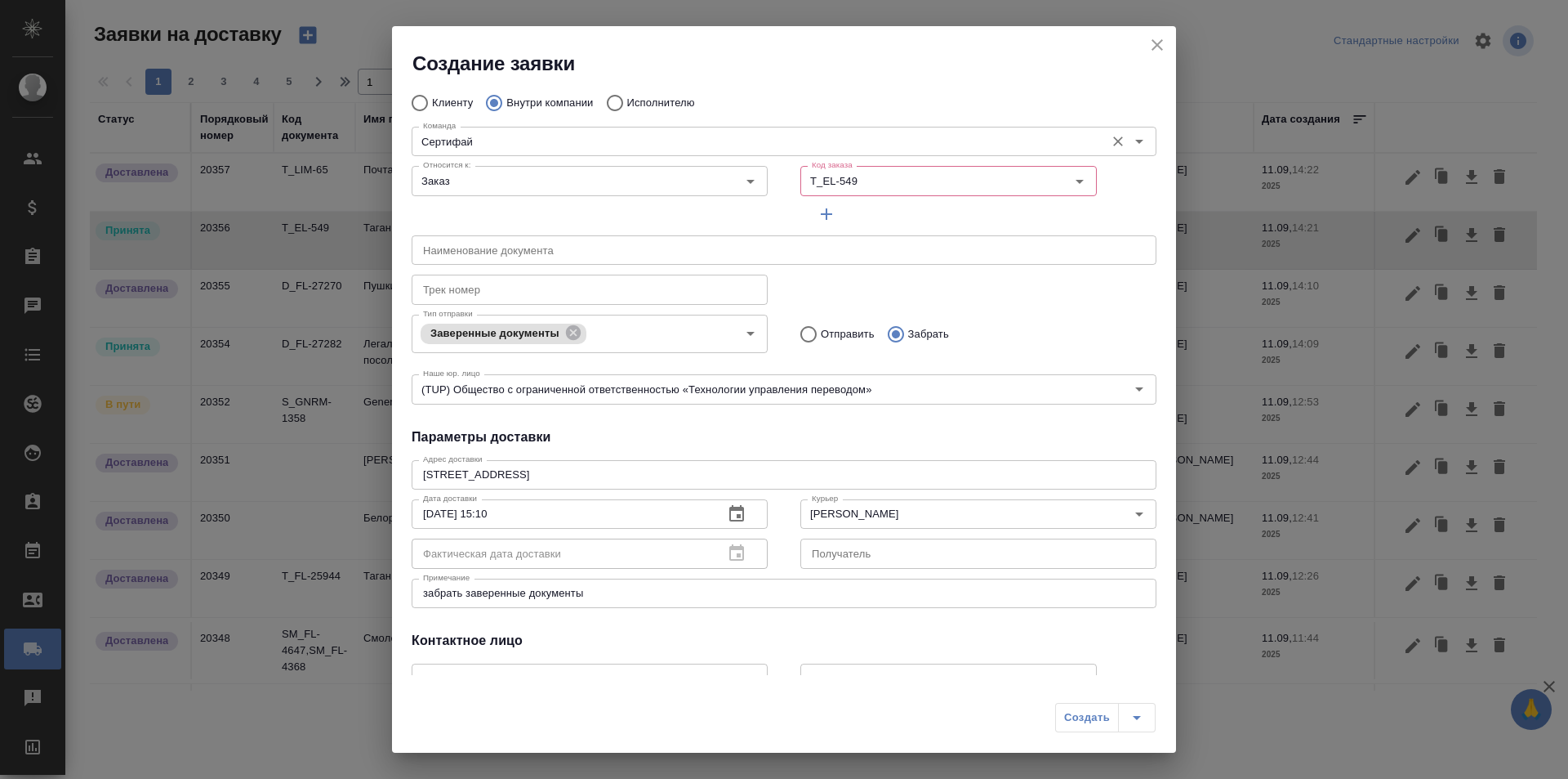
scroll to position [0, 0]
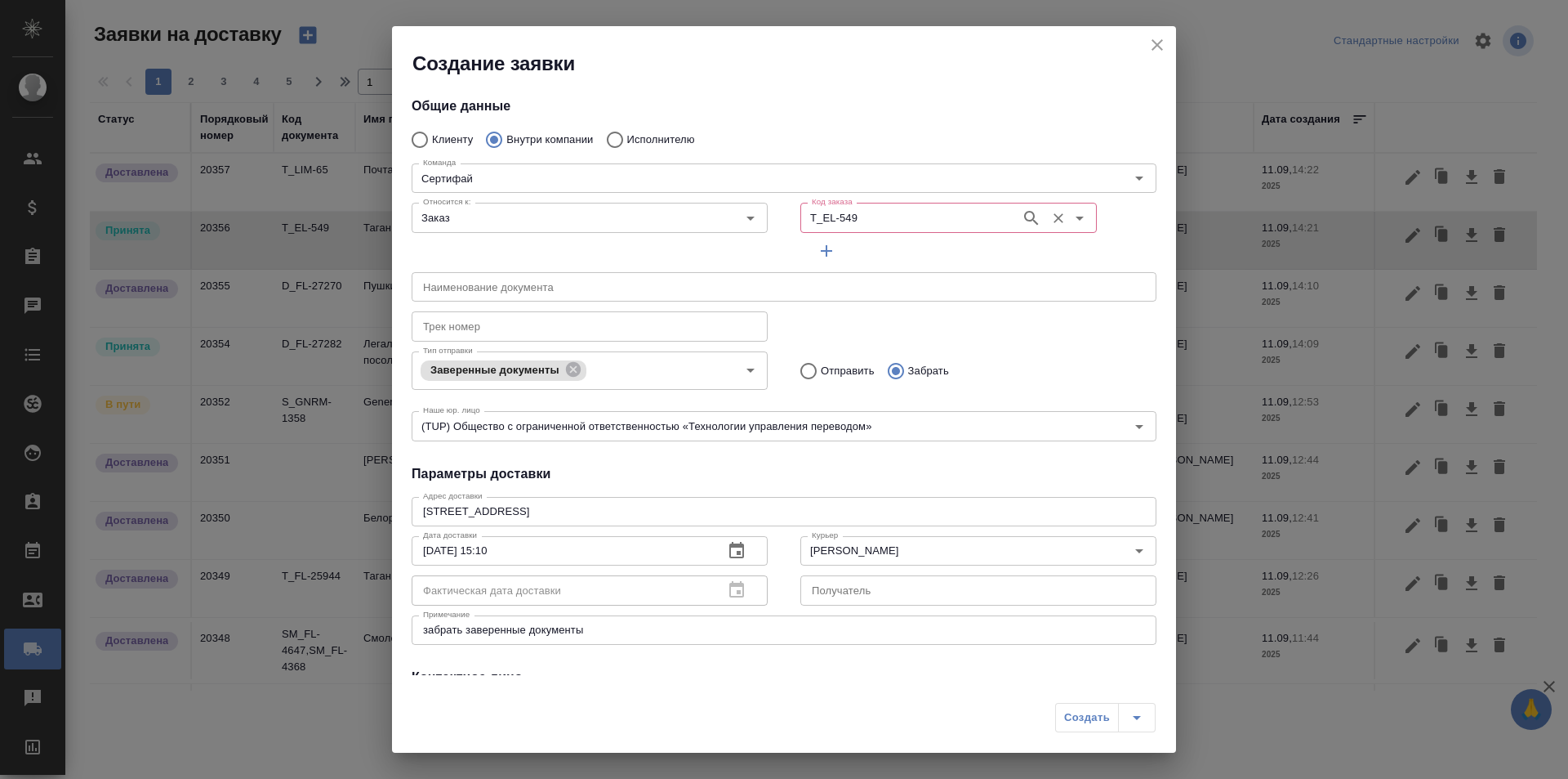
click at [974, 231] on div "T_EL-549 Код заказа" at bounding box center [949, 216] width 297 height 29
click at [1012, 267] on div "Наименование документа Наименование документа" at bounding box center [784, 284] width 778 height 72
click at [963, 210] on input "T_EL-549" at bounding box center [908, 217] width 207 height 19
click at [979, 246] on li "T_EL-549" at bounding box center [939, 254] width 291 height 29
click at [979, 246] on div "Код заказа T_EL-549 Код заказа" at bounding box center [978, 231] width 356 height 69
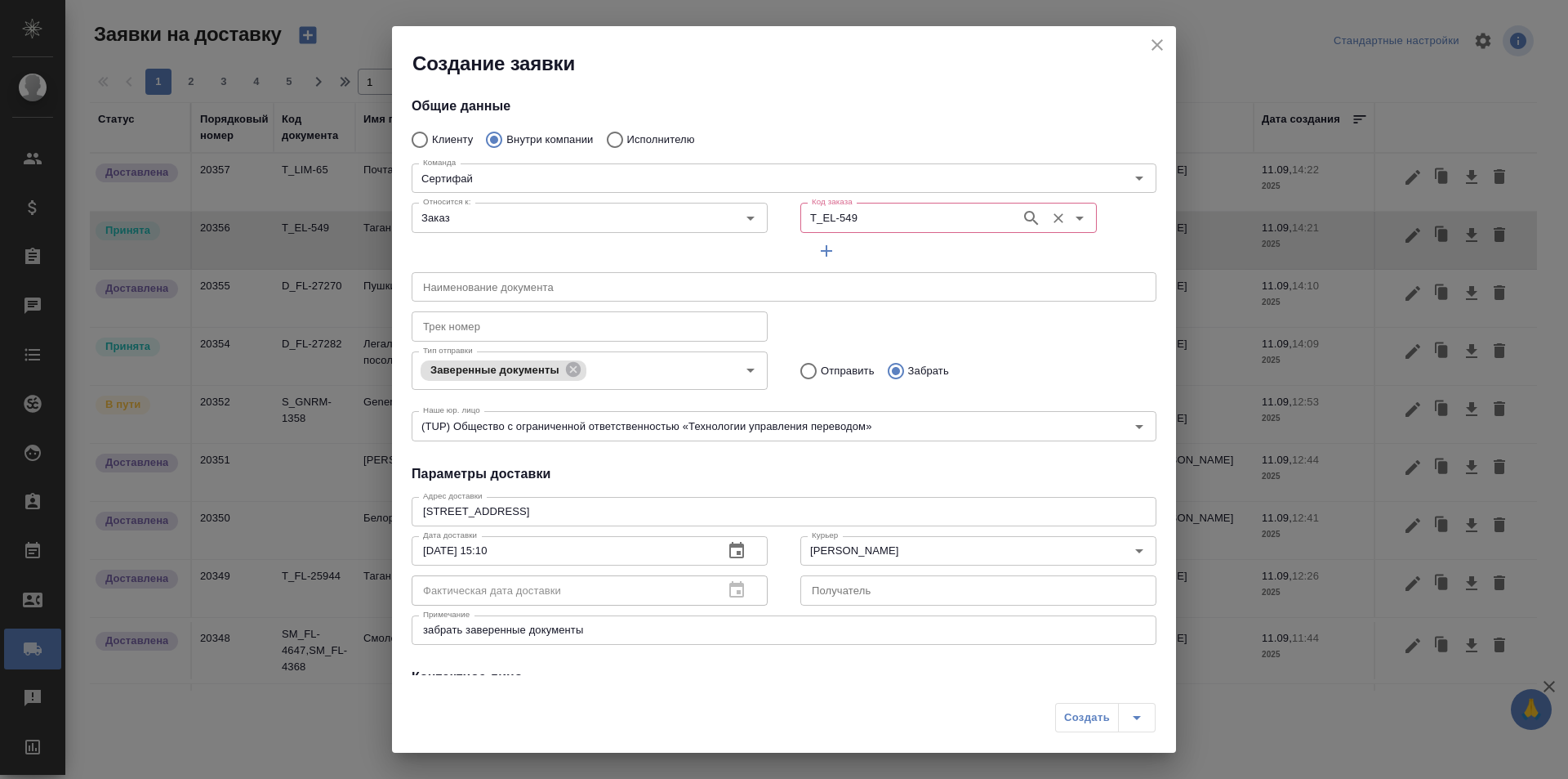
click at [1024, 220] on icon "button" at bounding box center [1031, 218] width 14 height 14
click at [1024, 227] on icon "button" at bounding box center [1031, 218] width 19 height 19
paste input "T_EL-549"
type input "T_EL-549"
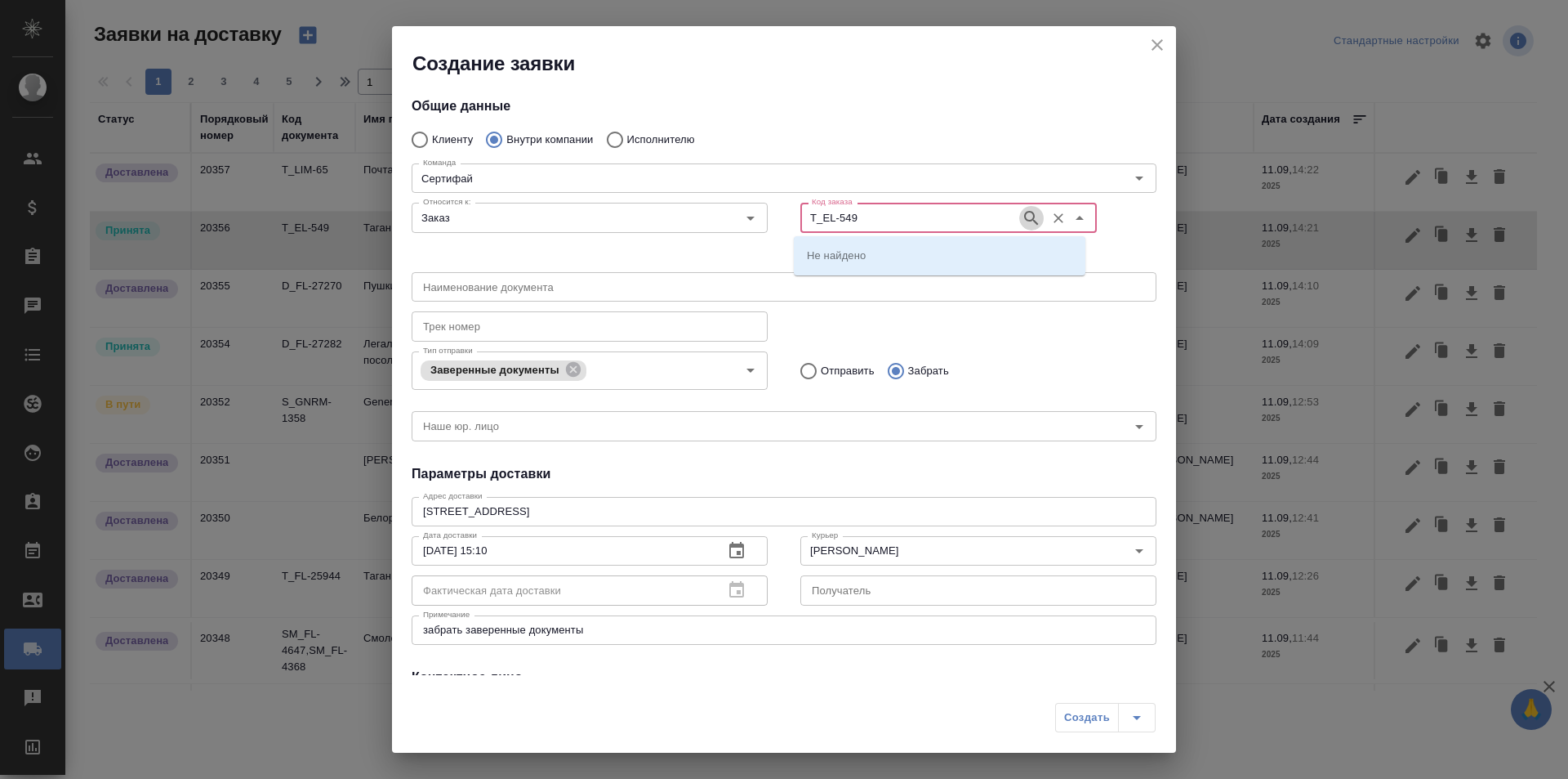
click at [1024, 227] on icon "button" at bounding box center [1031, 218] width 19 height 19
click at [860, 258] on li "T_EL-549" at bounding box center [939, 254] width 291 height 29
type input "(TUP) Общество с ограниченной ответственностью «Технологии управления переводом»"
type input "T_EL-549"
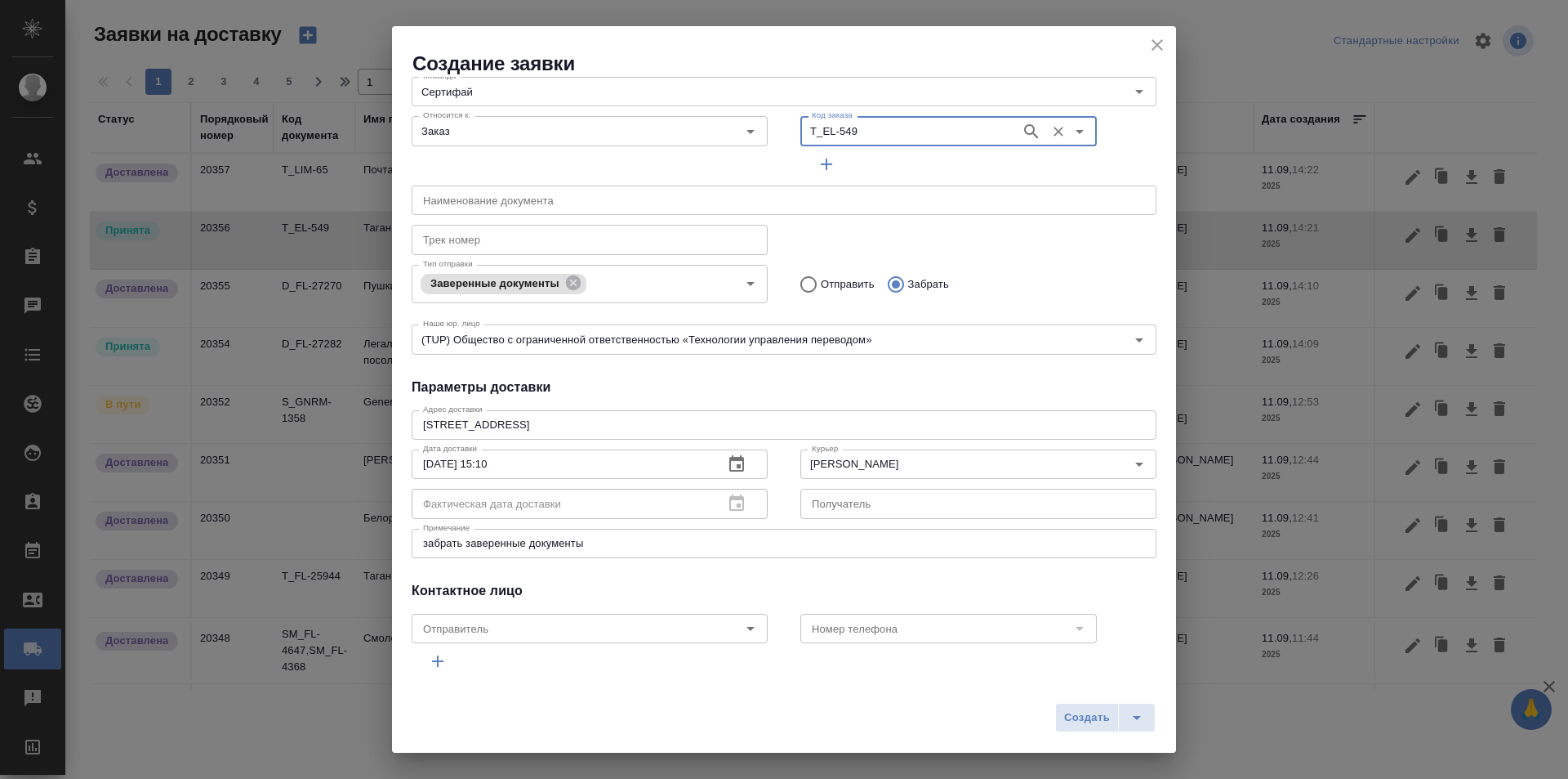
scroll to position [144, 0]
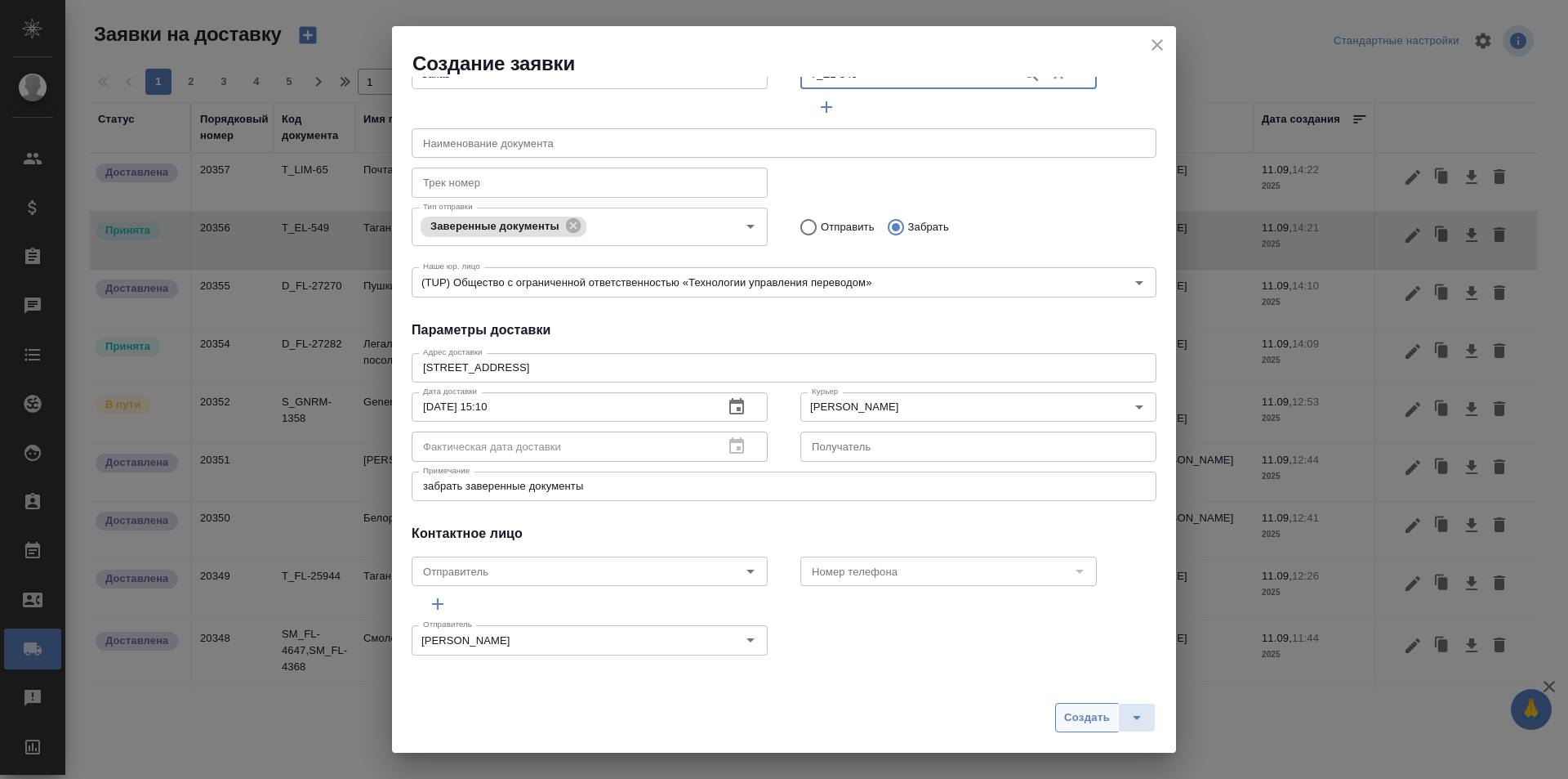
click at [1087, 730] on button "Создать" at bounding box center [1087, 717] width 64 height 29
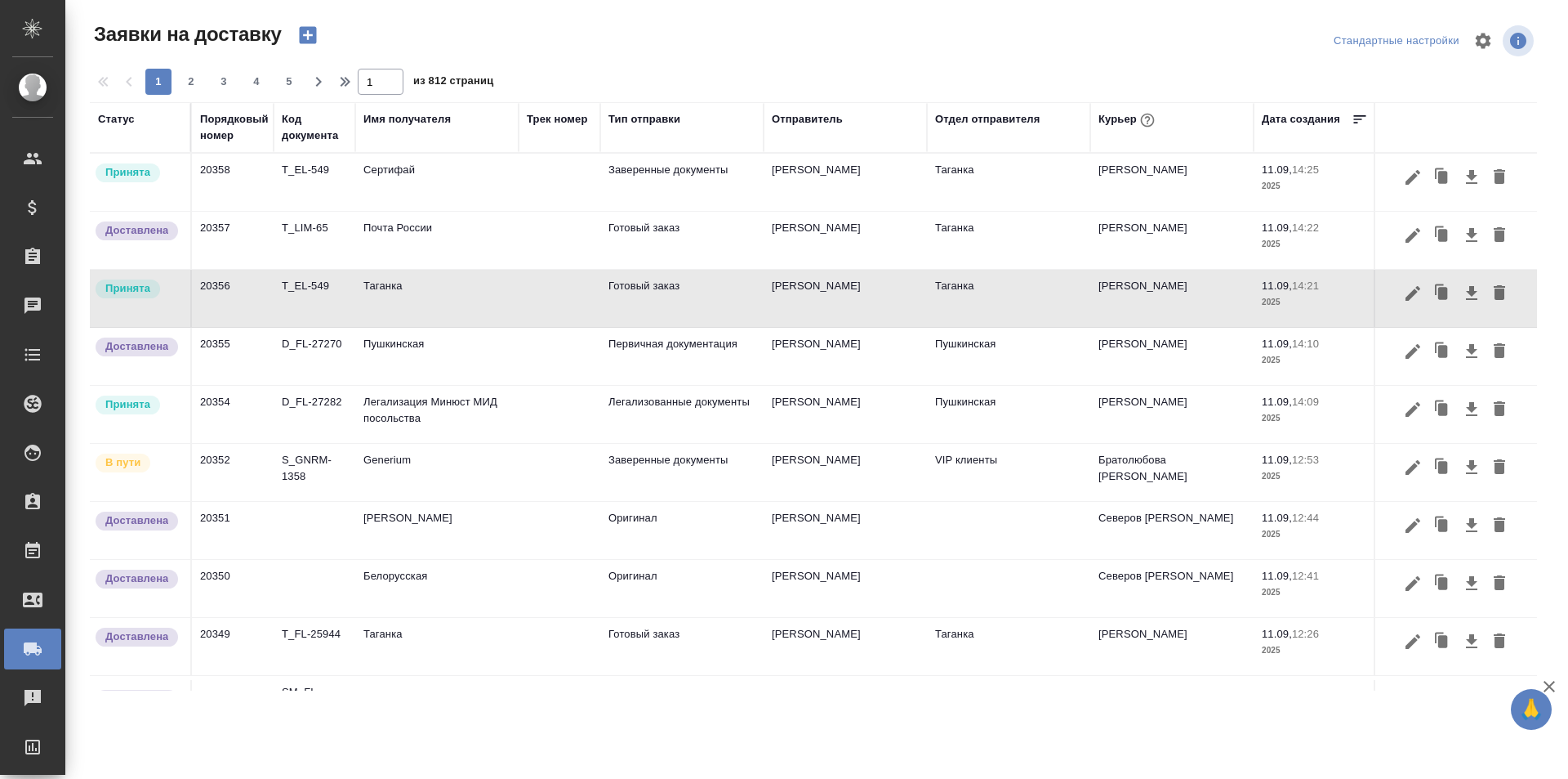
click at [833, 315] on td "Галишева Мария" at bounding box center [845, 298] width 163 height 57
click at [864, 372] on td "Айвазьян Карина" at bounding box center [845, 356] width 163 height 57
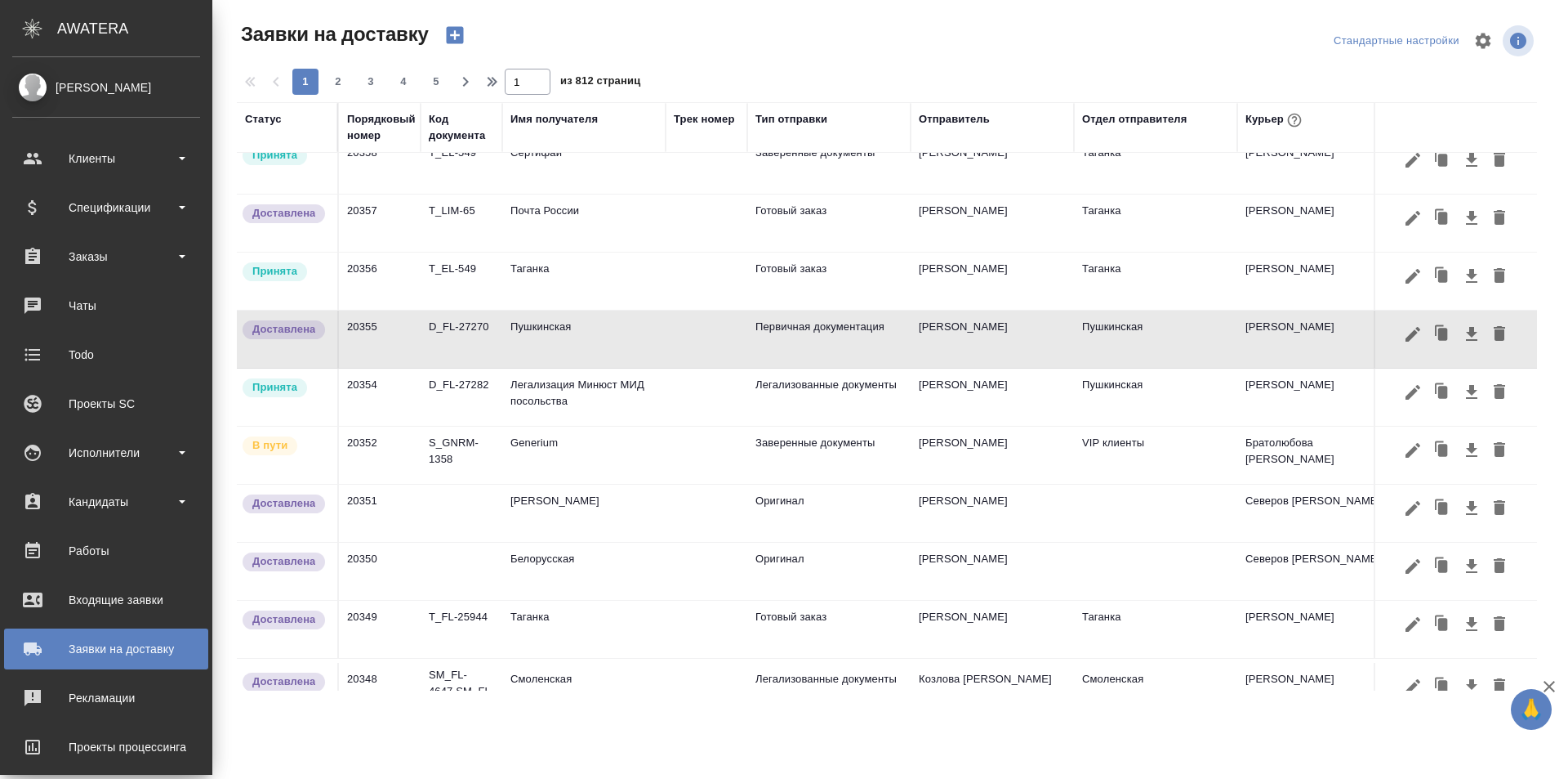
scroll to position [0, 0]
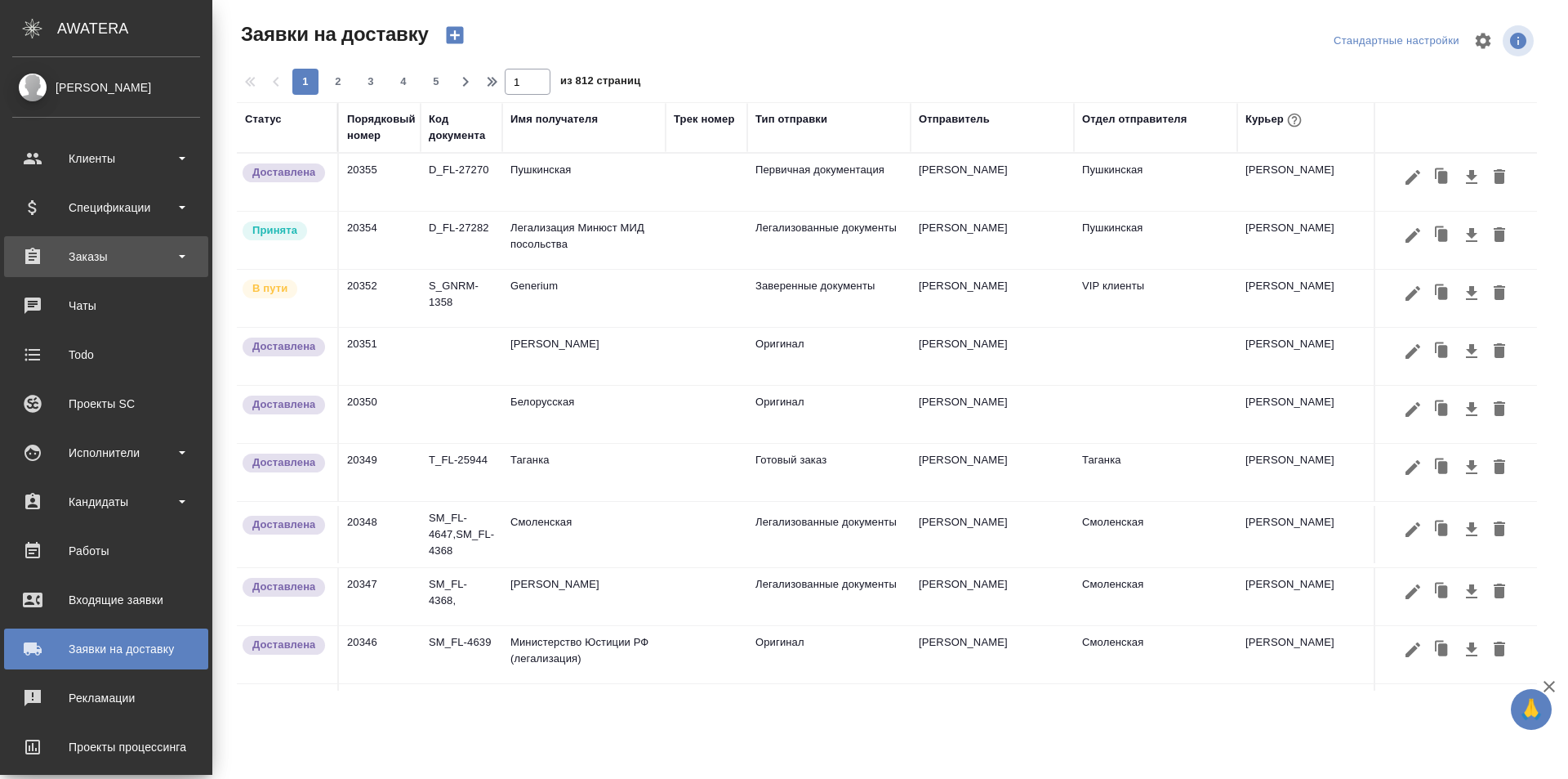
click at [58, 262] on div "Заказы" at bounding box center [106, 257] width 188 height 25
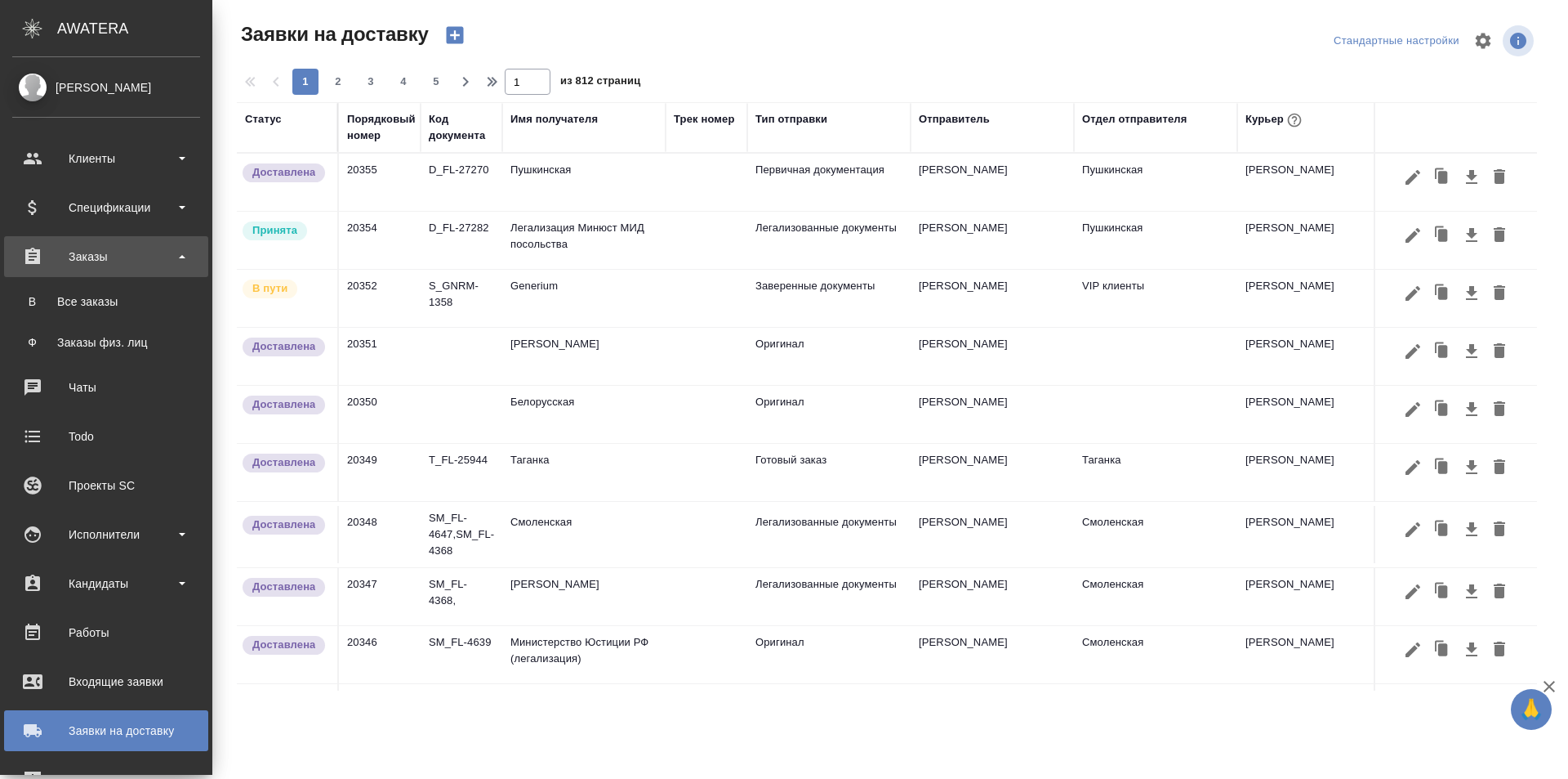
click at [29, 252] on div "Заказы" at bounding box center [106, 257] width 188 height 25
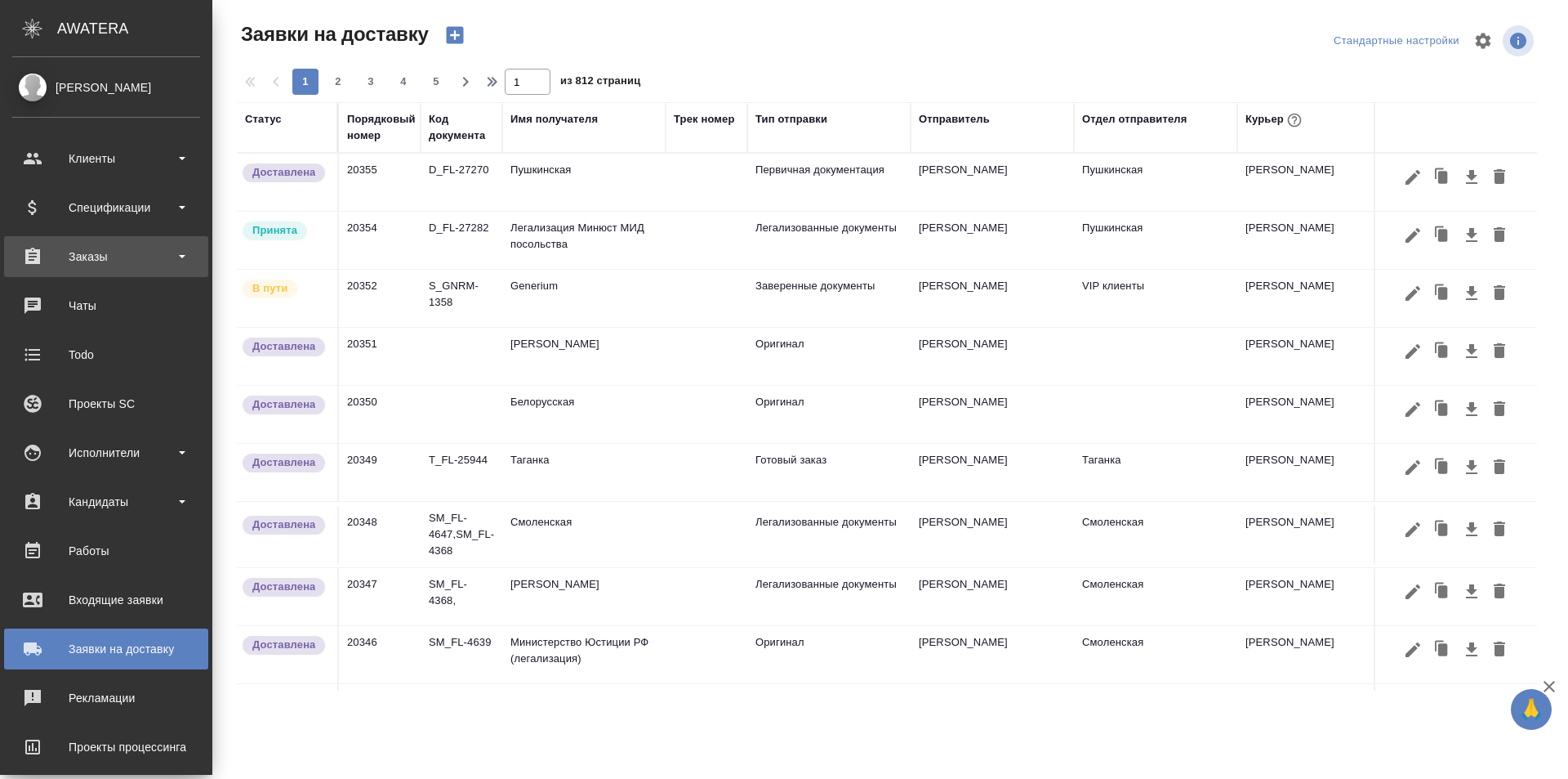
click at [29, 252] on div "Заказы" at bounding box center [106, 257] width 188 height 25
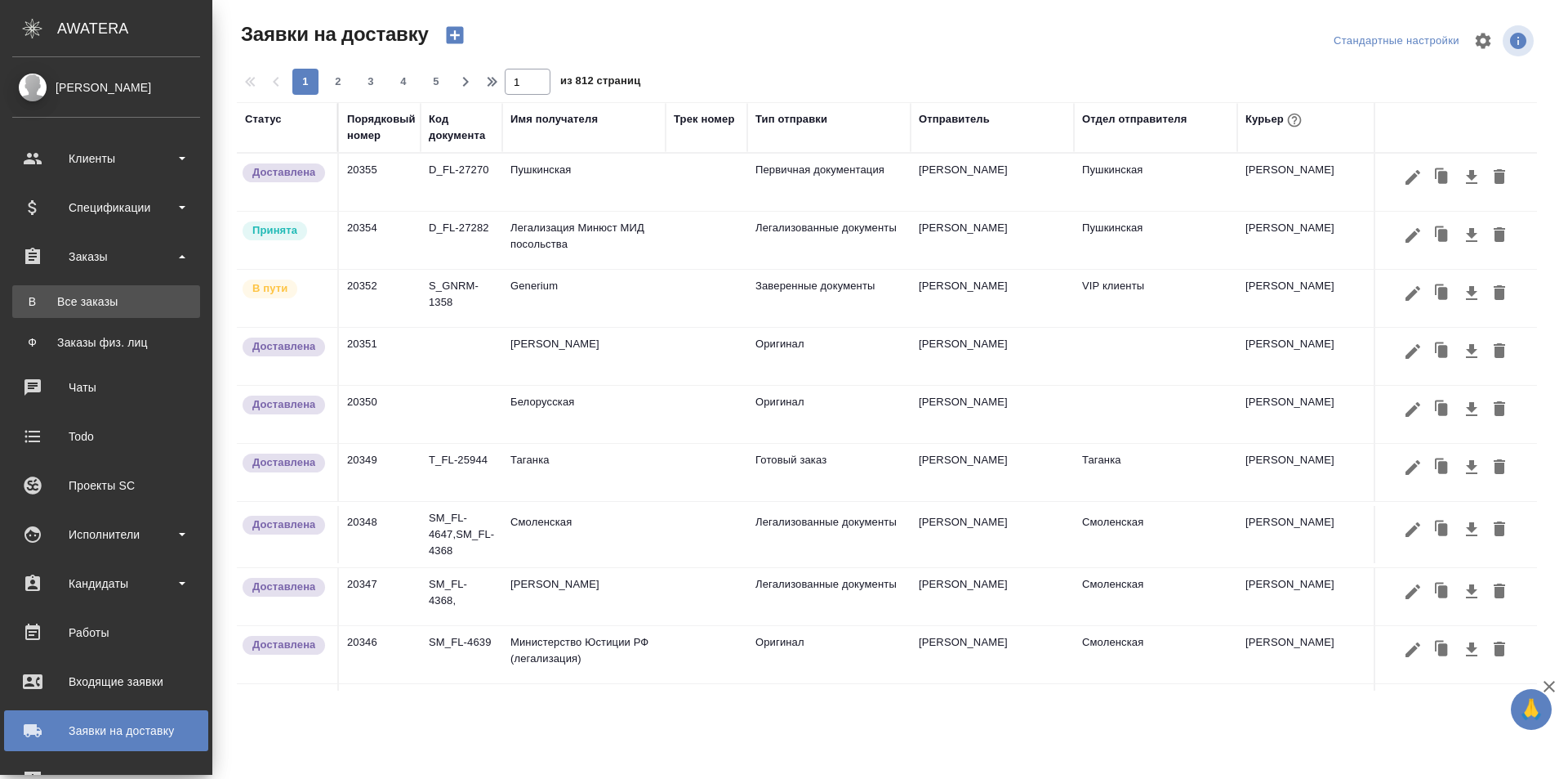
click at [96, 293] on div "Все заказы" at bounding box center [106, 301] width 171 height 17
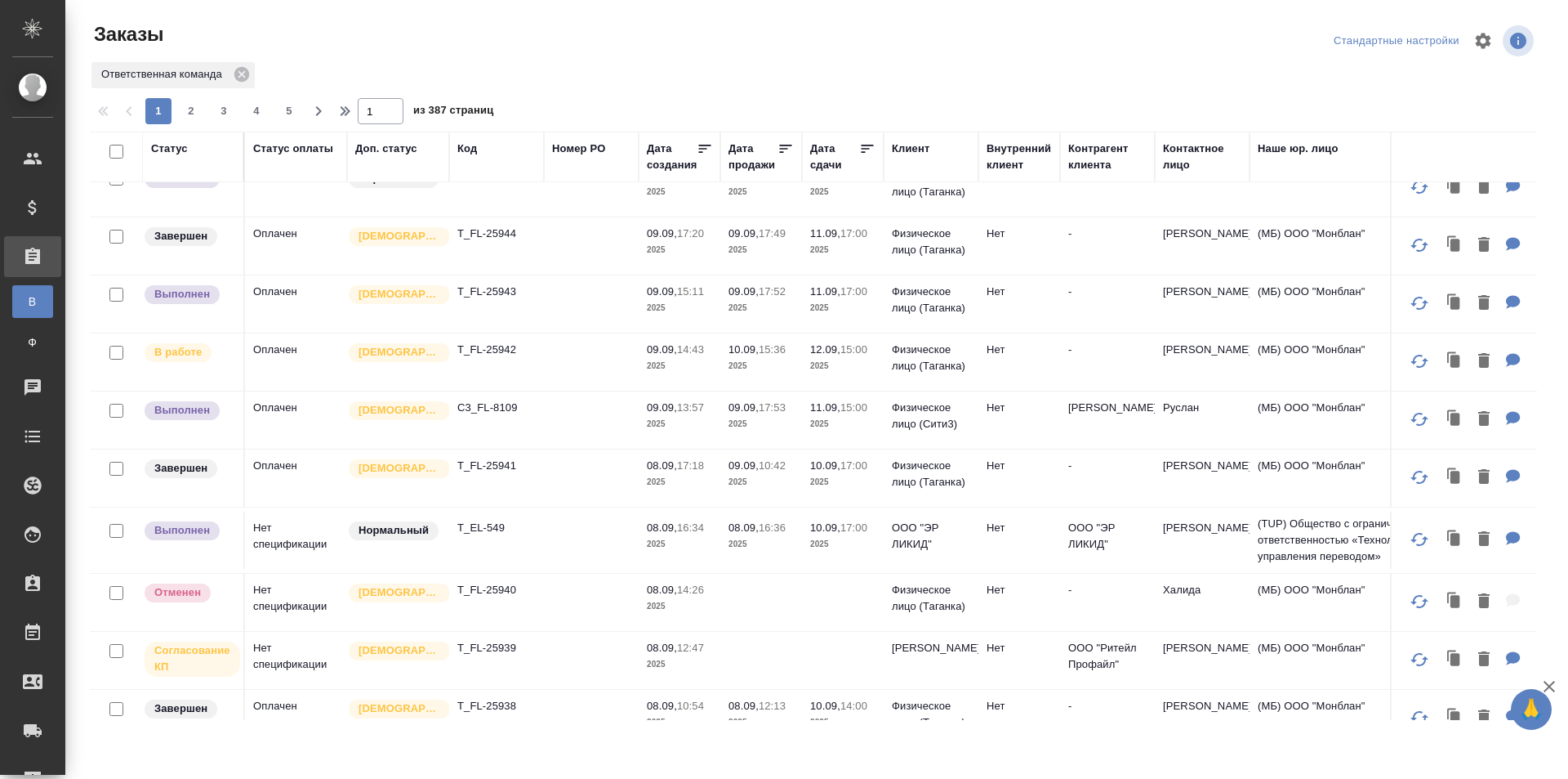
scroll to position [163, 0]
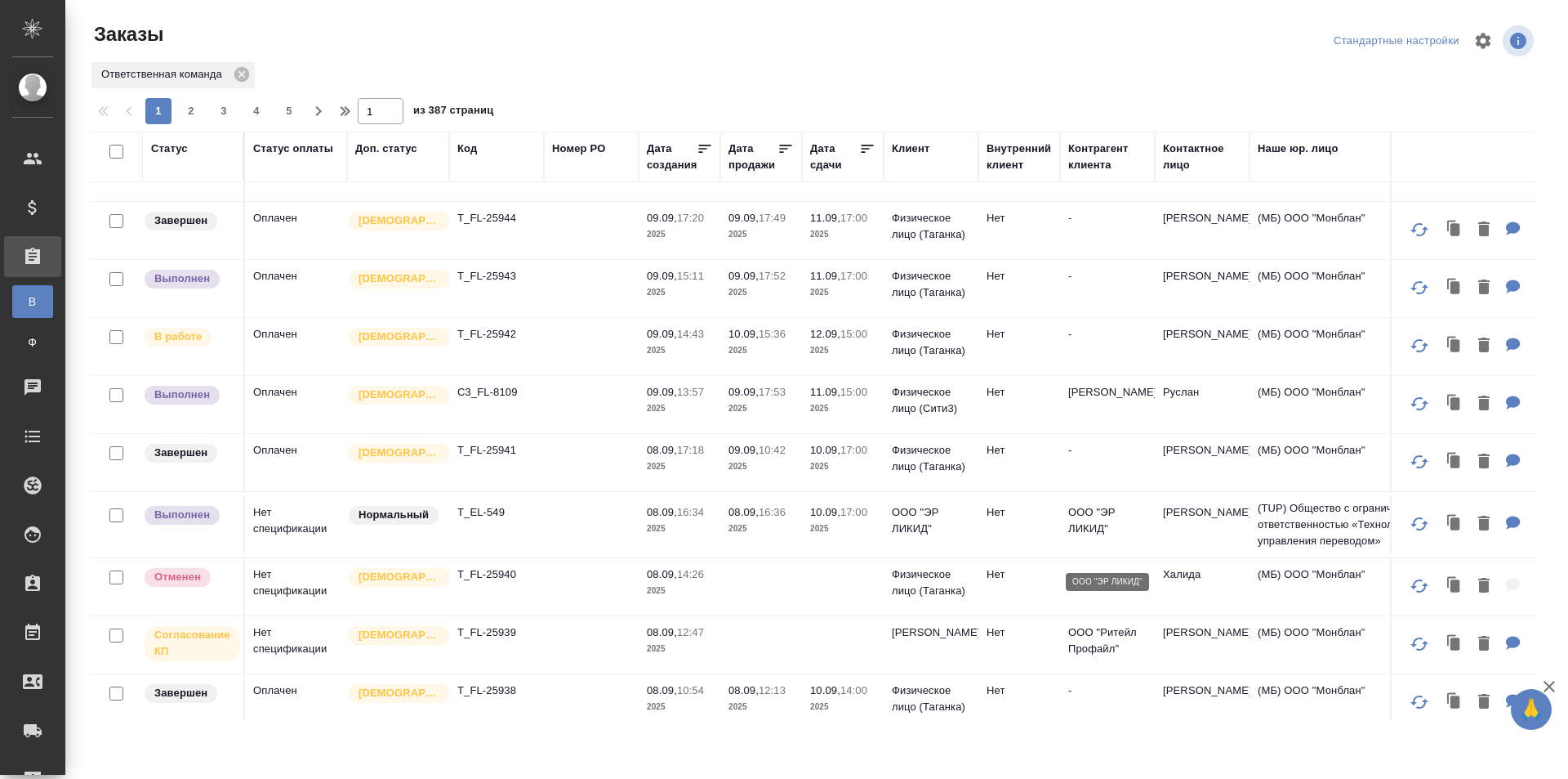
click at [1129, 537] on p "ООО "ЭР ЛИКИД"" at bounding box center [1107, 520] width 79 height 33
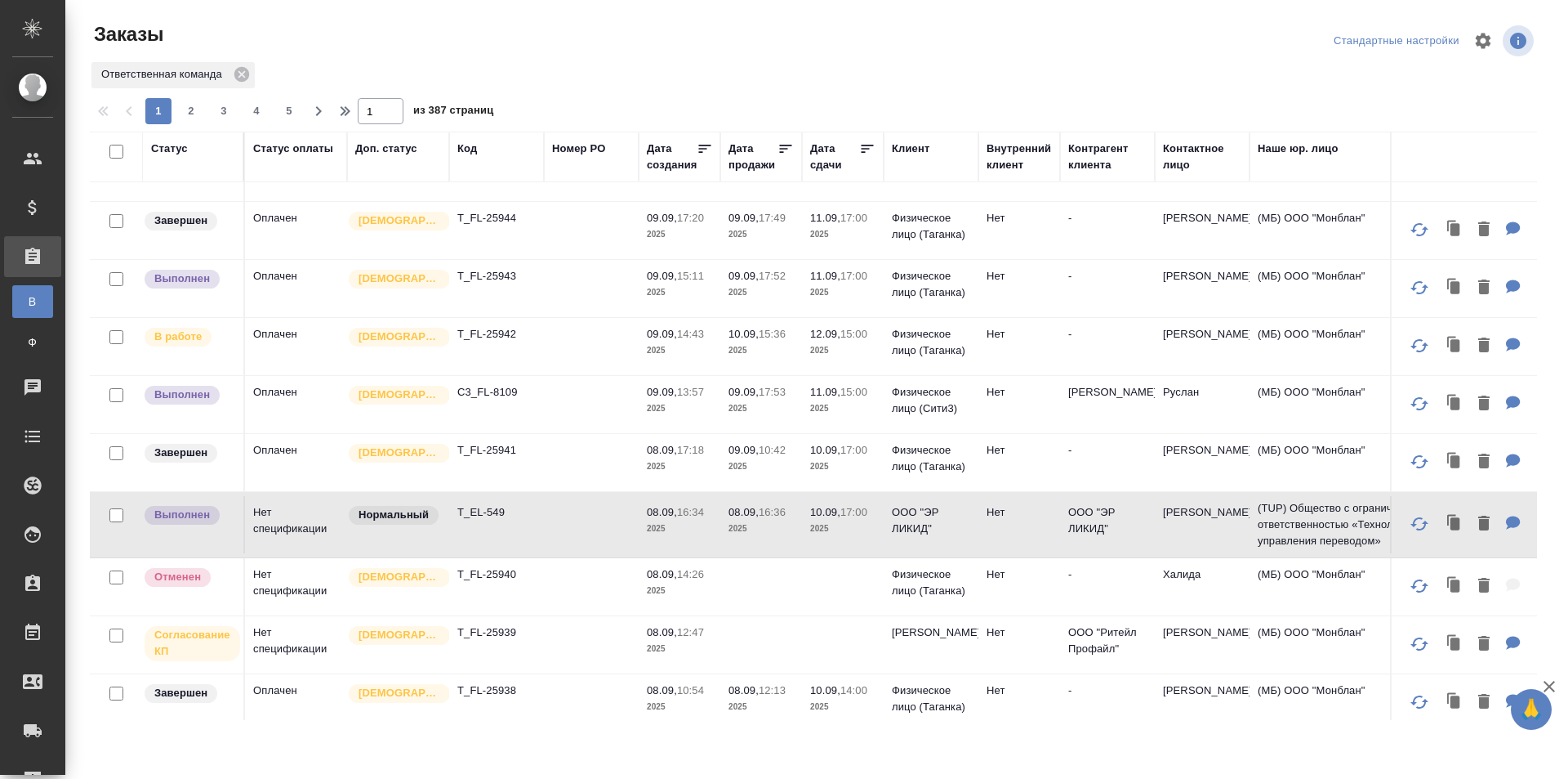
click at [1044, 551] on td "Нет" at bounding box center [1019, 525] width 82 height 57
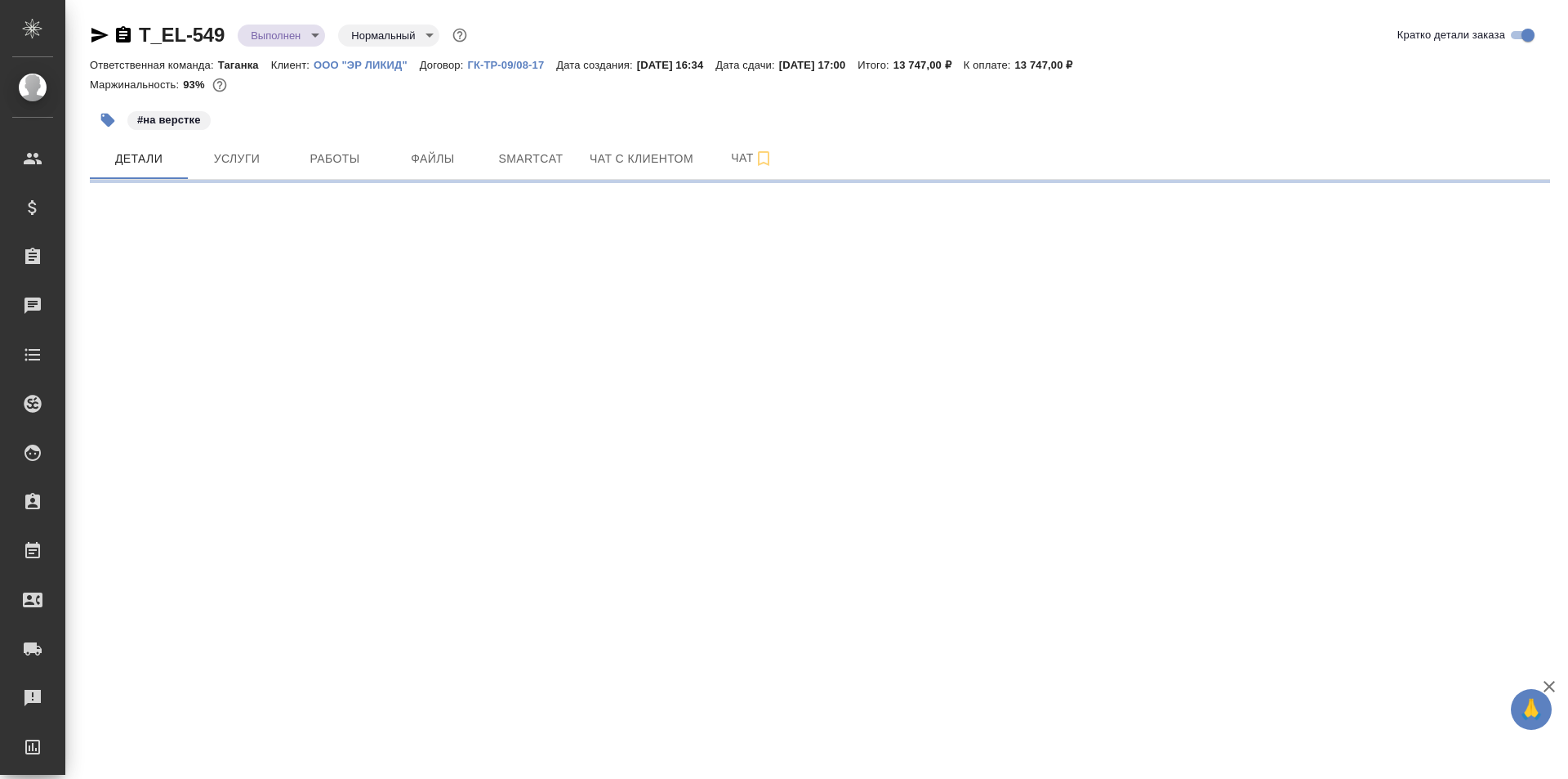
select select "RU"
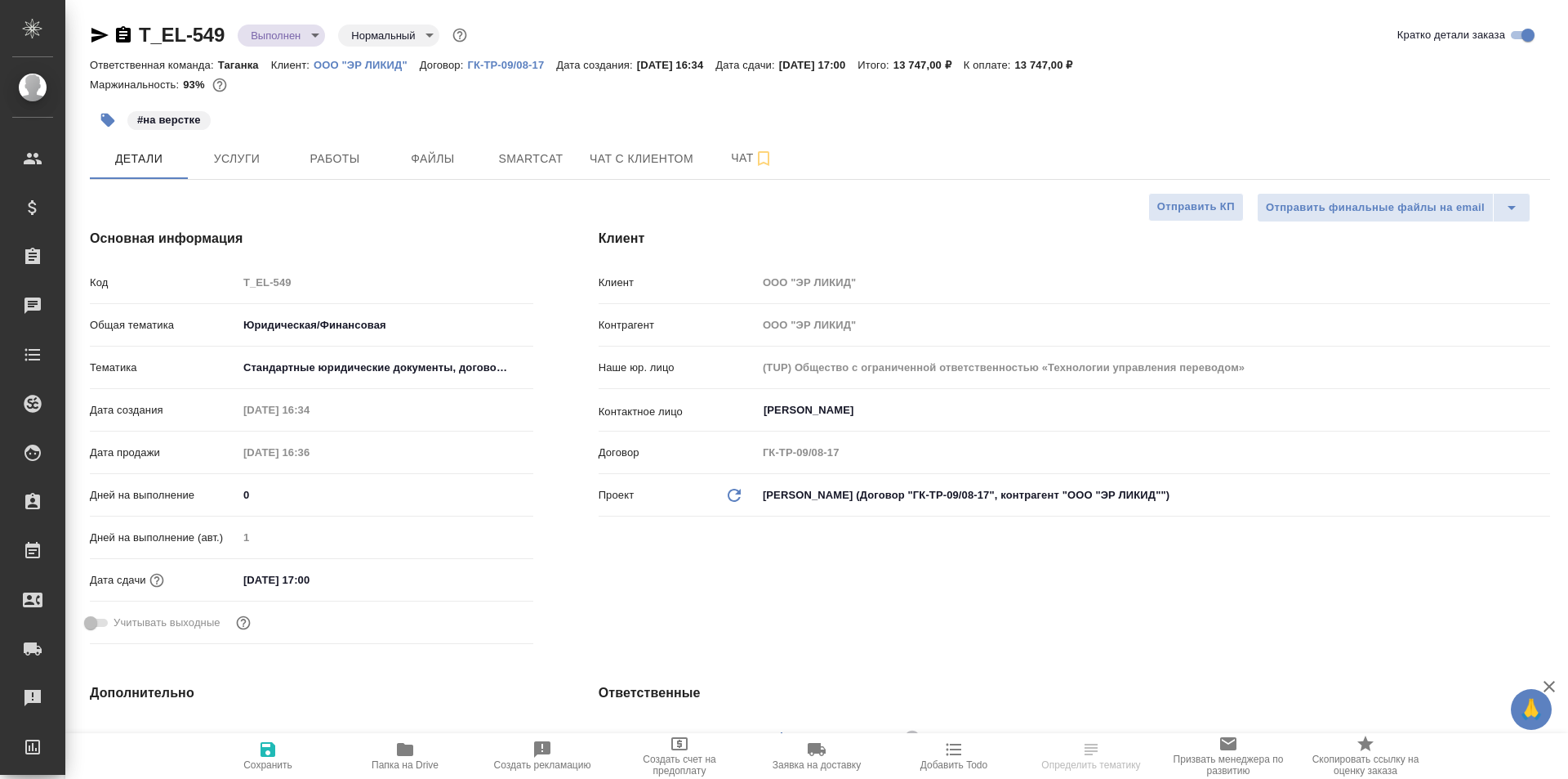
type textarea "x"
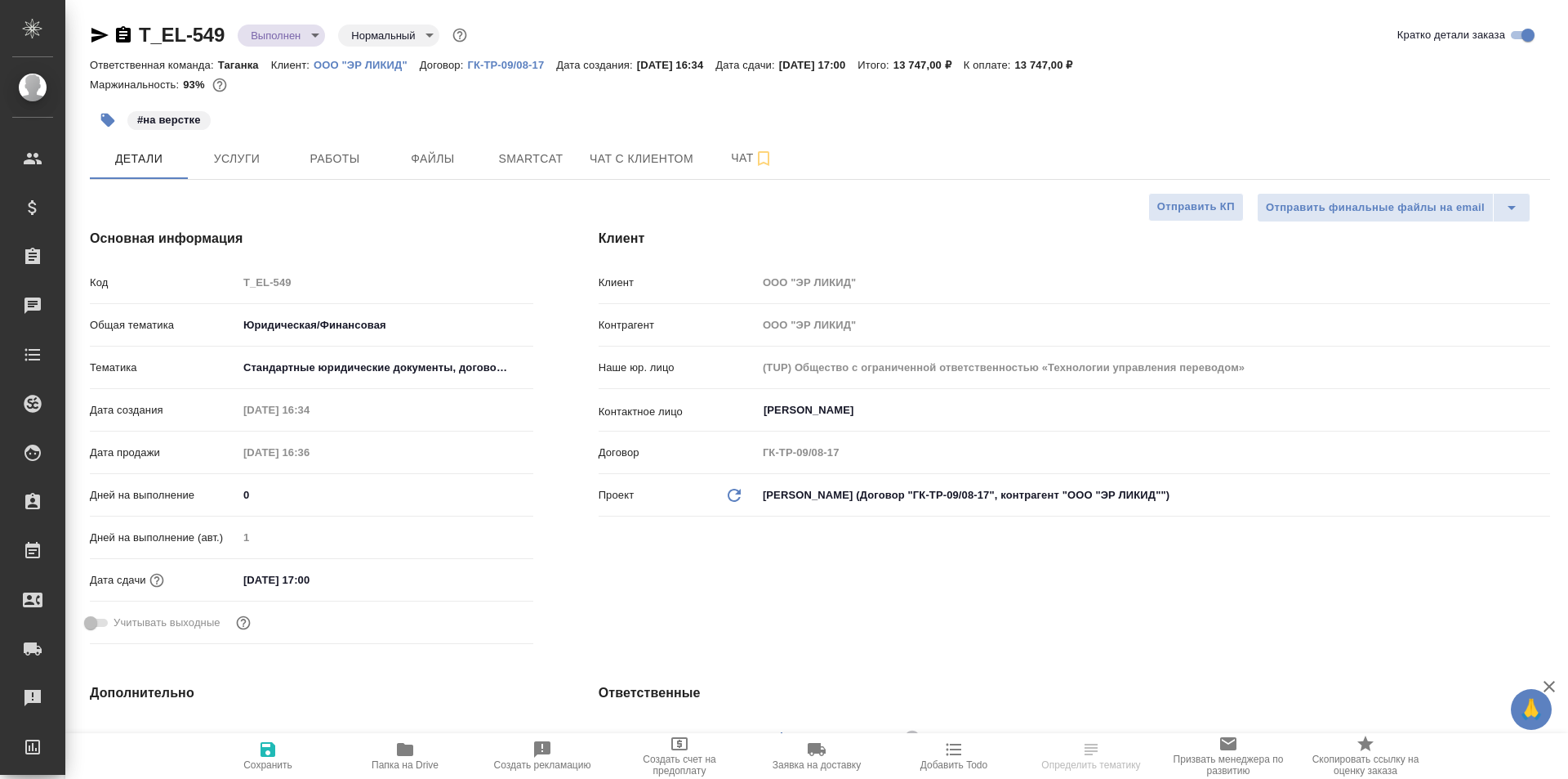
type textarea "x"
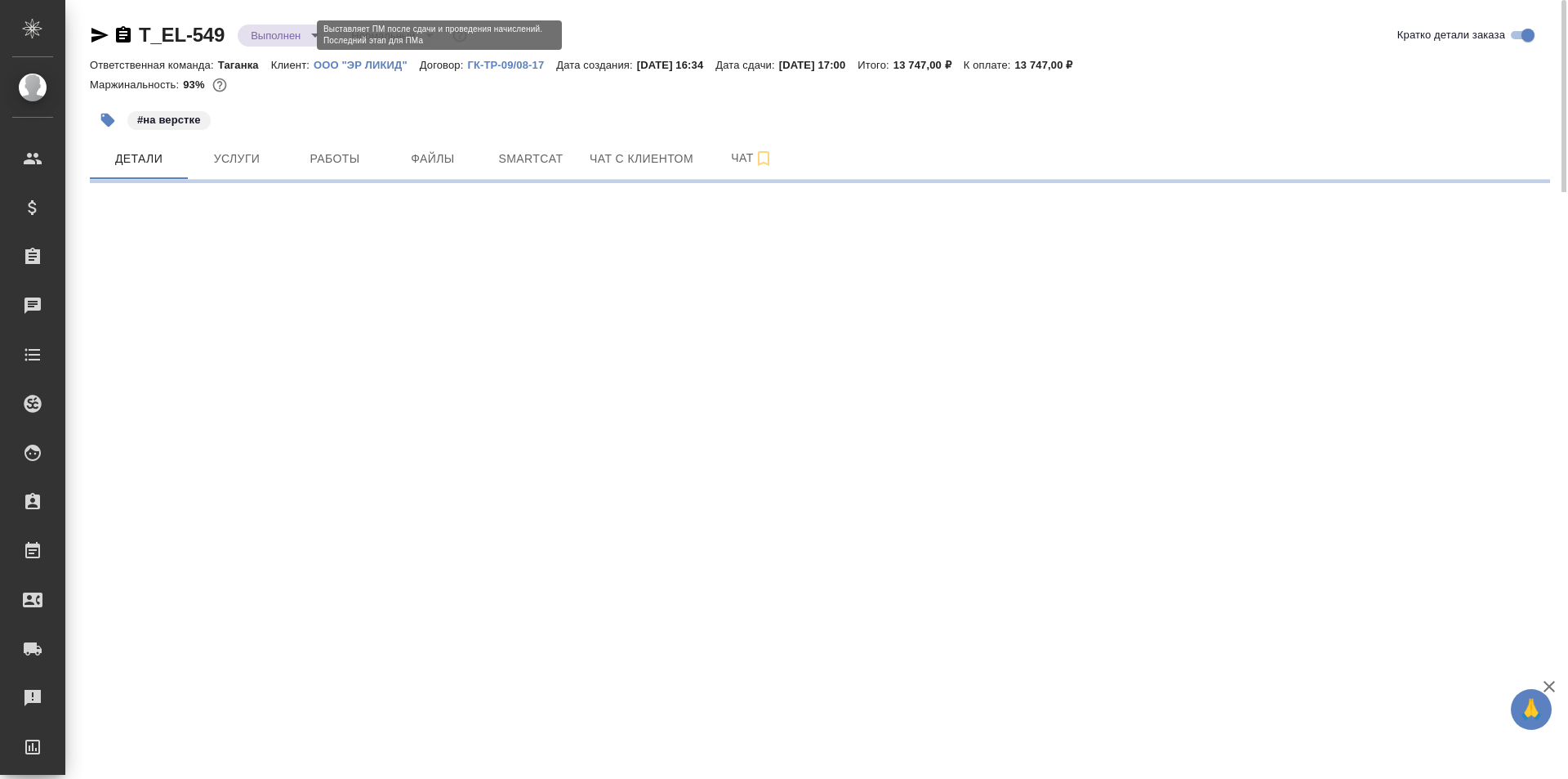
select select "RU"
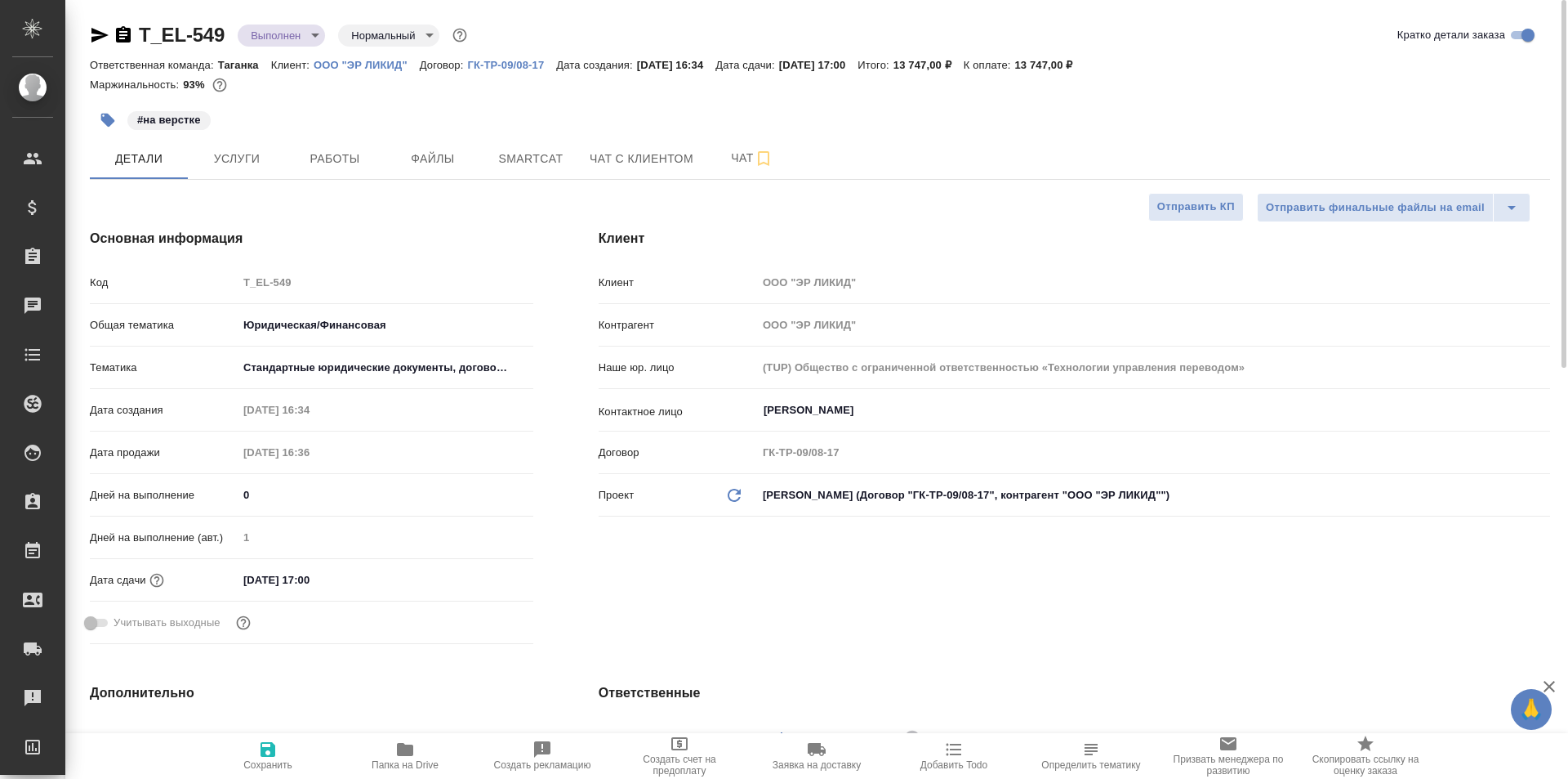
type textarea "x"
click at [123, 41] on icon "button" at bounding box center [123, 34] width 15 height 17
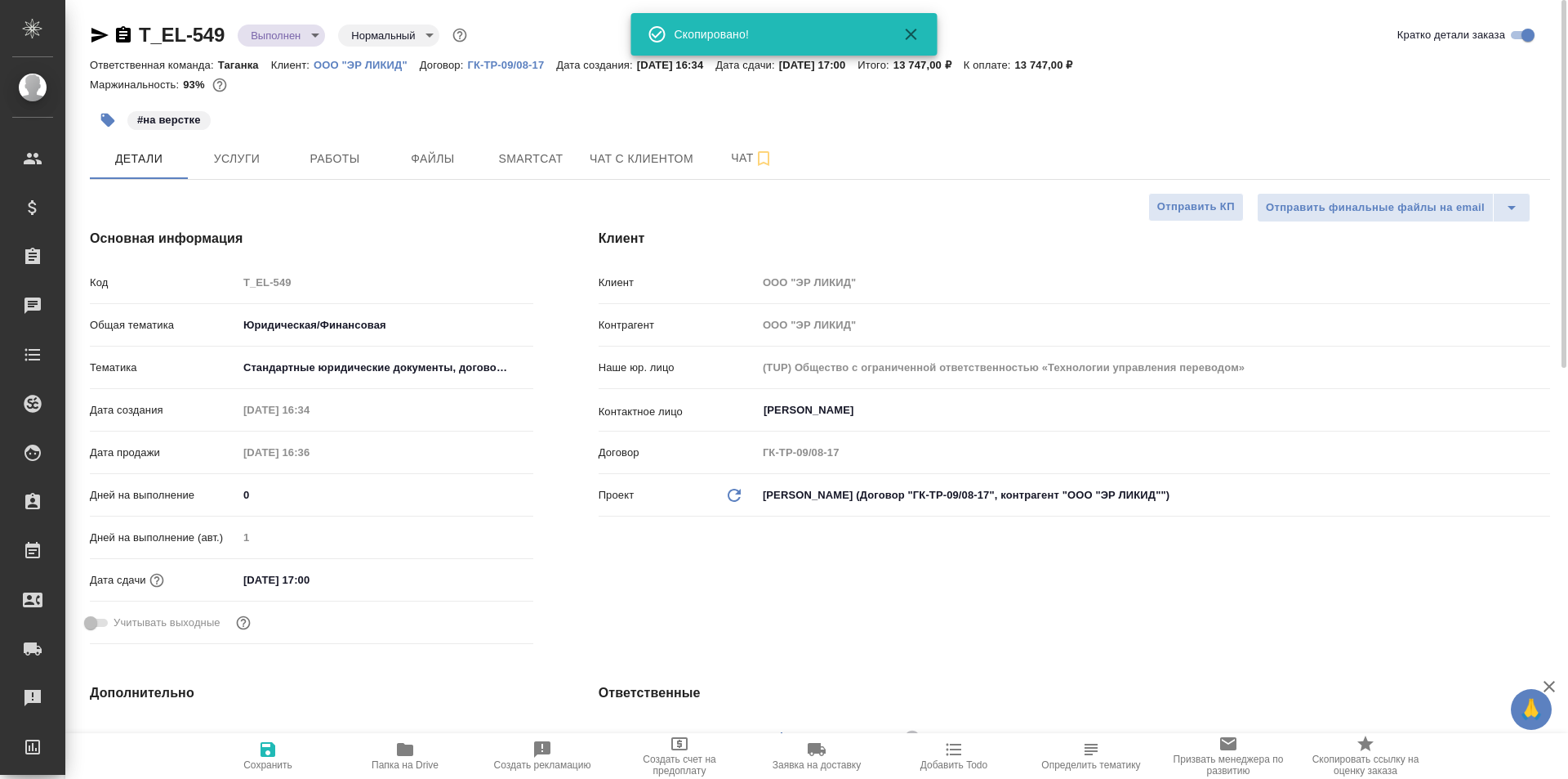
type textarea "x"
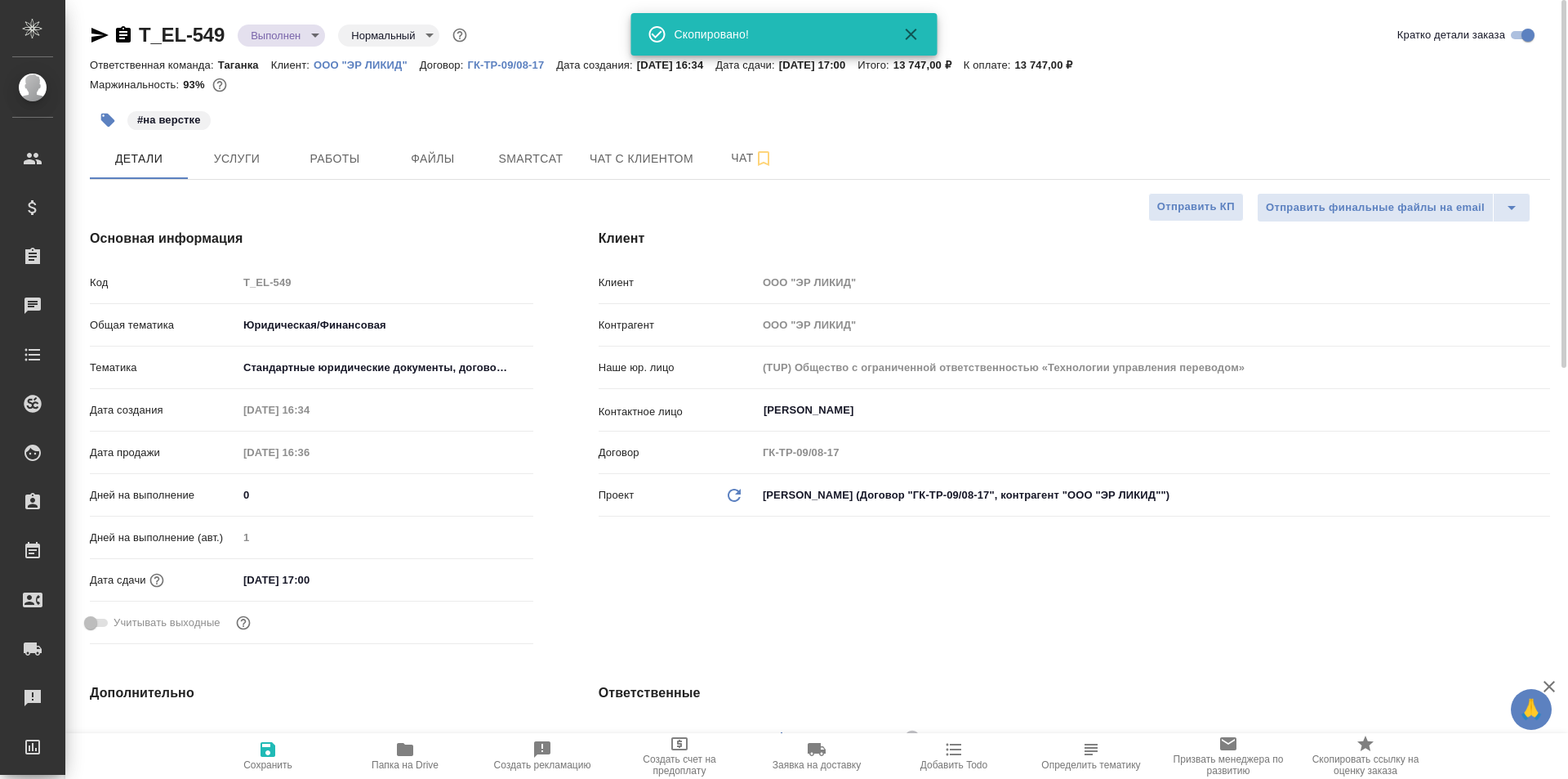
type textarea "x"
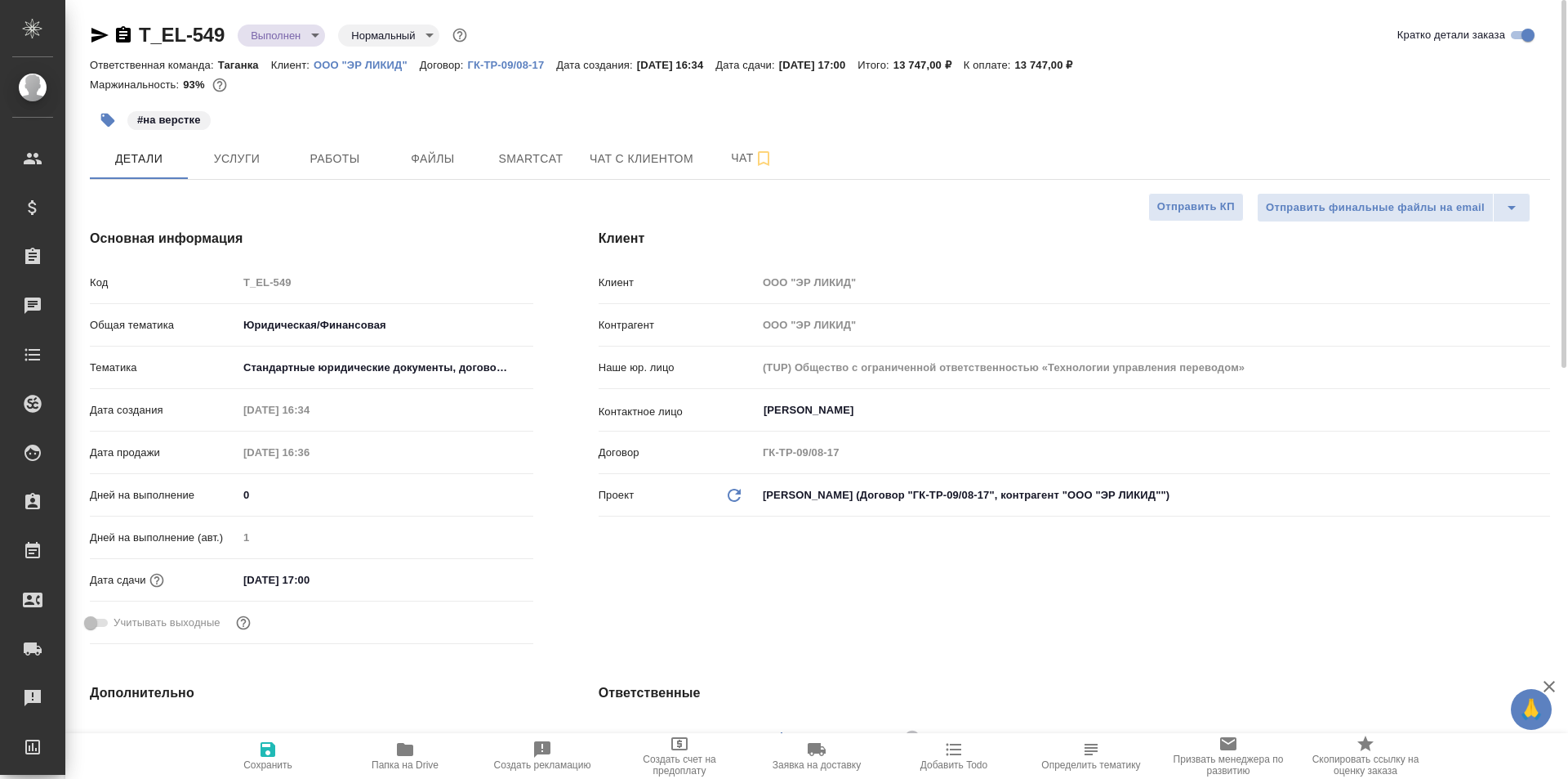
type textarea "x"
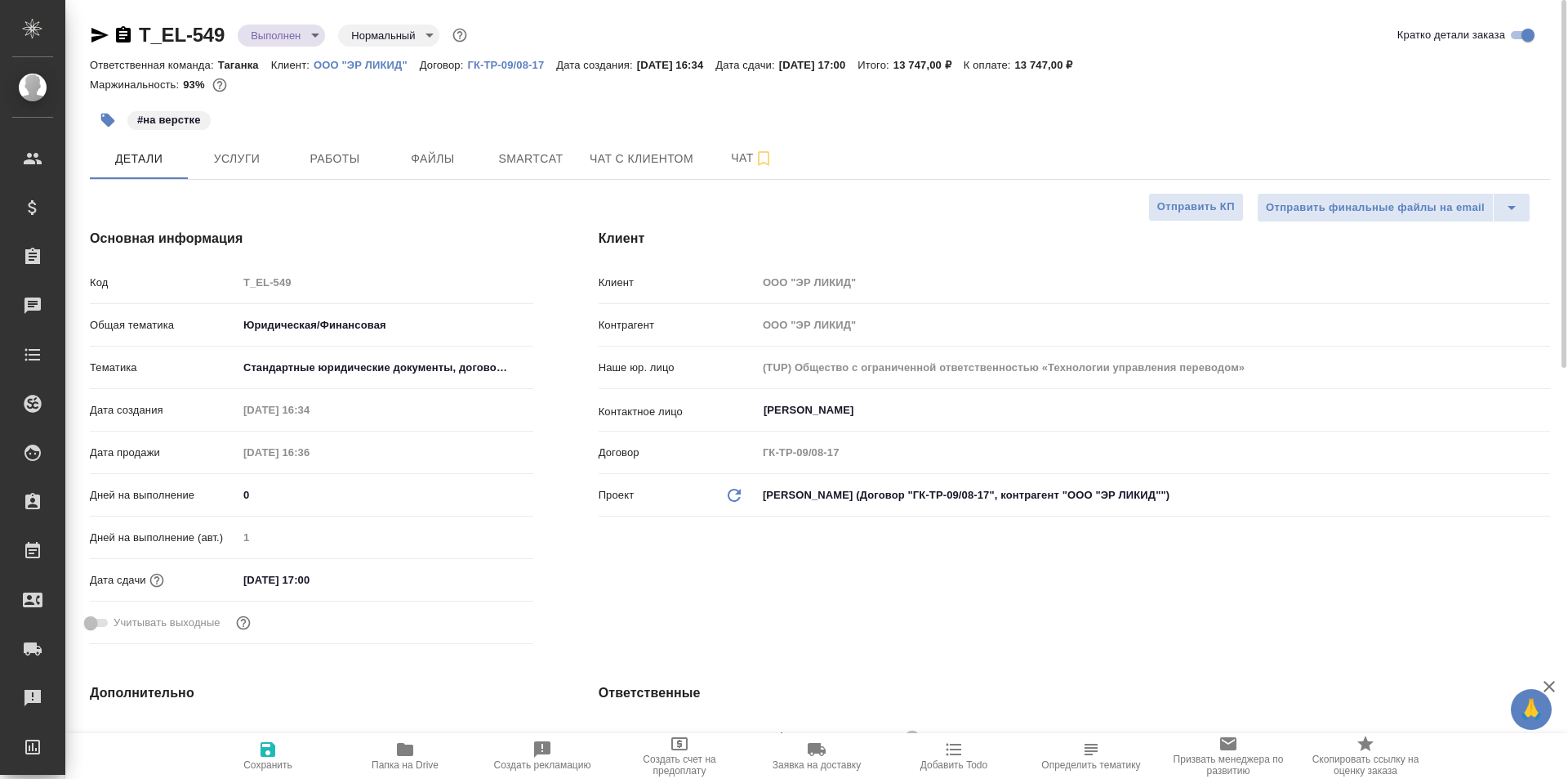
type textarea "x"
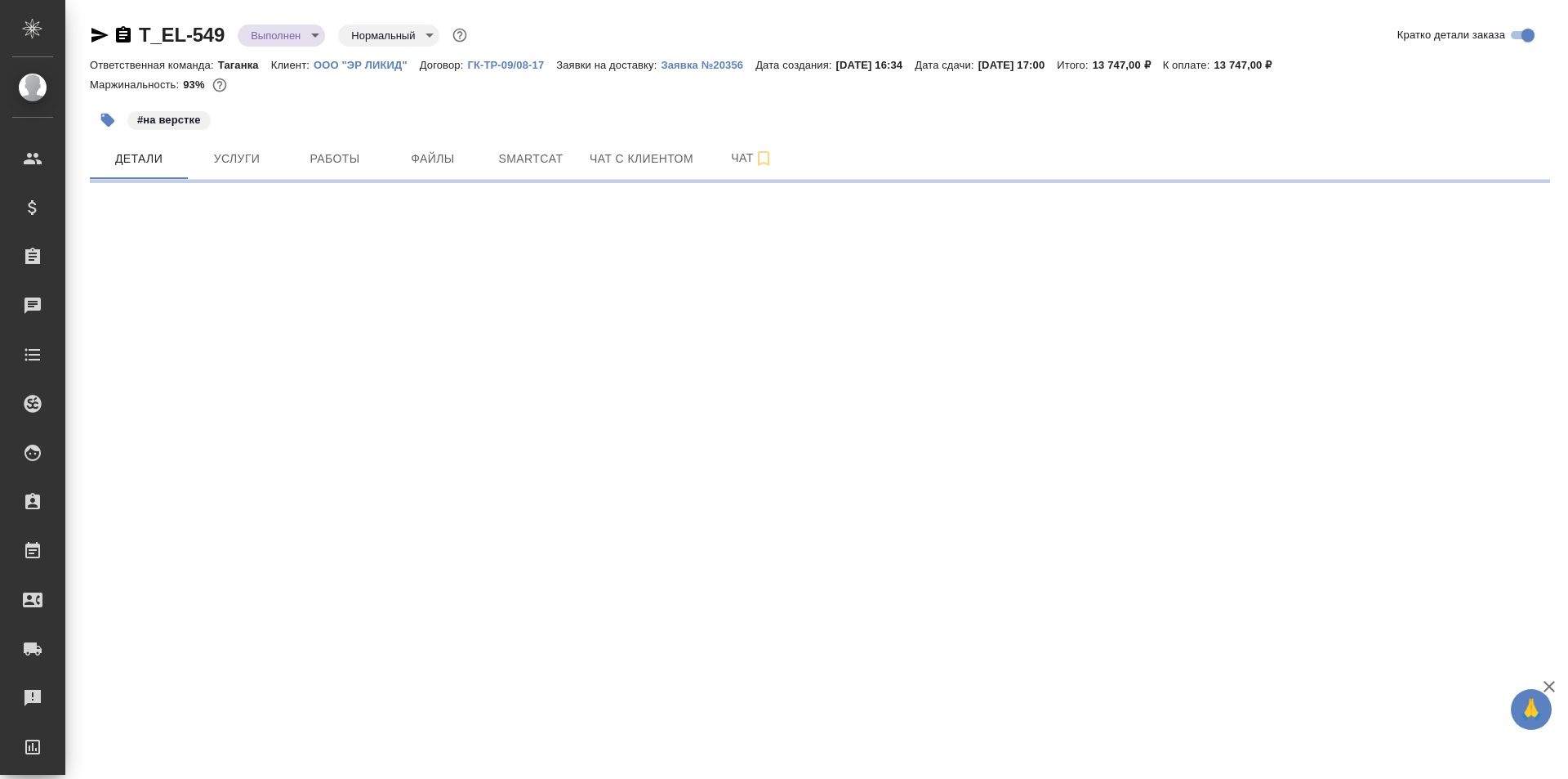
select select "RU"
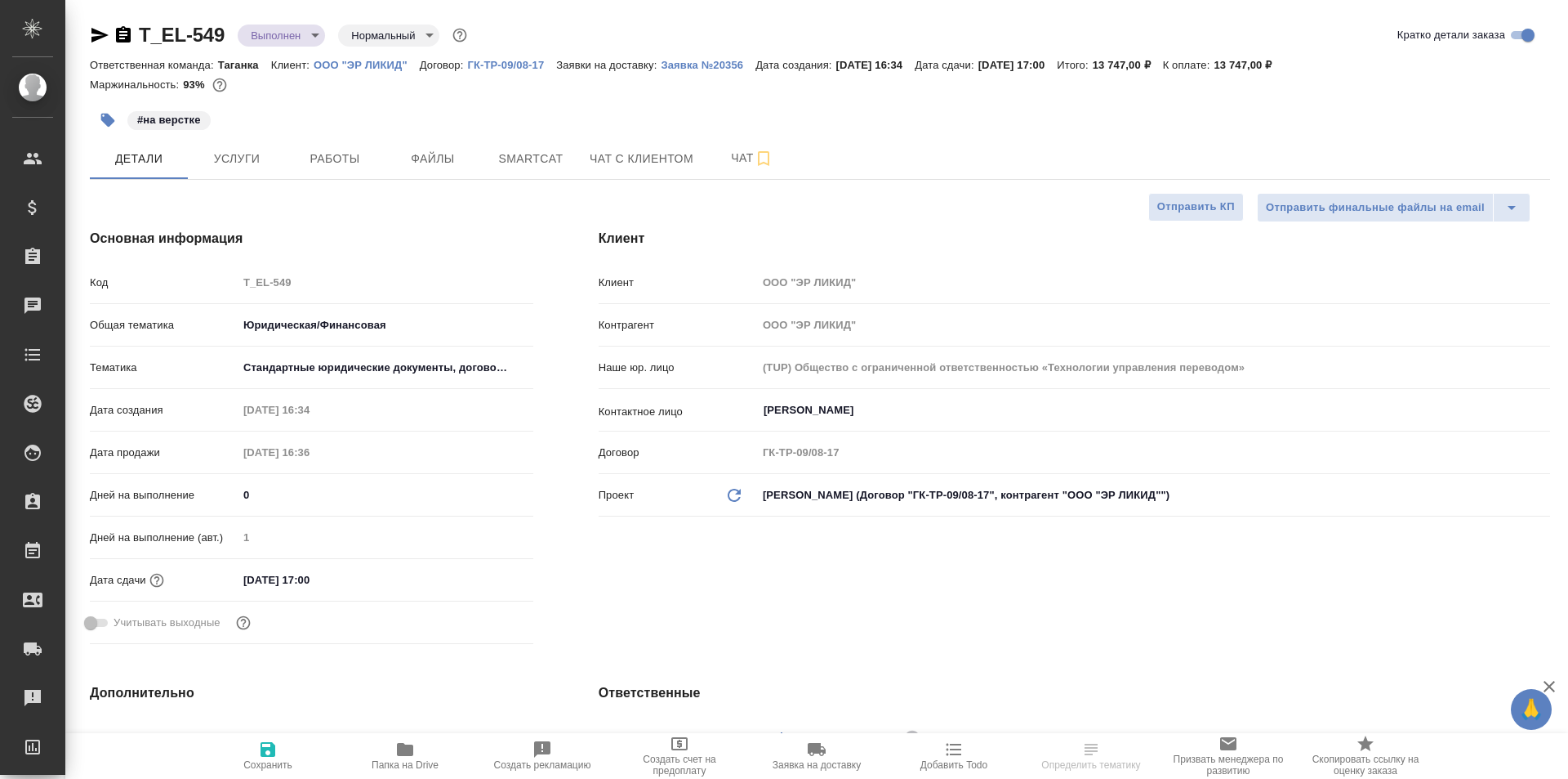
type textarea "x"
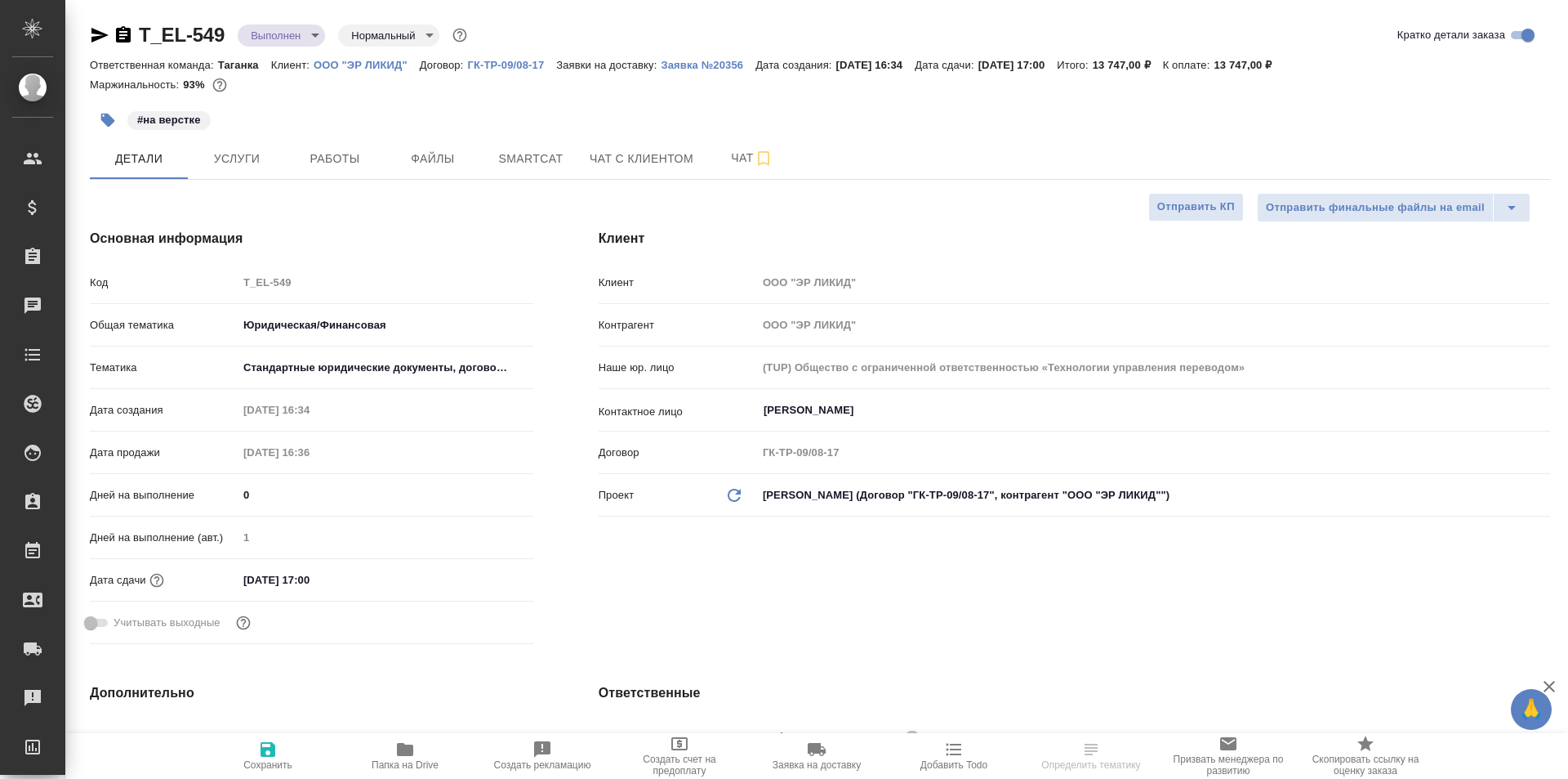
type textarea "x"
click at [123, 26] on icon "button" at bounding box center [124, 35] width 19 height 19
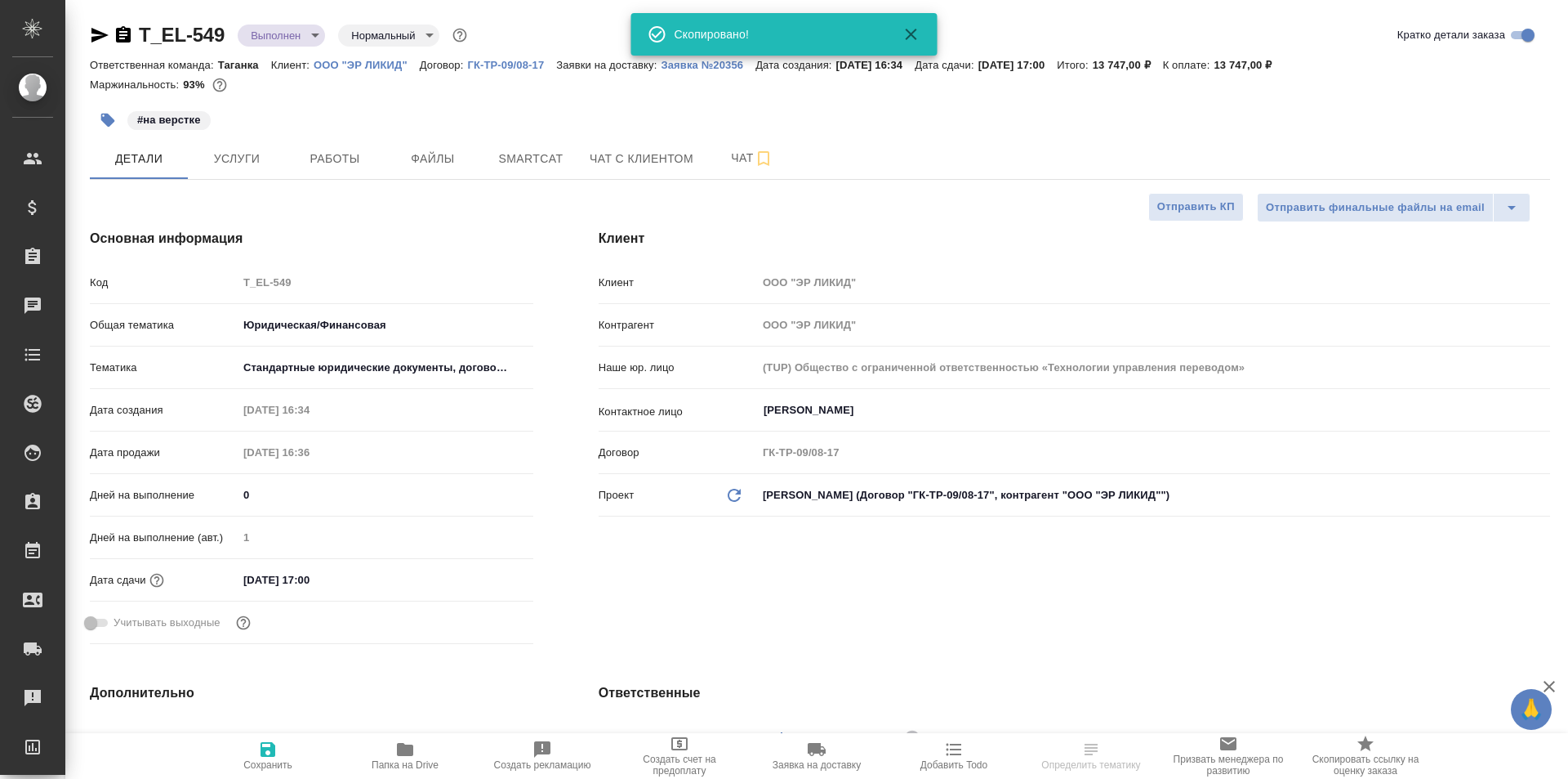
type textarea "x"
select select "RU"
type textarea "x"
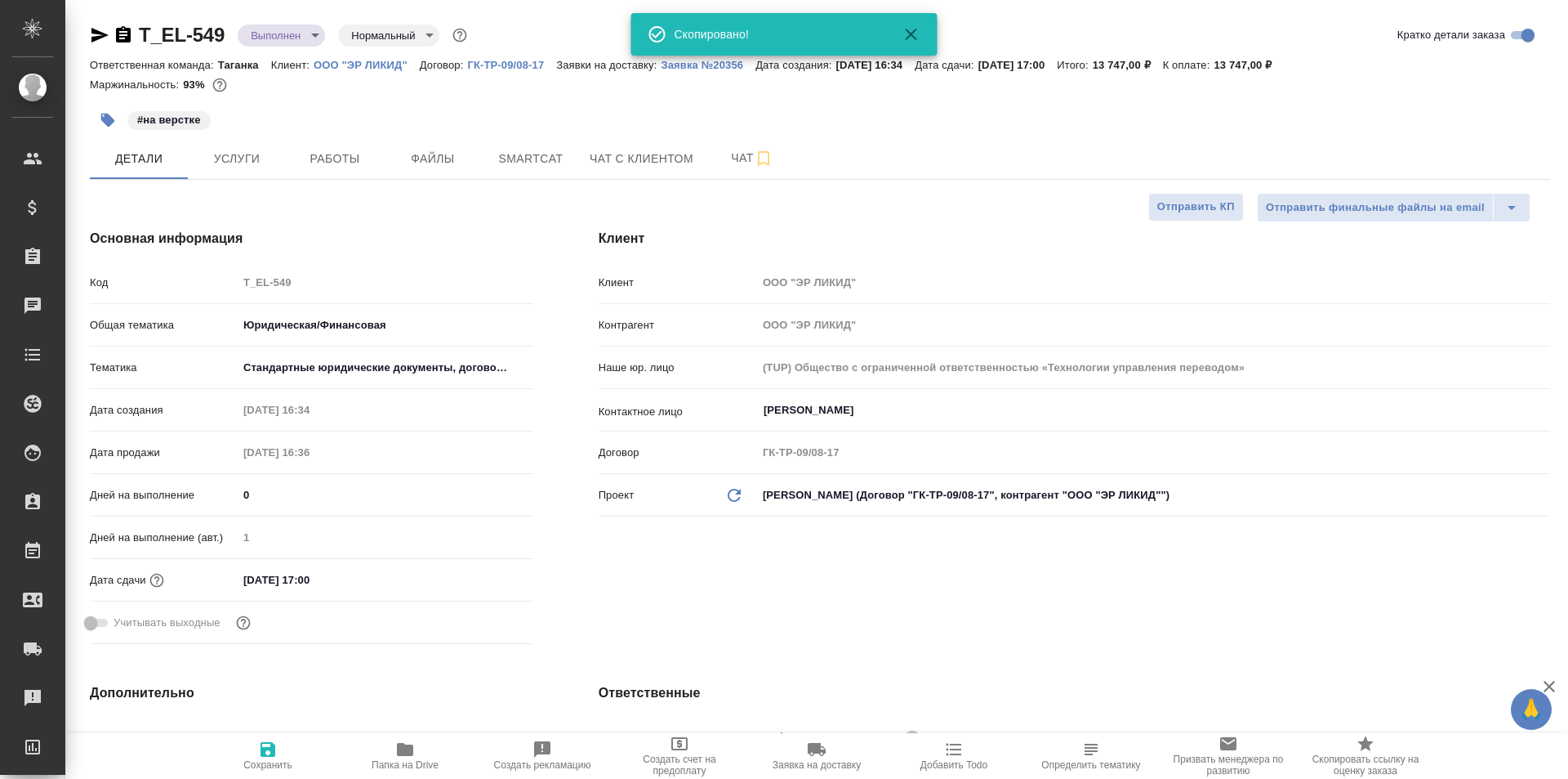
type textarea "x"
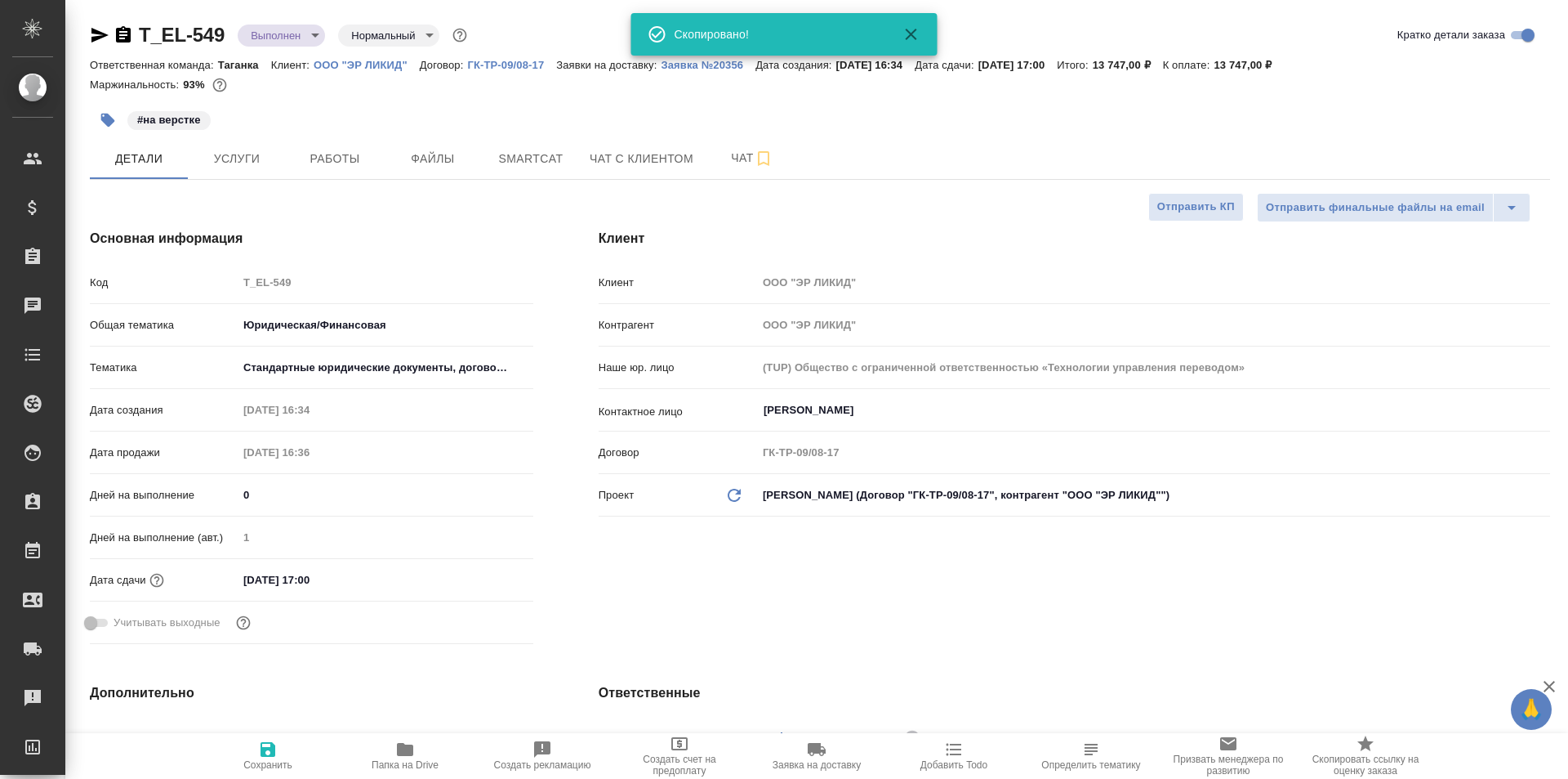
type textarea "x"
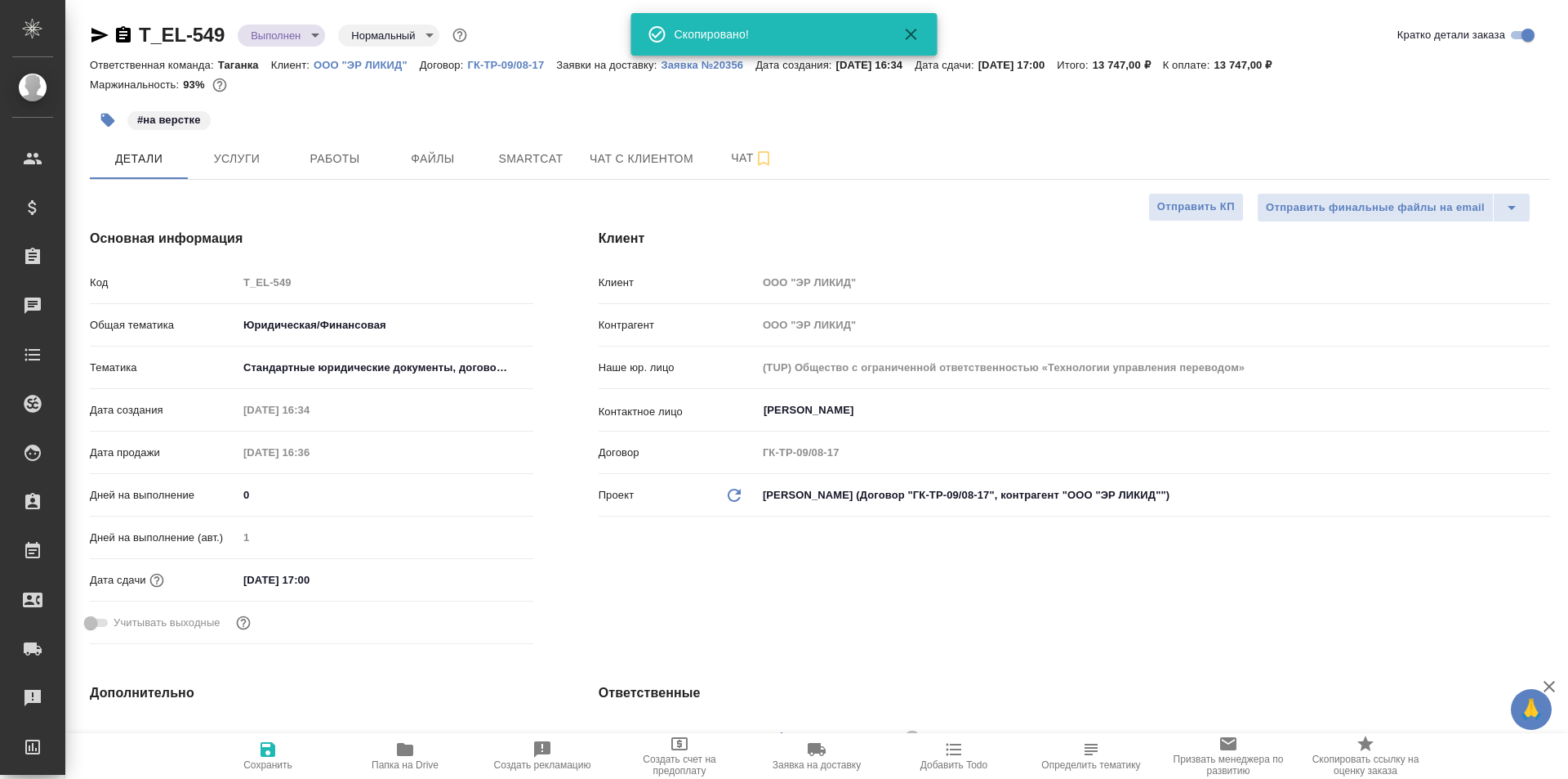
type textarea "x"
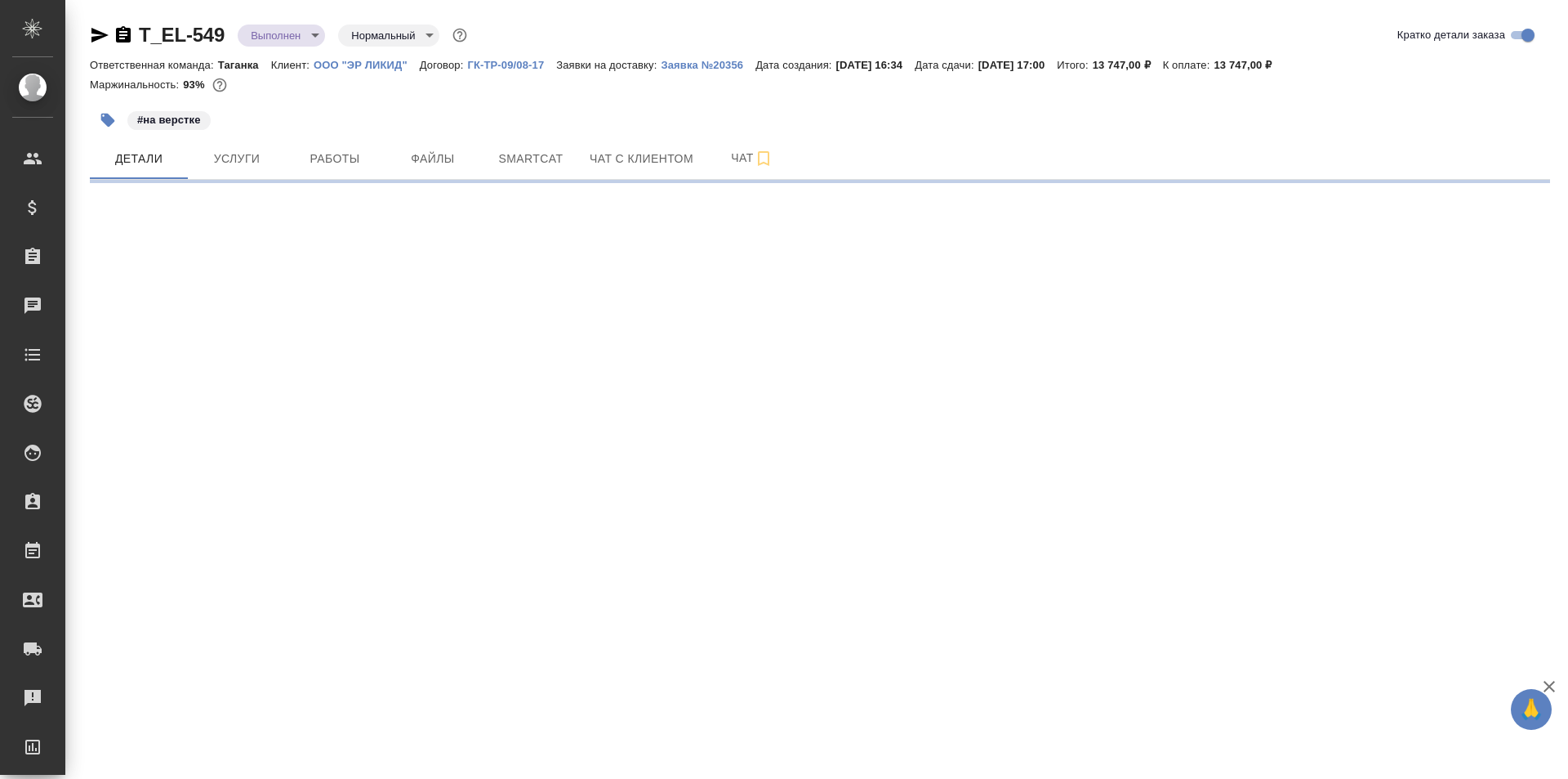
select select "RU"
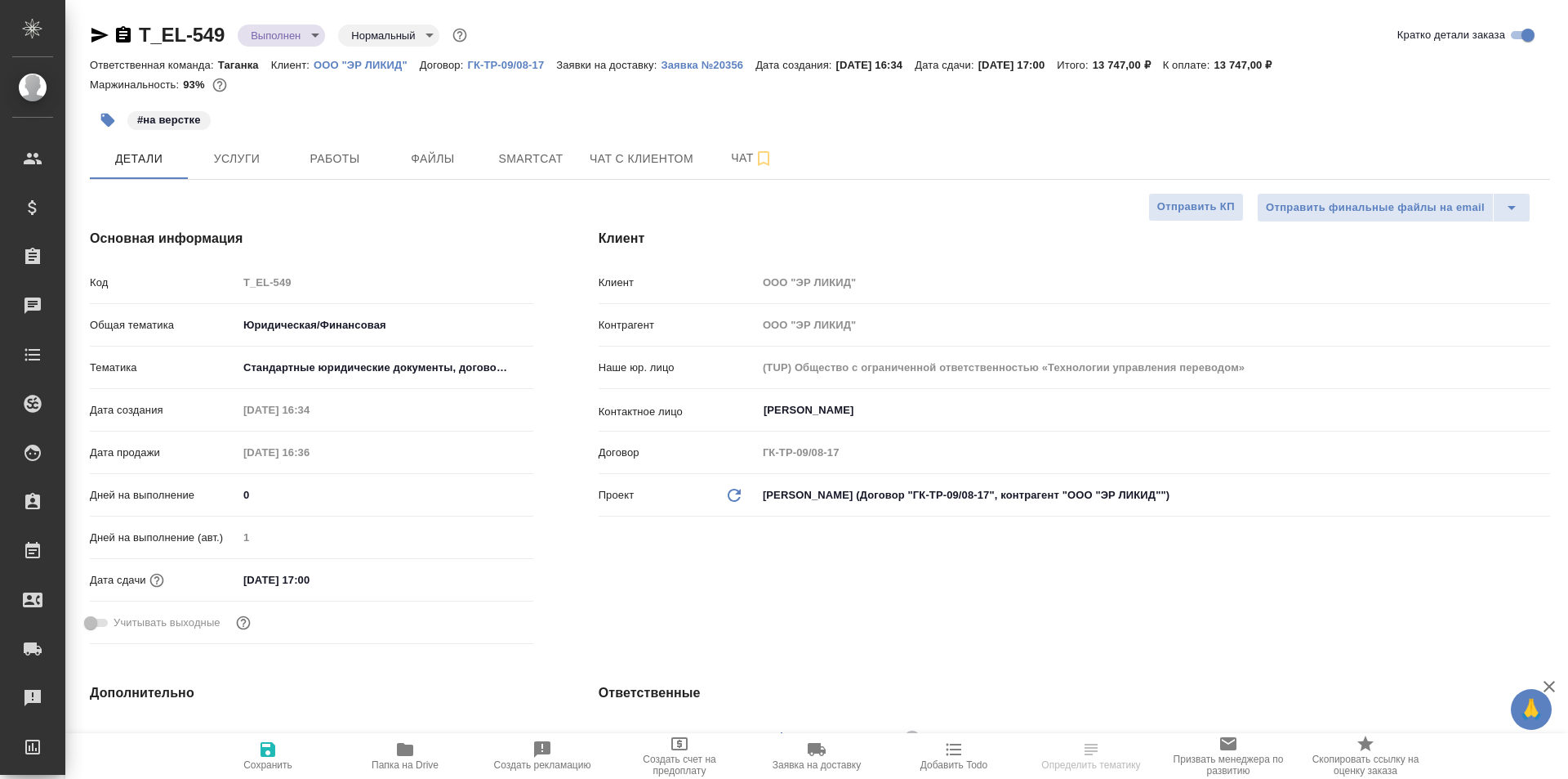
type textarea "x"
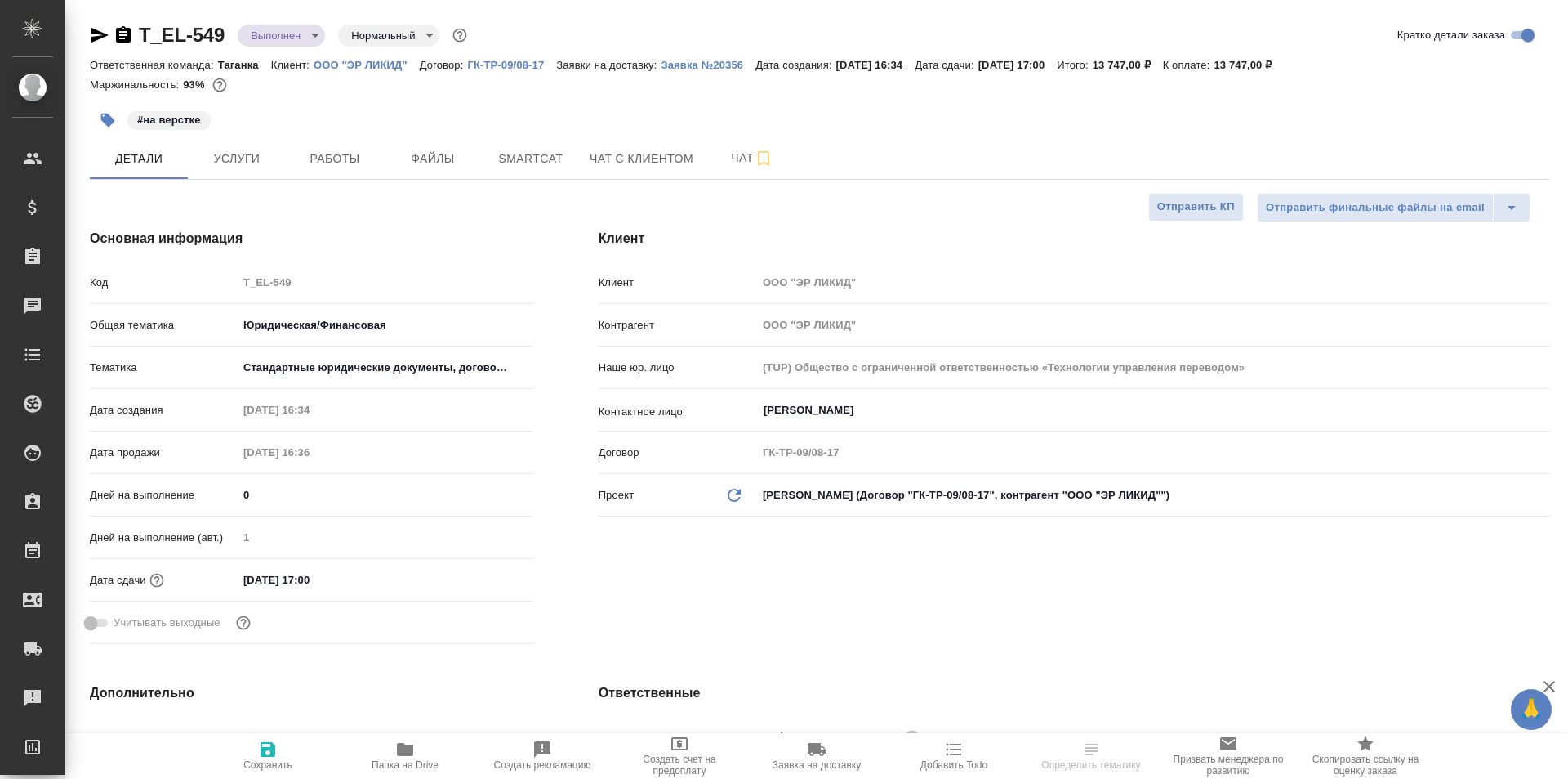
type textarea "x"
select select "RU"
